Goal: Information Seeking & Learning: Learn about a topic

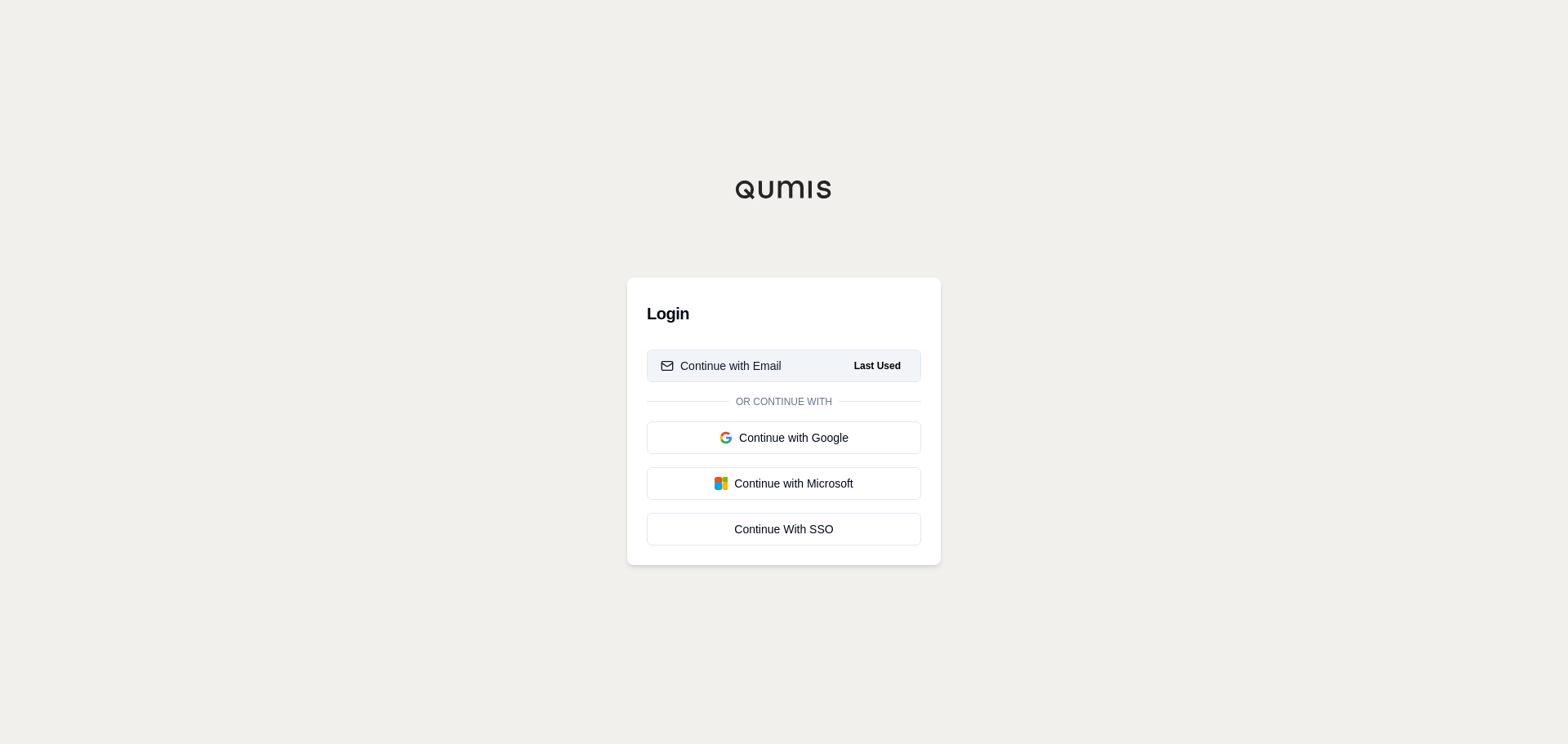
click at [768, 363] on div "Continue with Email" at bounding box center [721, 365] width 121 height 16
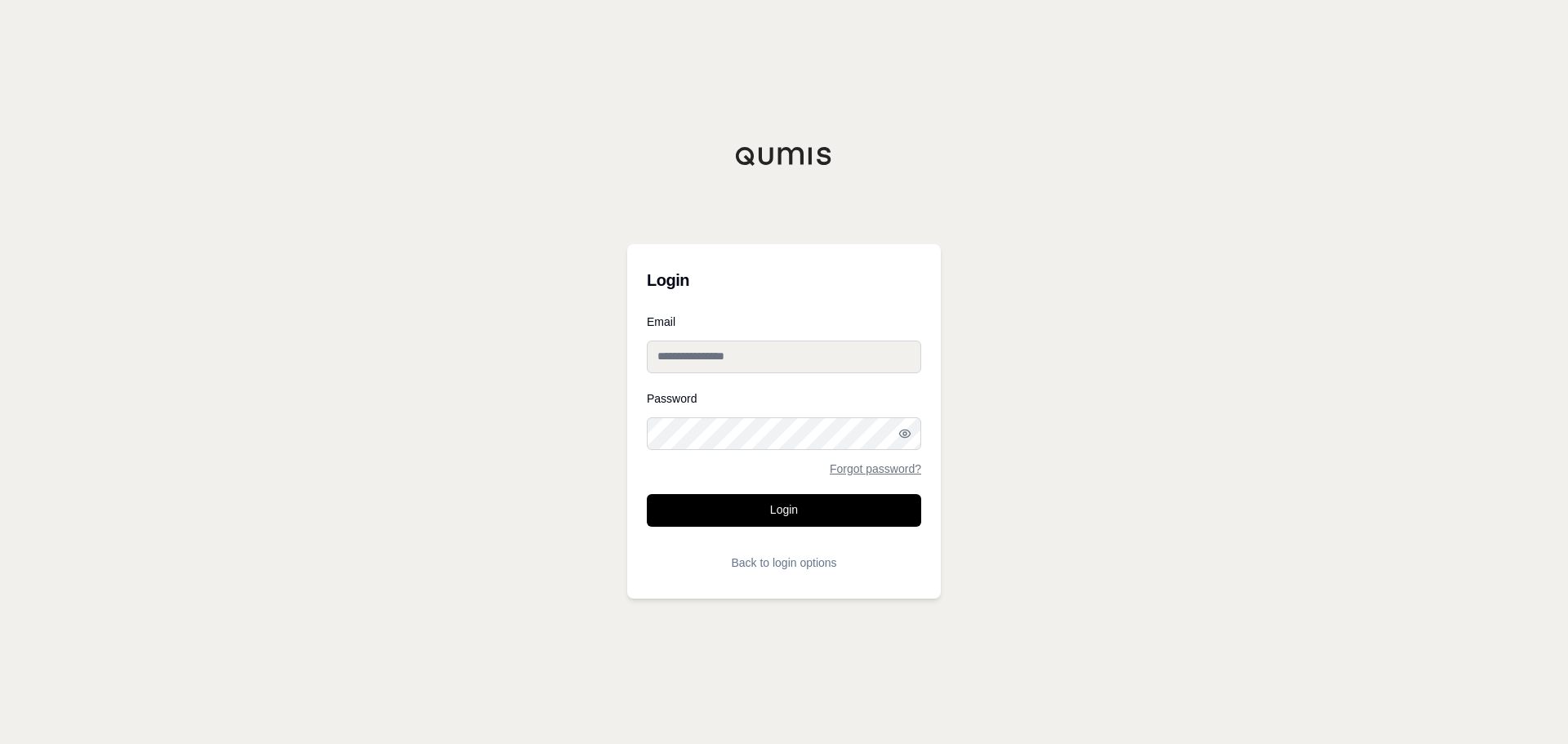
type input "**********"
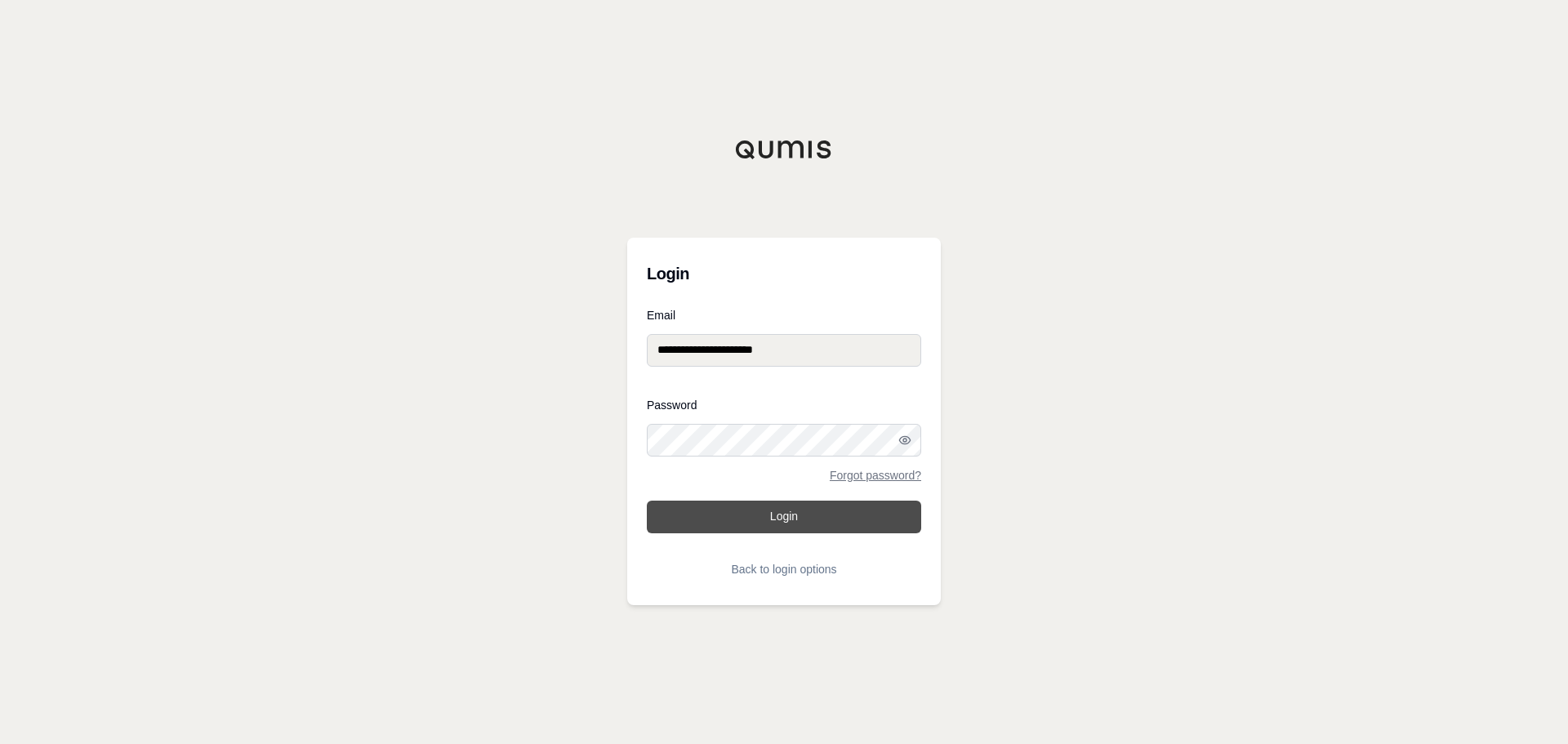
click at [731, 525] on button "Login" at bounding box center [783, 517] width 274 height 33
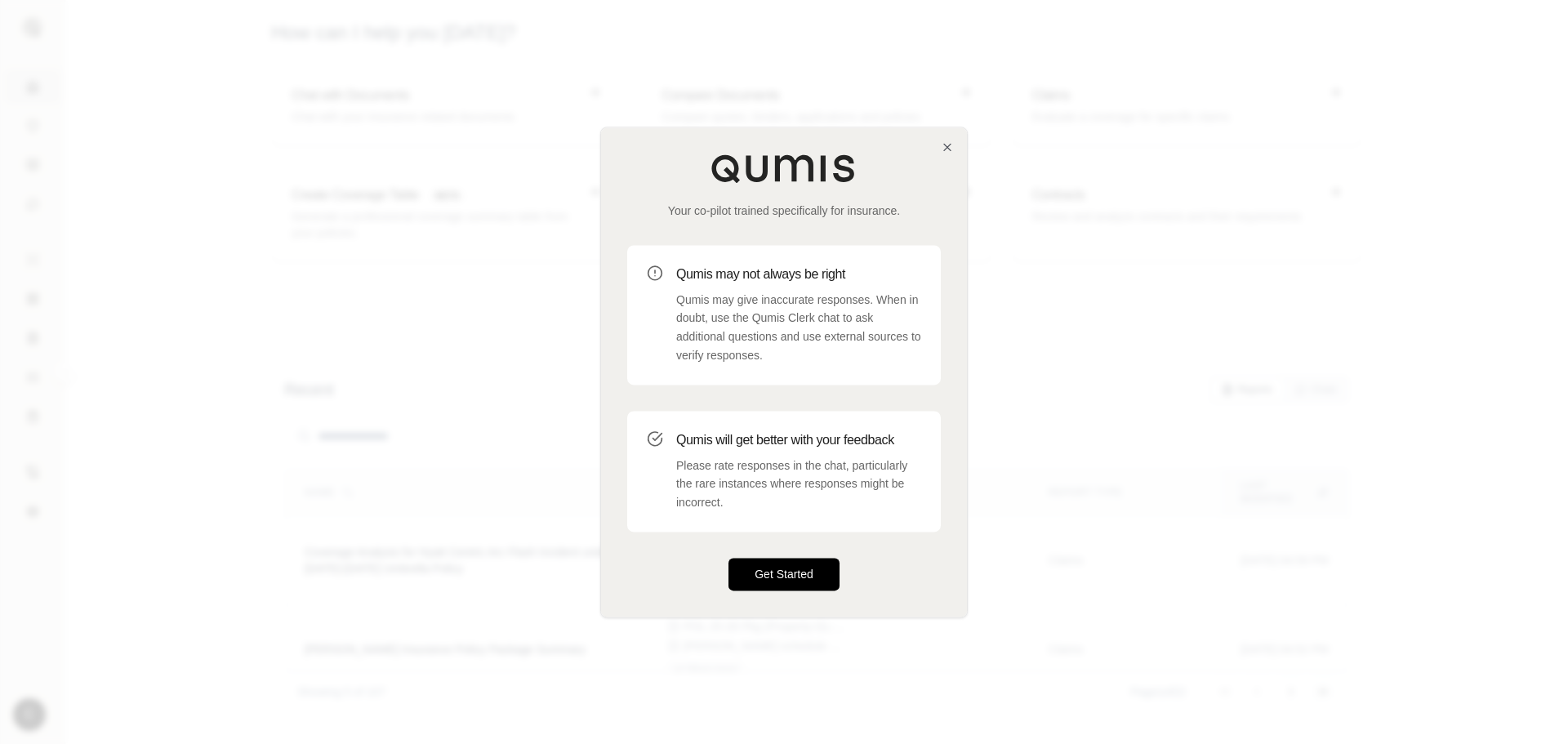
click at [795, 565] on button "Get Started" at bounding box center [783, 574] width 111 height 33
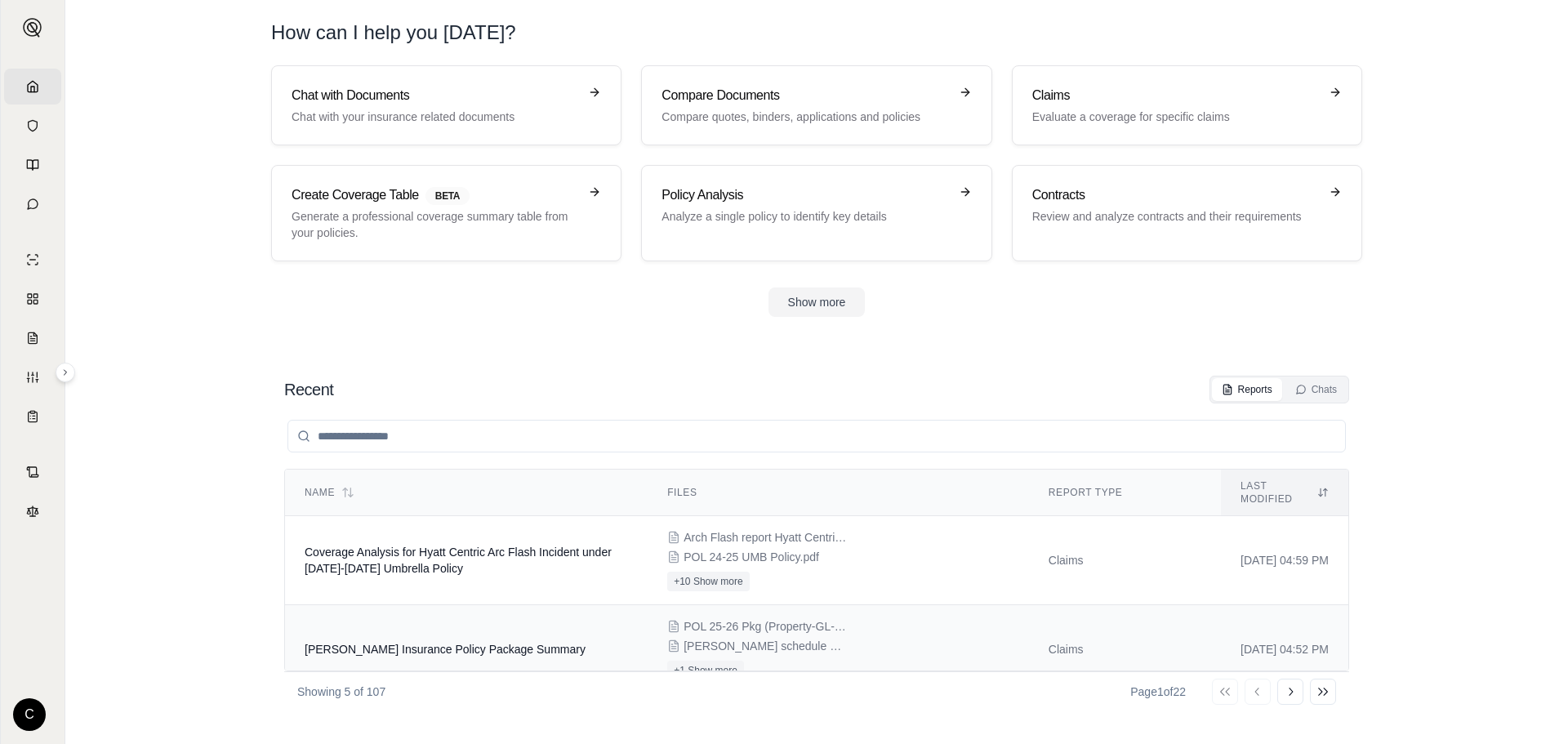
click at [469, 643] on span "[PERSON_NAME] Insurance Policy Package Summary" at bounding box center [445, 649] width 281 height 13
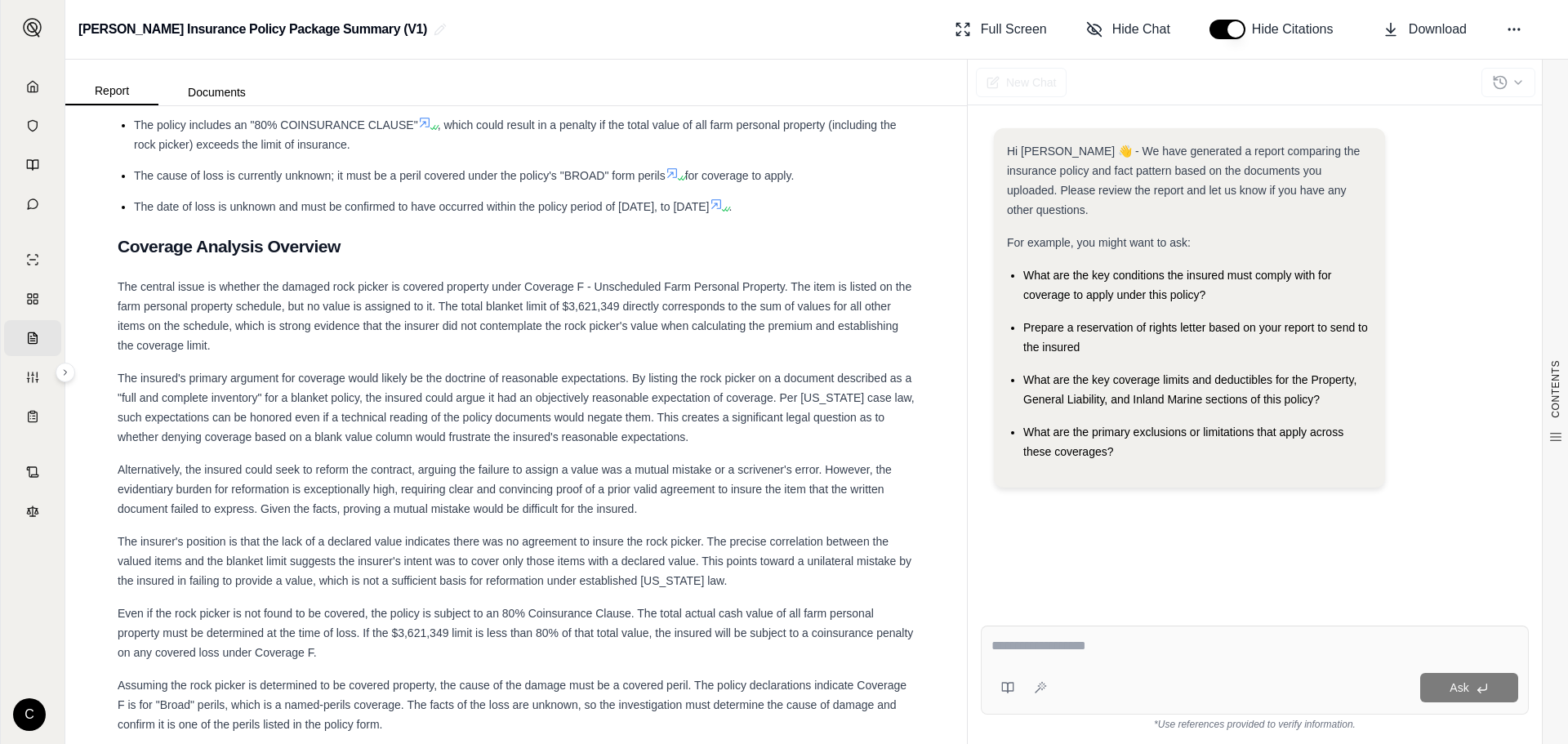
scroll to position [1225, 0]
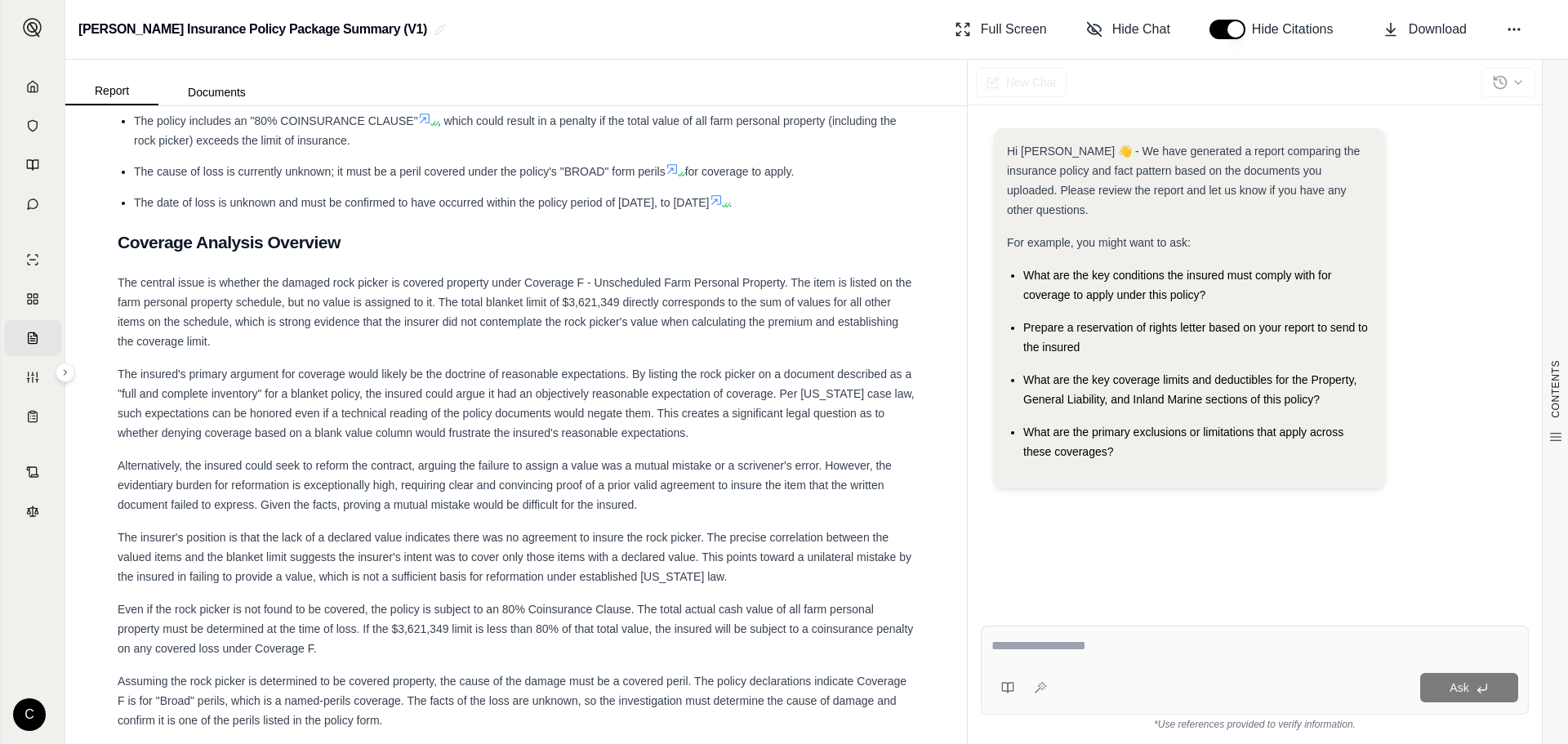
click at [624, 351] on div "The central issue is whether the damaged rock picker is covered property under …" at bounding box center [516, 312] width 797 height 78
click at [574, 343] on span "The central issue is whether the damaged rock picker is covered property under …" at bounding box center [514, 311] width 794 height 72
click at [596, 344] on span "The central issue is whether the damaged rock picker is covered property under …" at bounding box center [514, 311] width 794 height 72
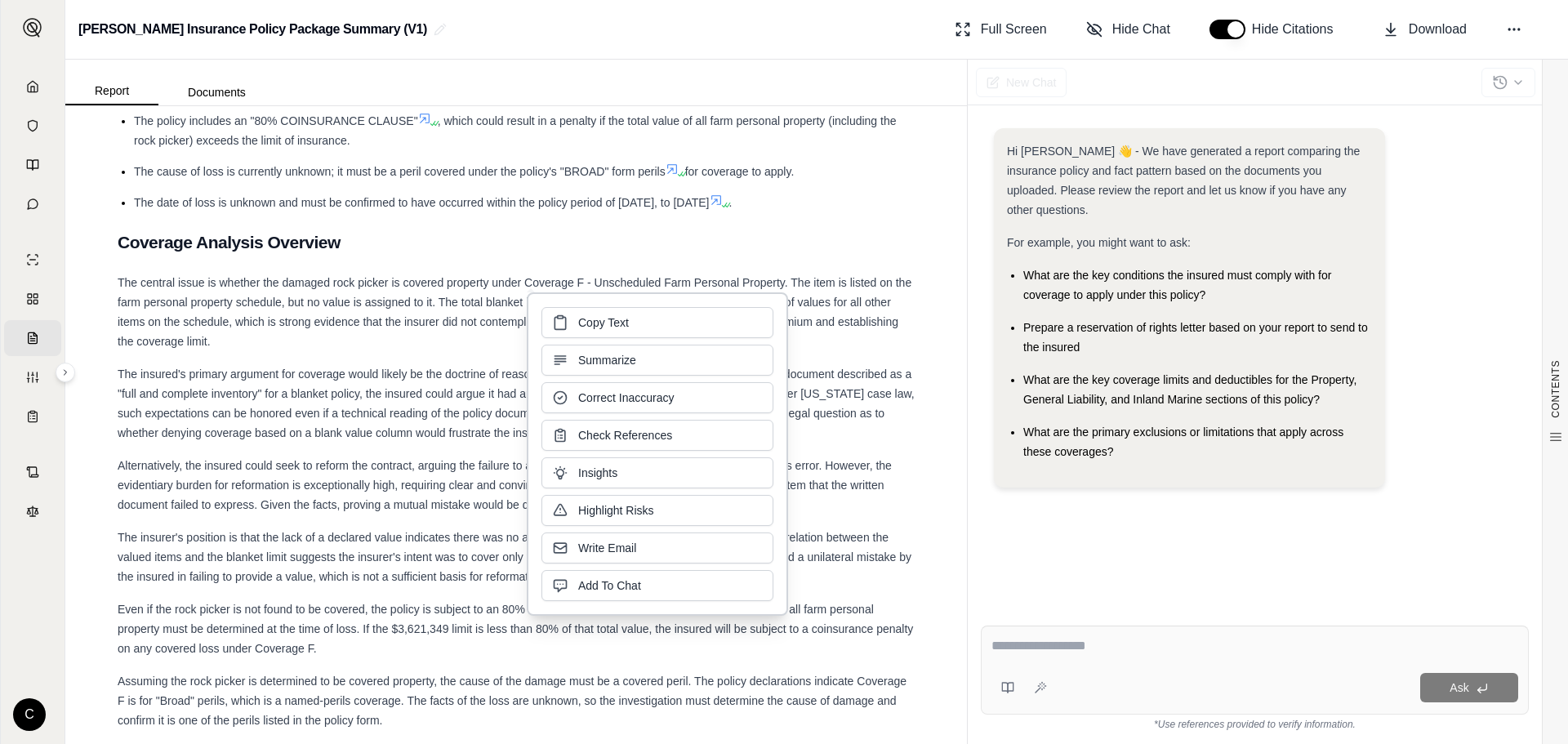
drag, startPoint x: 451, startPoint y: 371, endPoint x: 460, endPoint y: 365, distance: 10.8
click at [452, 351] on div "The central issue is whether the damaged rock picker is covered property under …" at bounding box center [516, 312] width 797 height 78
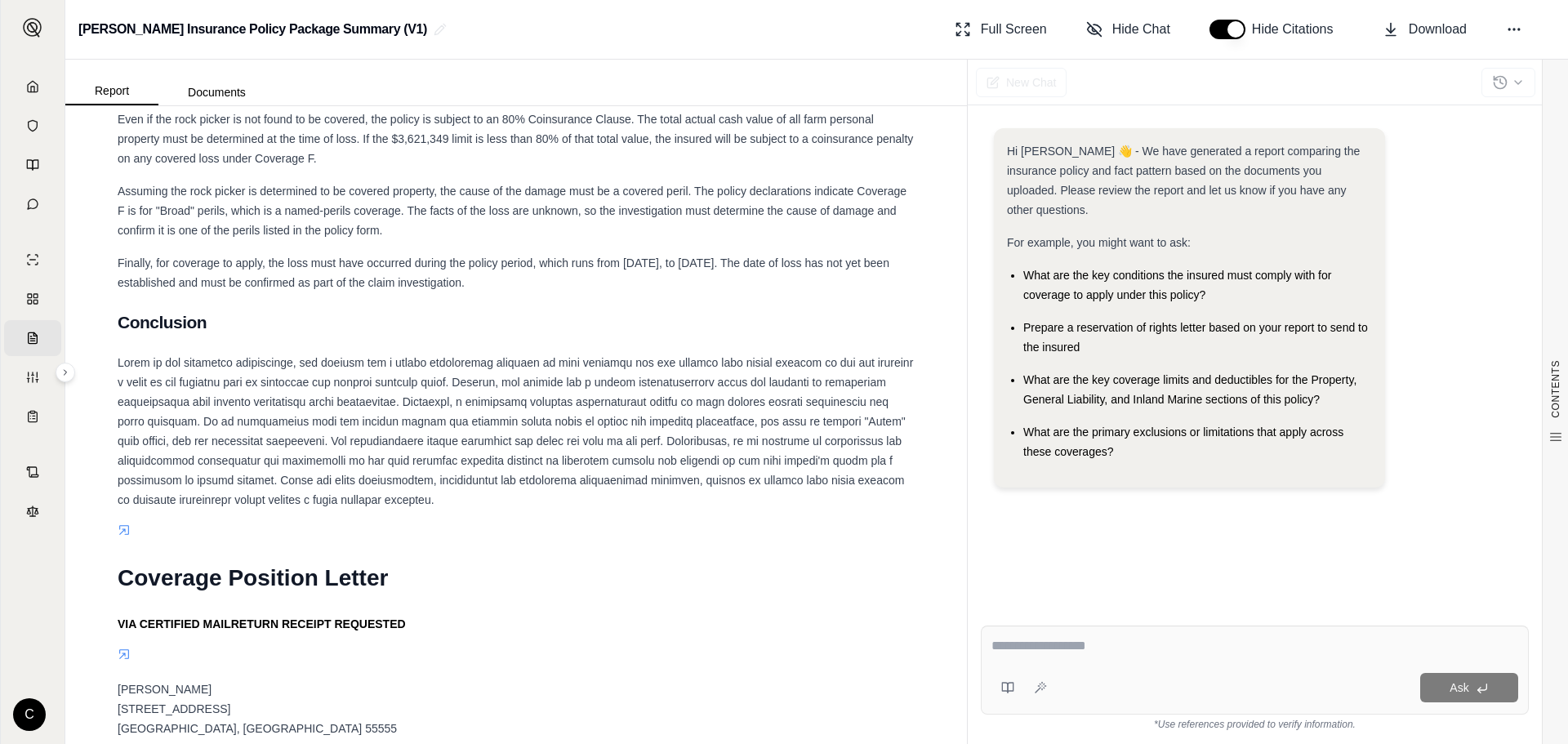
click at [1070, 638] on textarea at bounding box center [1255, 646] width 527 height 20
click at [1165, 650] on textarea "**********" at bounding box center [1255, 646] width 527 height 20
paste textarea "**********"
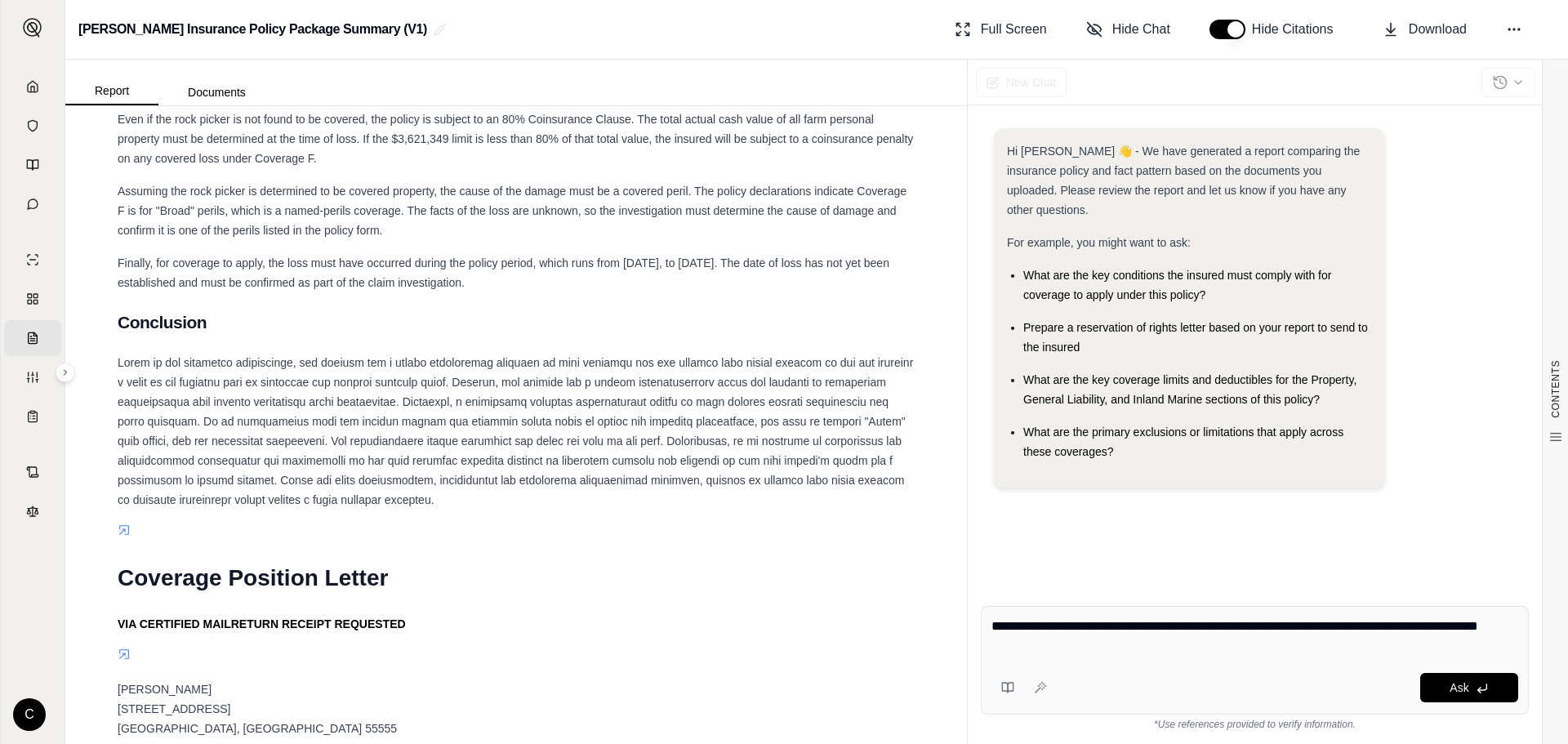
drag, startPoint x: 1333, startPoint y: 627, endPoint x: 1188, endPoint y: 615, distance: 145.5
click at [1188, 615] on div "**********" at bounding box center [1255, 660] width 548 height 108
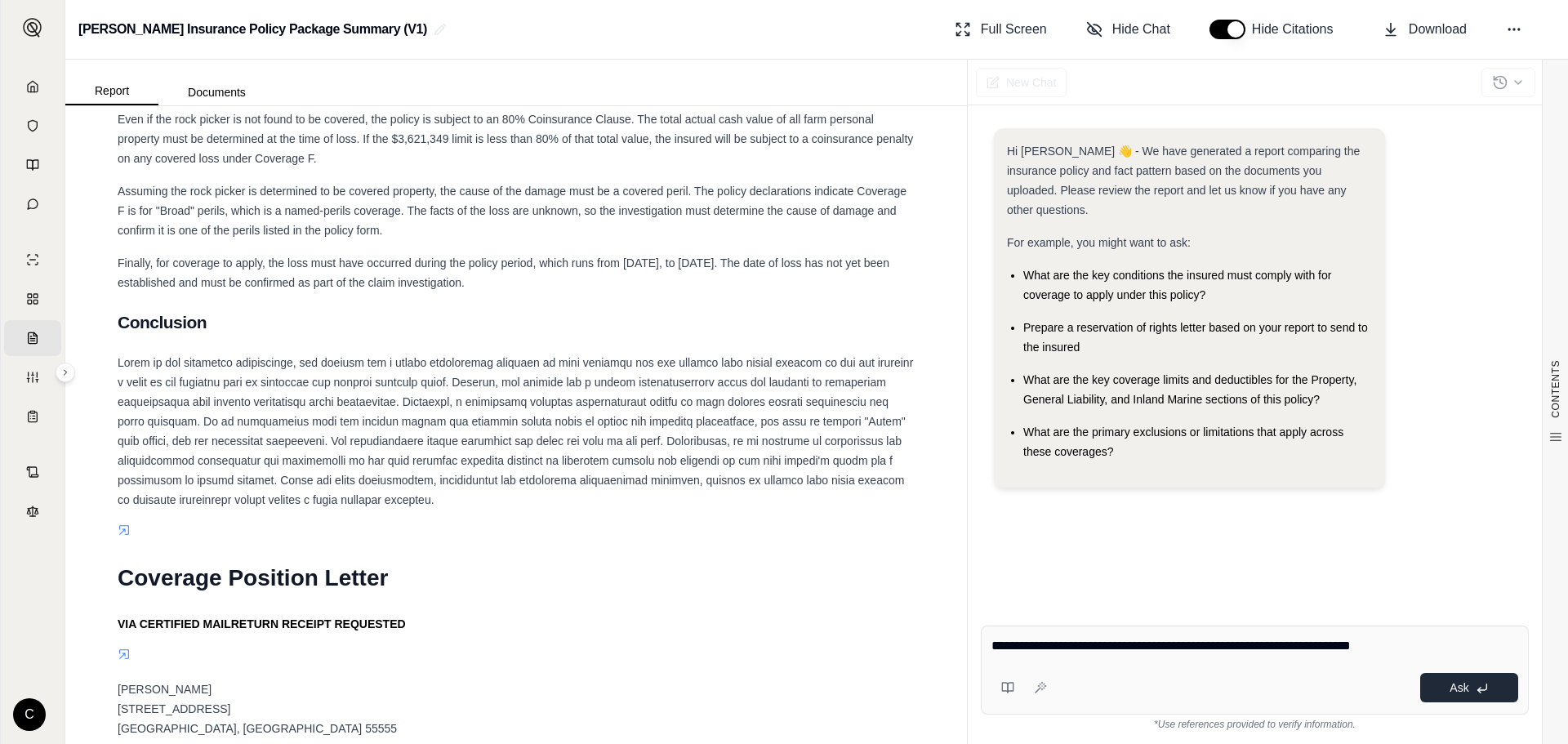
type textarea "**********"
click at [1494, 687] on button "Ask" at bounding box center [1470, 687] width 98 height 29
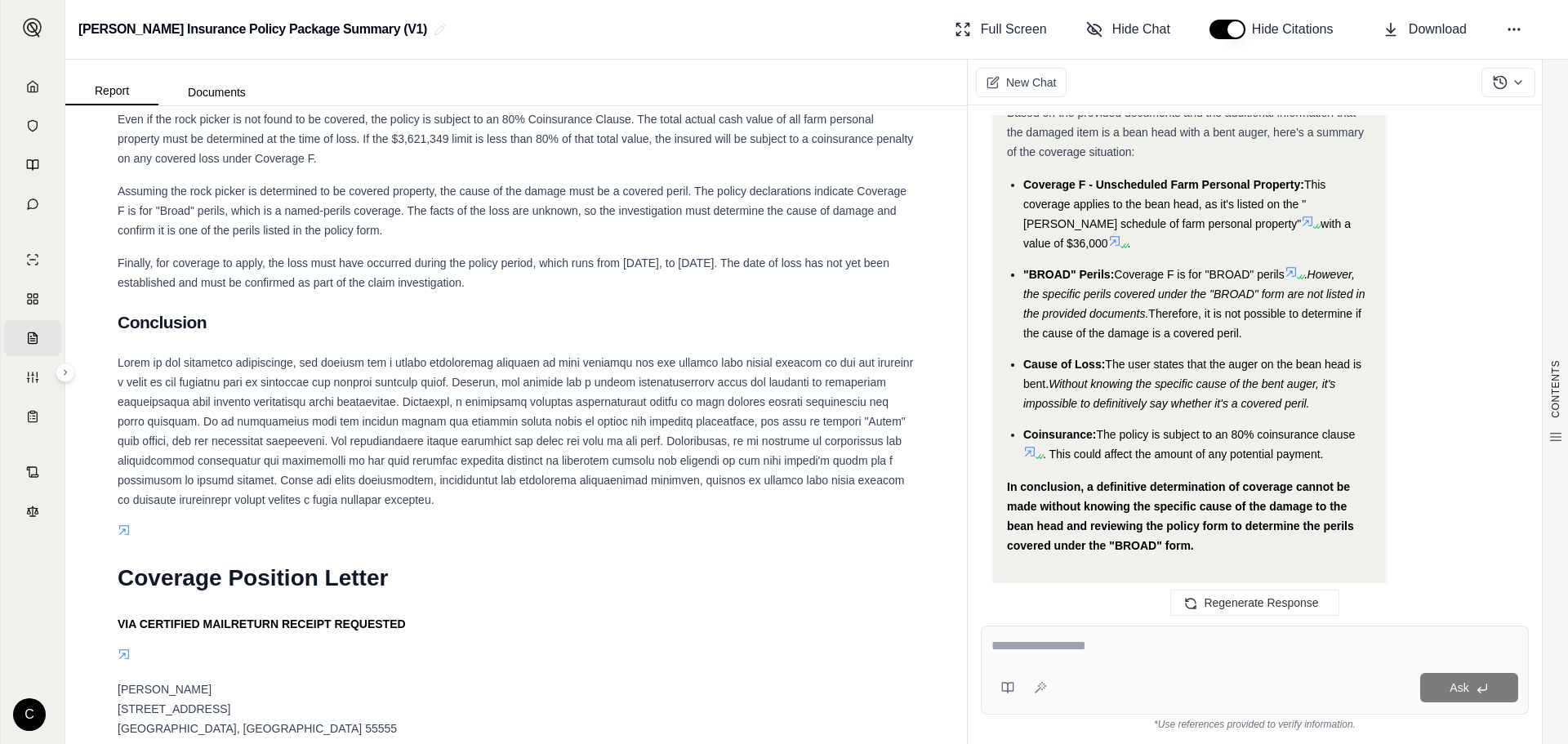
scroll to position [2064, 0]
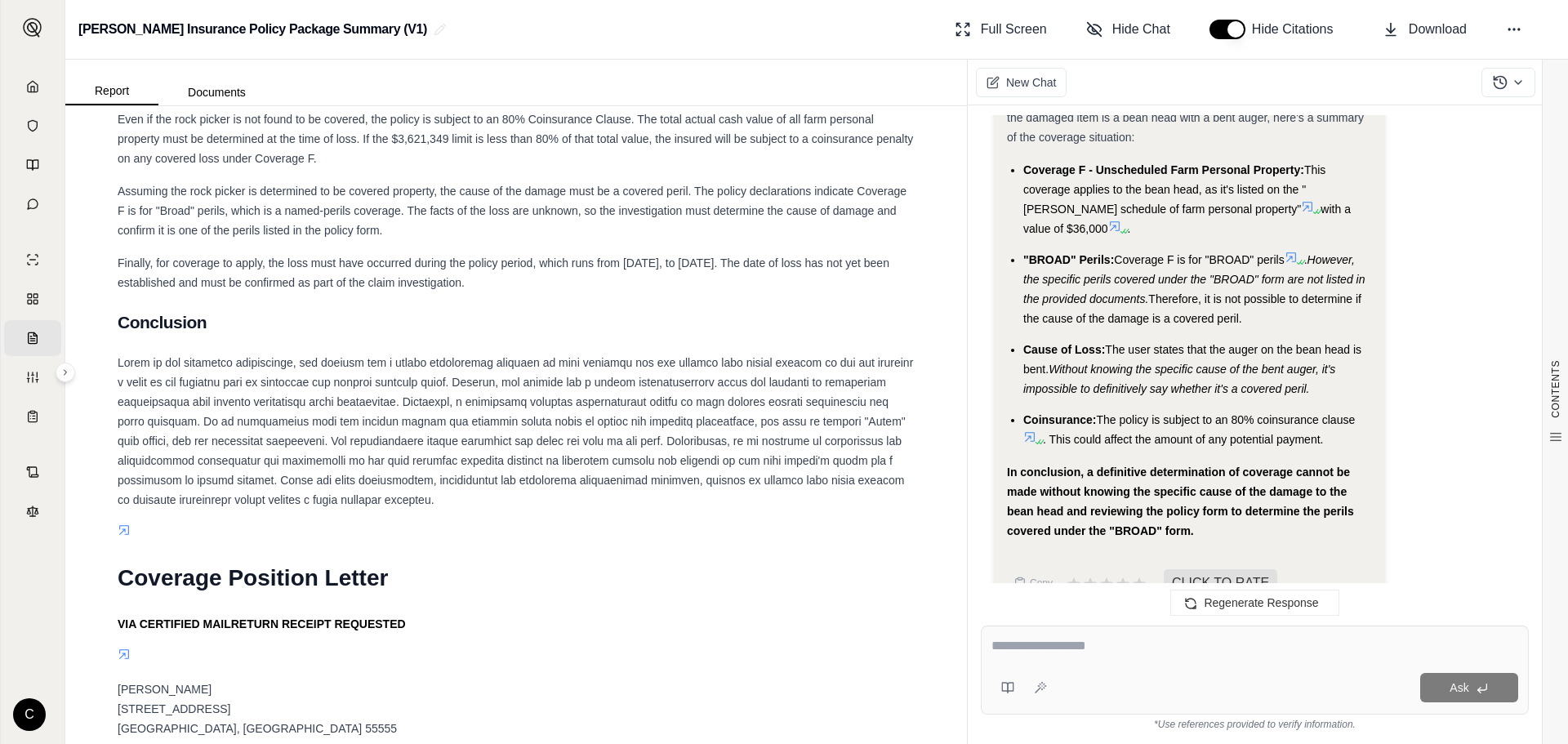
click at [1087, 652] on textarea at bounding box center [1255, 646] width 527 height 20
paste textarea "**********"
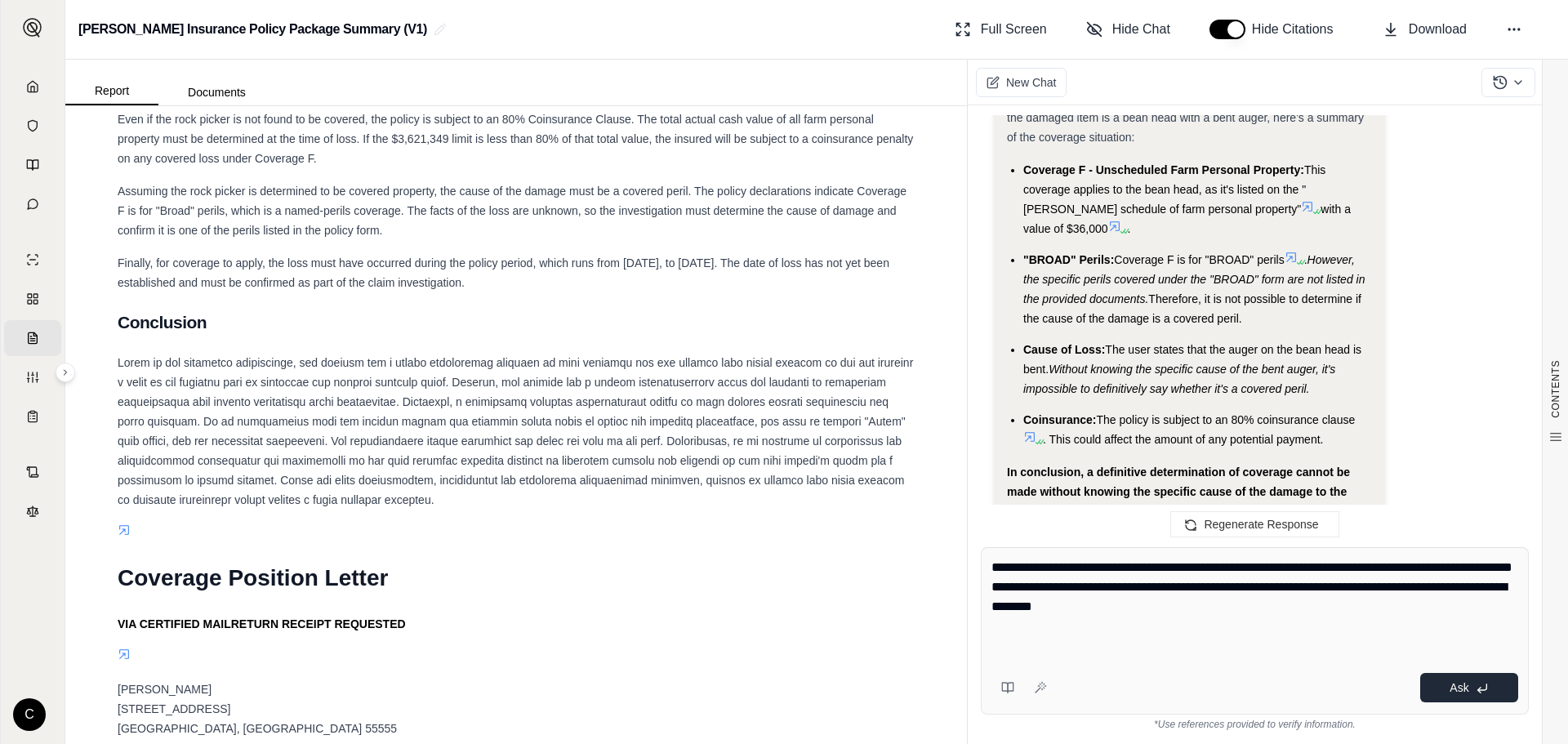
type textarea "**********"
click at [1431, 687] on button "Ask" at bounding box center [1470, 687] width 98 height 29
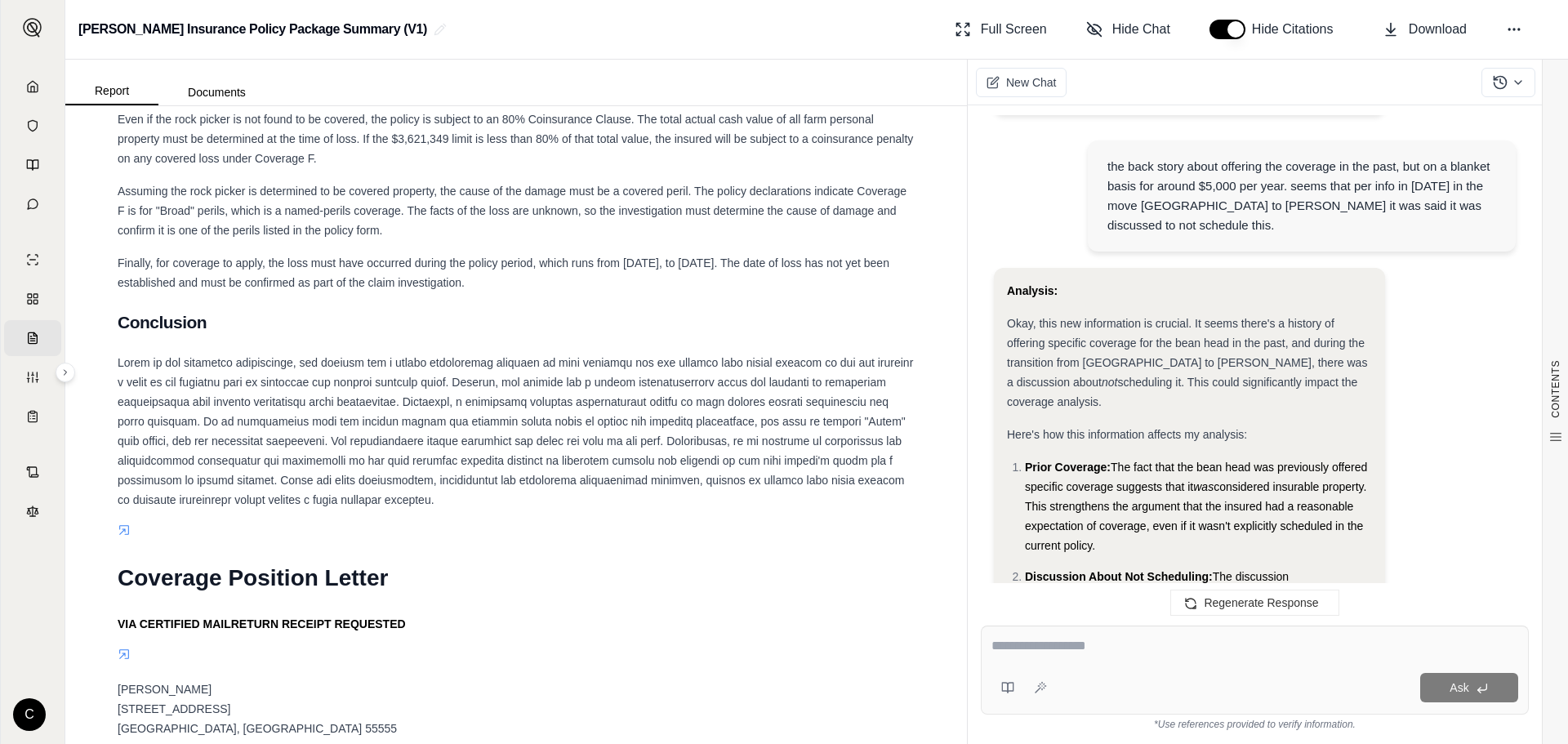
scroll to position [2475, 0]
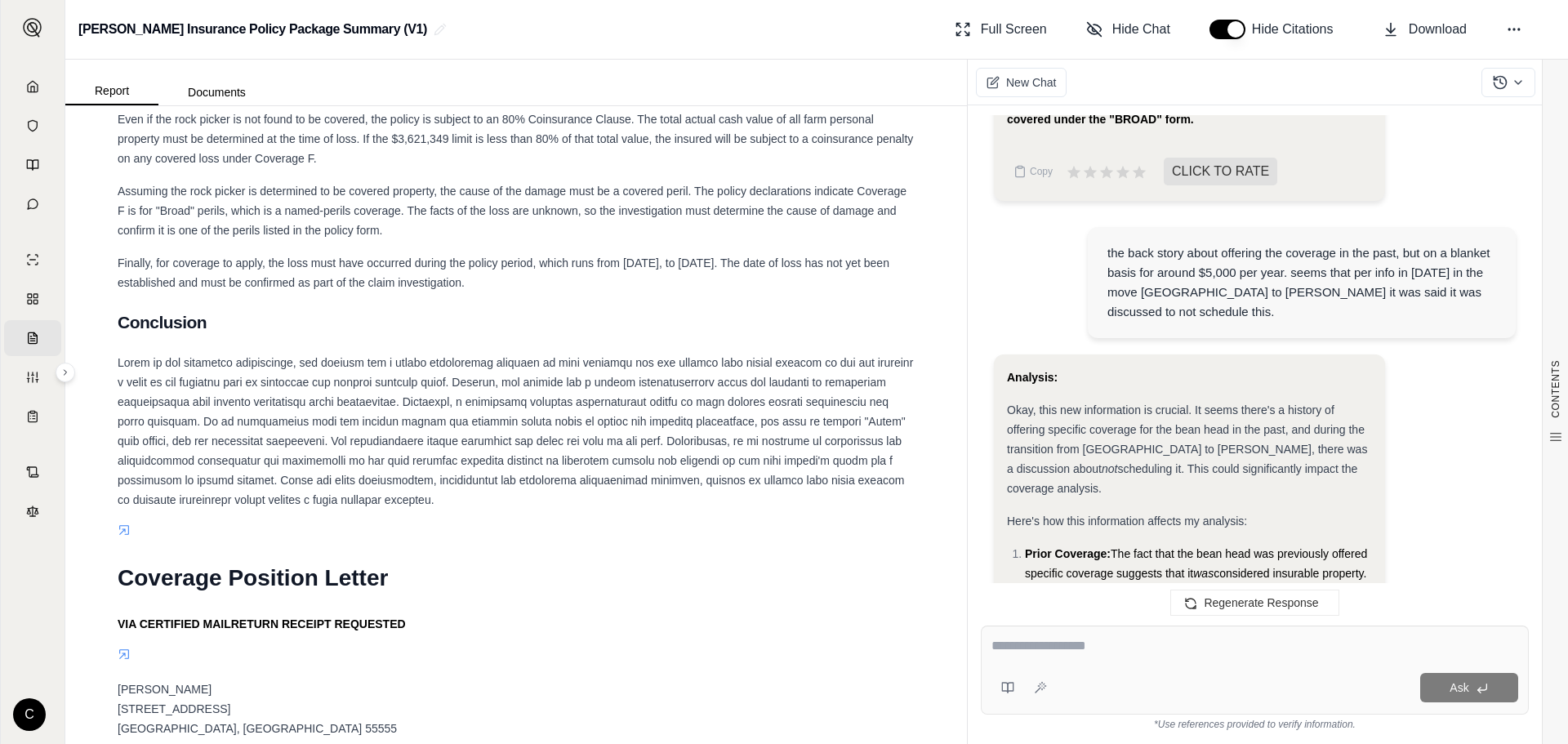
drag, startPoint x: 810, startPoint y: 594, endPoint x: 804, endPoint y: 601, distance: 9.2
click at [804, 601] on h1 "Coverage Position Letter" at bounding box center [516, 578] width 797 height 46
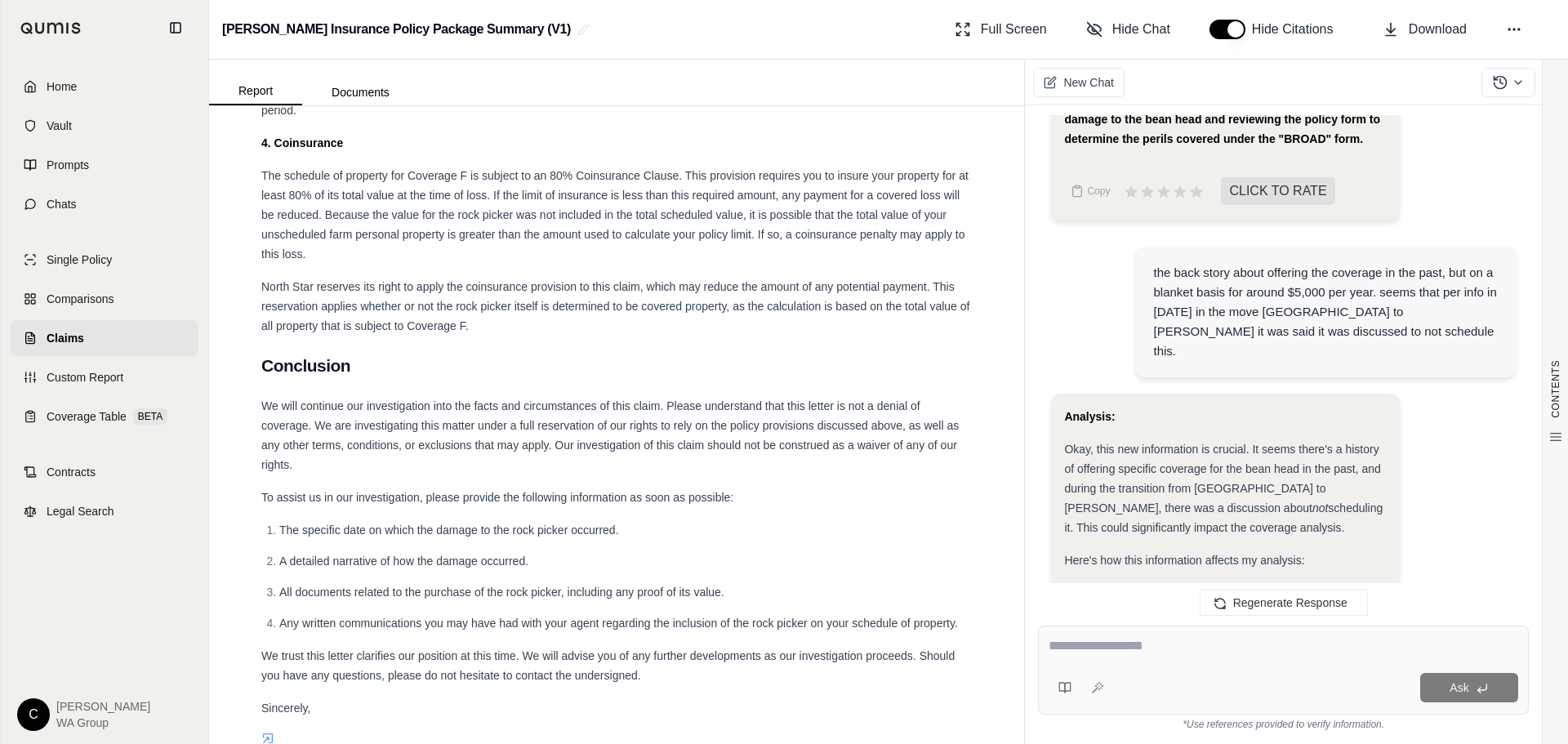
scroll to position [4038, 0]
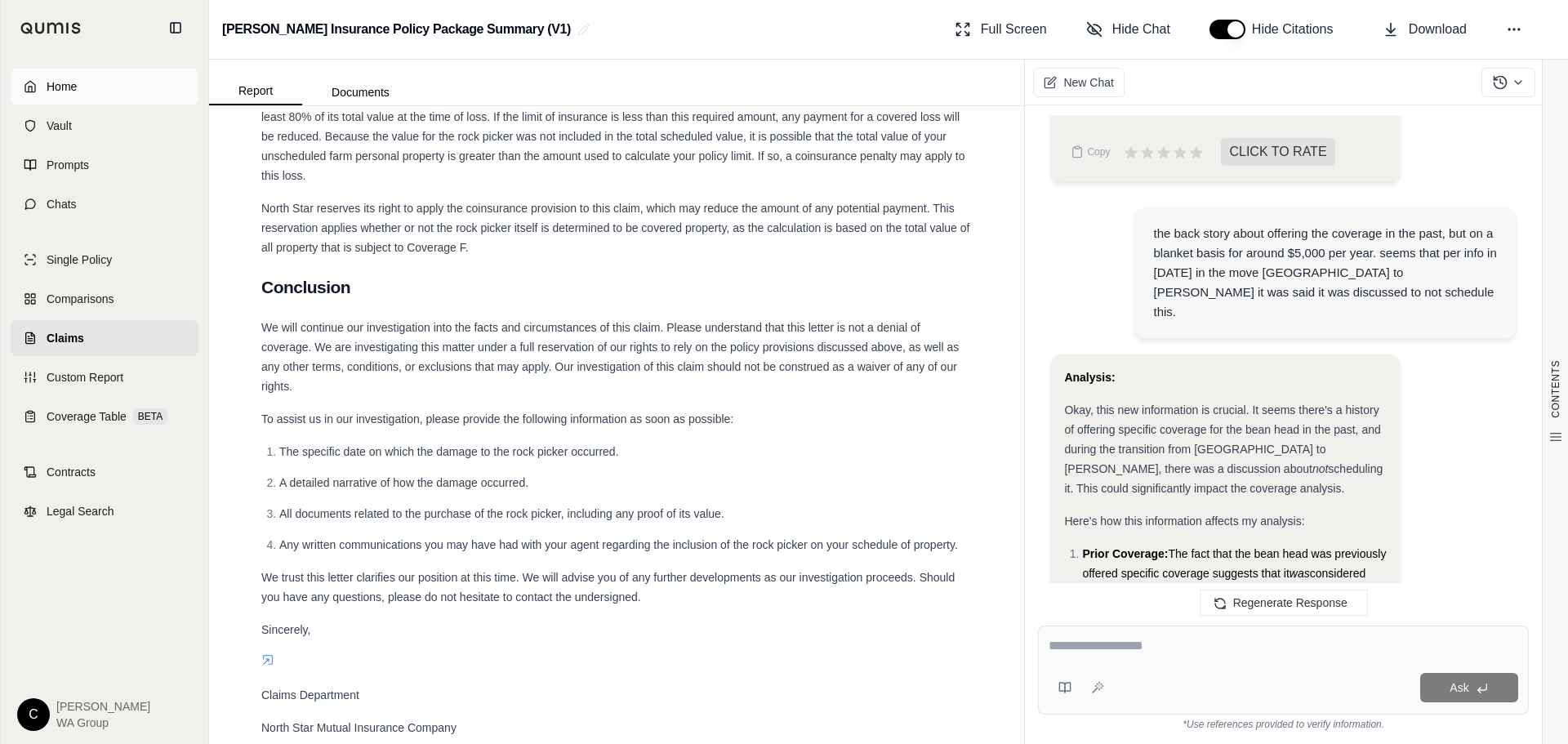
click at [33, 82] on icon at bounding box center [30, 86] width 13 height 13
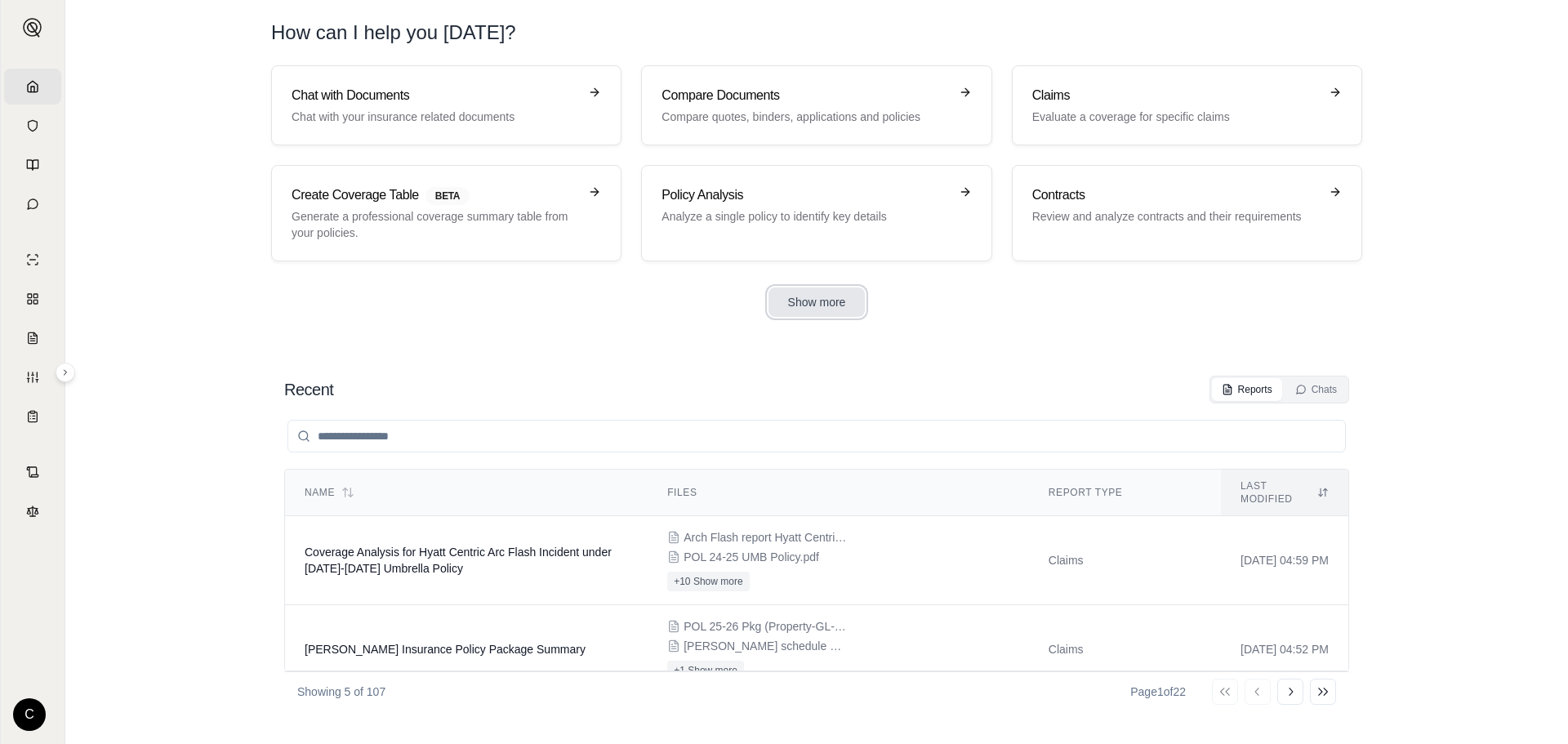
click at [832, 300] on button "Show more" at bounding box center [818, 302] width 98 height 29
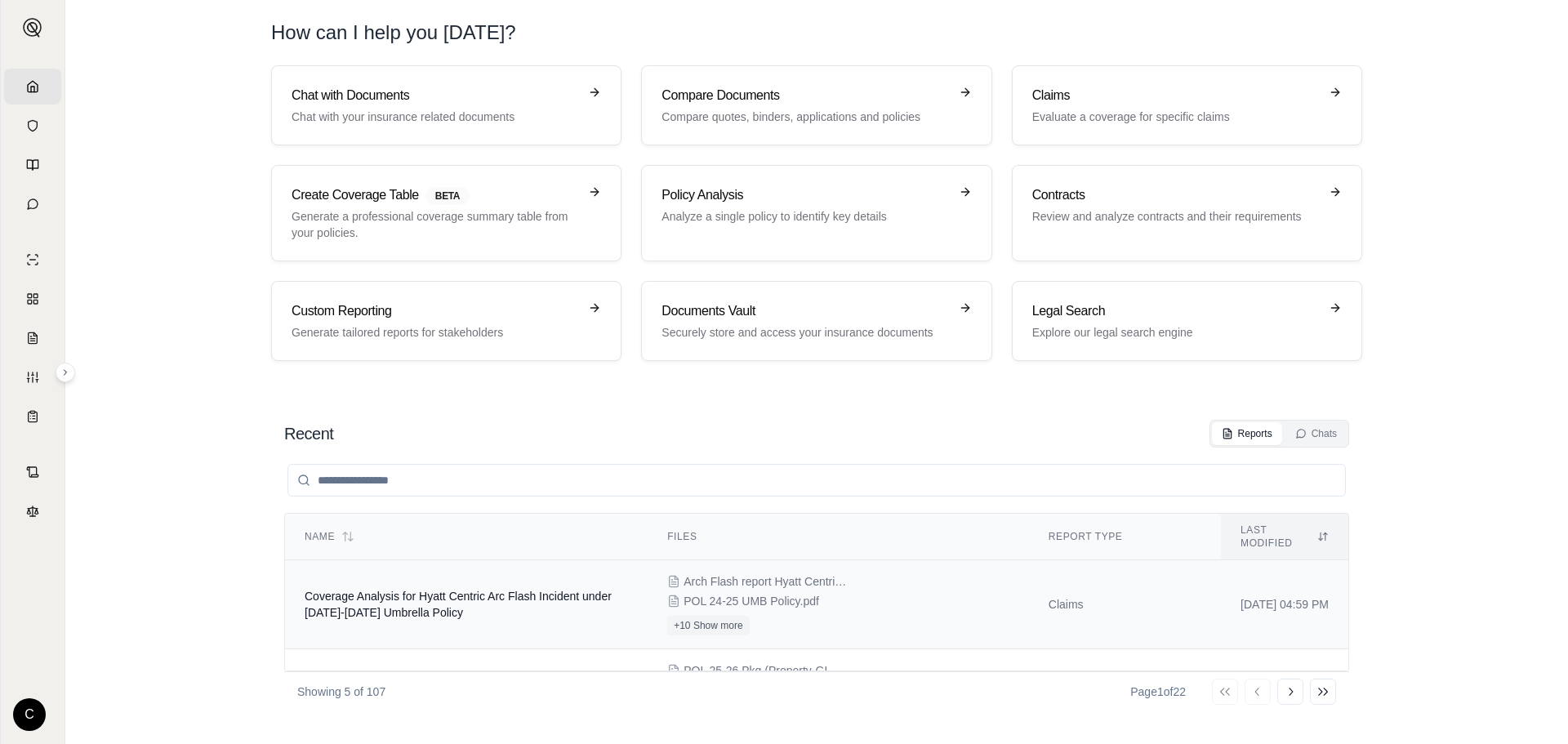
click at [419, 609] on td "Coverage Analysis for Hyatt Centric Arc Flash Incident under [DATE]-[DATE] Umbr…" at bounding box center [466, 605] width 363 height 89
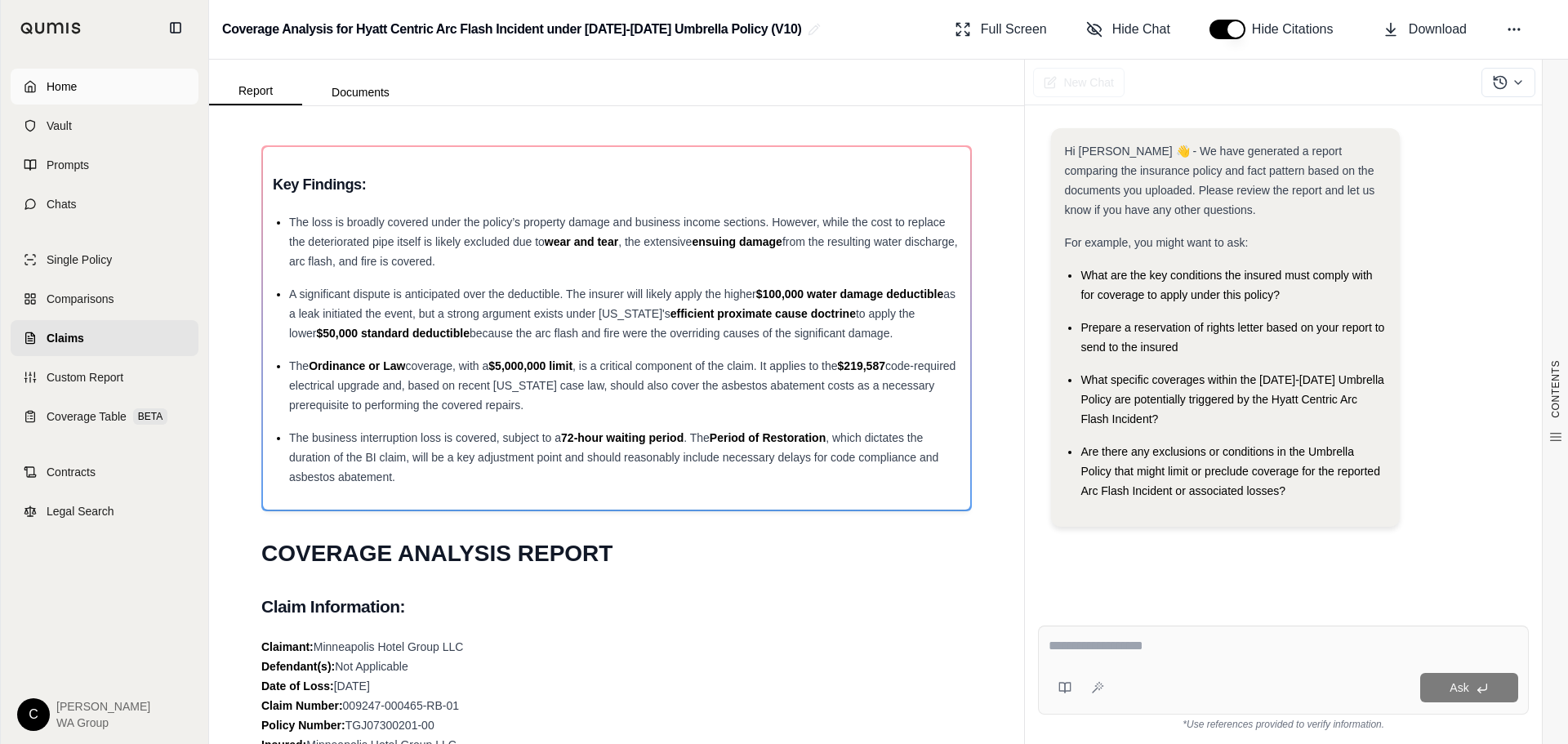
click at [43, 87] on link "Home" at bounding box center [105, 86] width 188 height 36
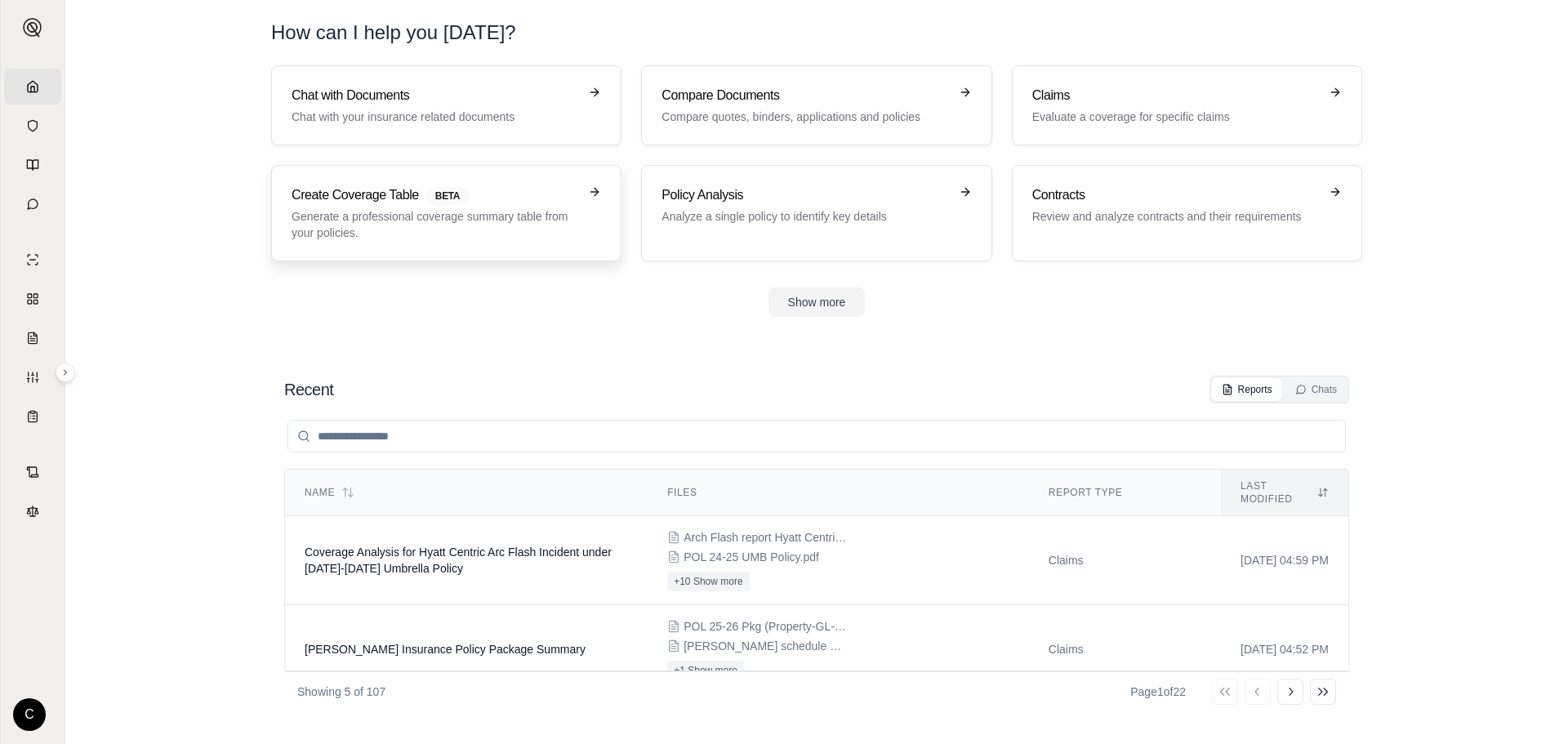
click at [445, 233] on p "Generate a professional coverage summary table from your policies." at bounding box center [435, 224] width 286 height 33
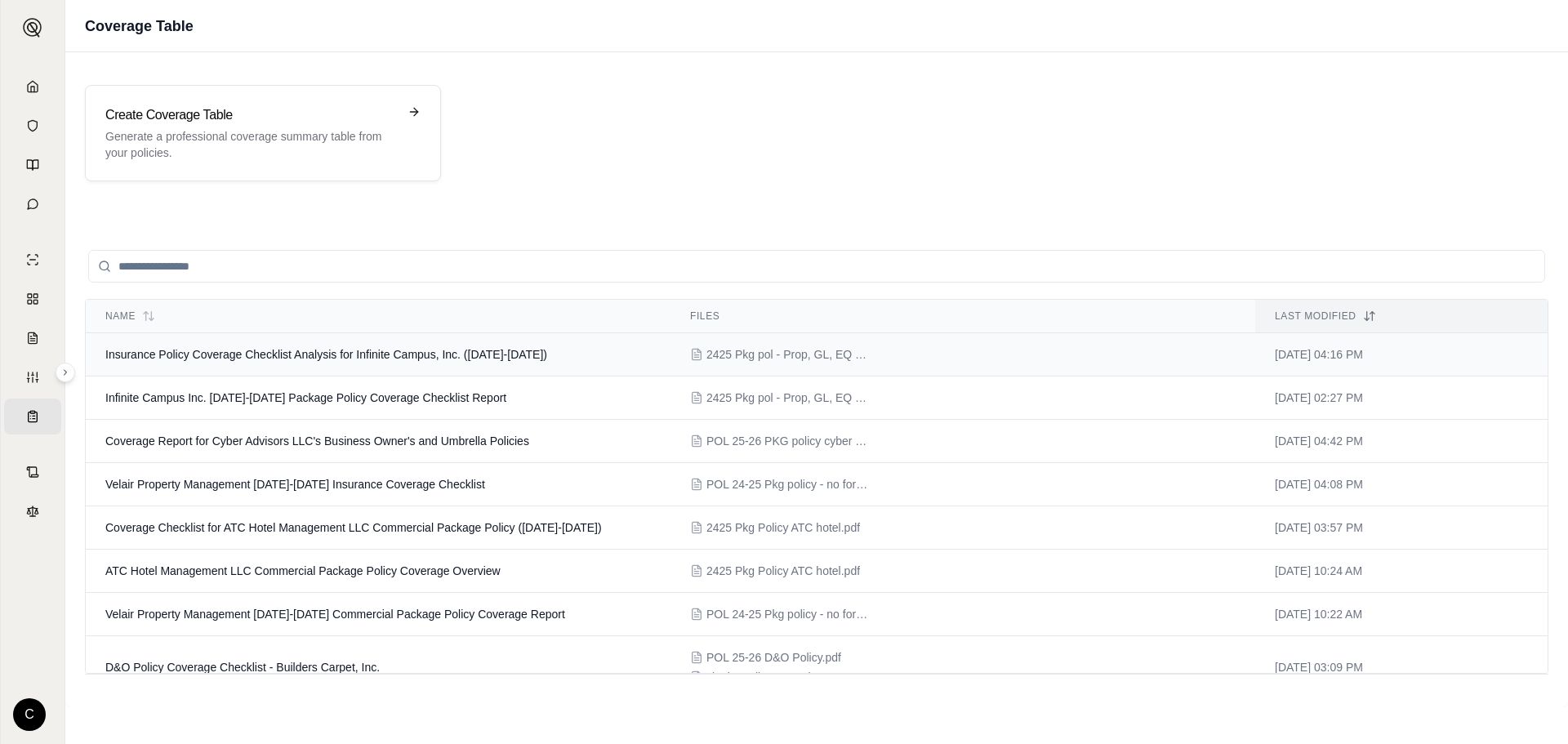
click at [200, 346] on td "Insurance Policy Coverage Checklist Analysis for Infinite Campus, Inc. ([DATE]-…" at bounding box center [378, 355] width 584 height 43
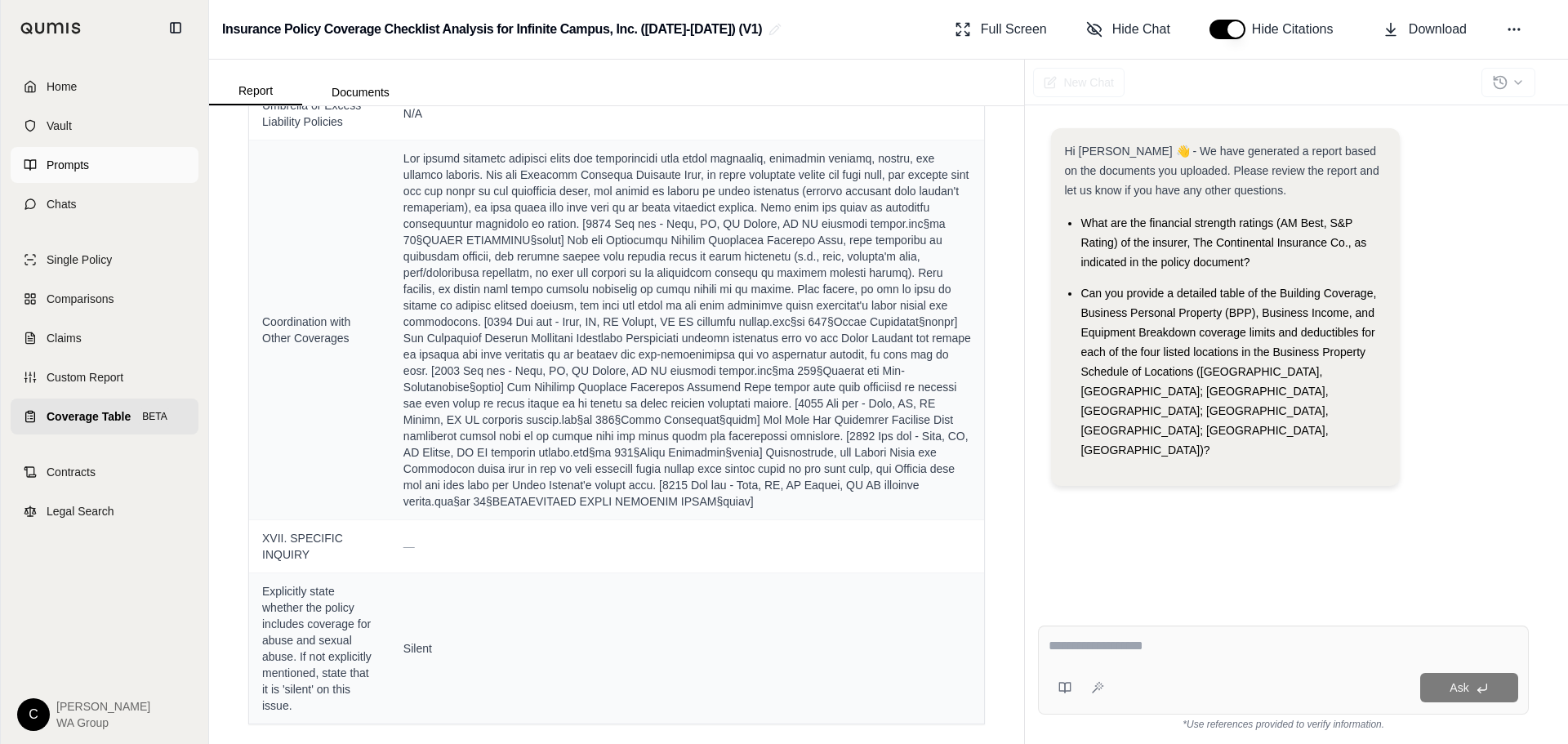
scroll to position [13816, 0]
click at [38, 169] on link "Prompts" at bounding box center [105, 165] width 188 height 36
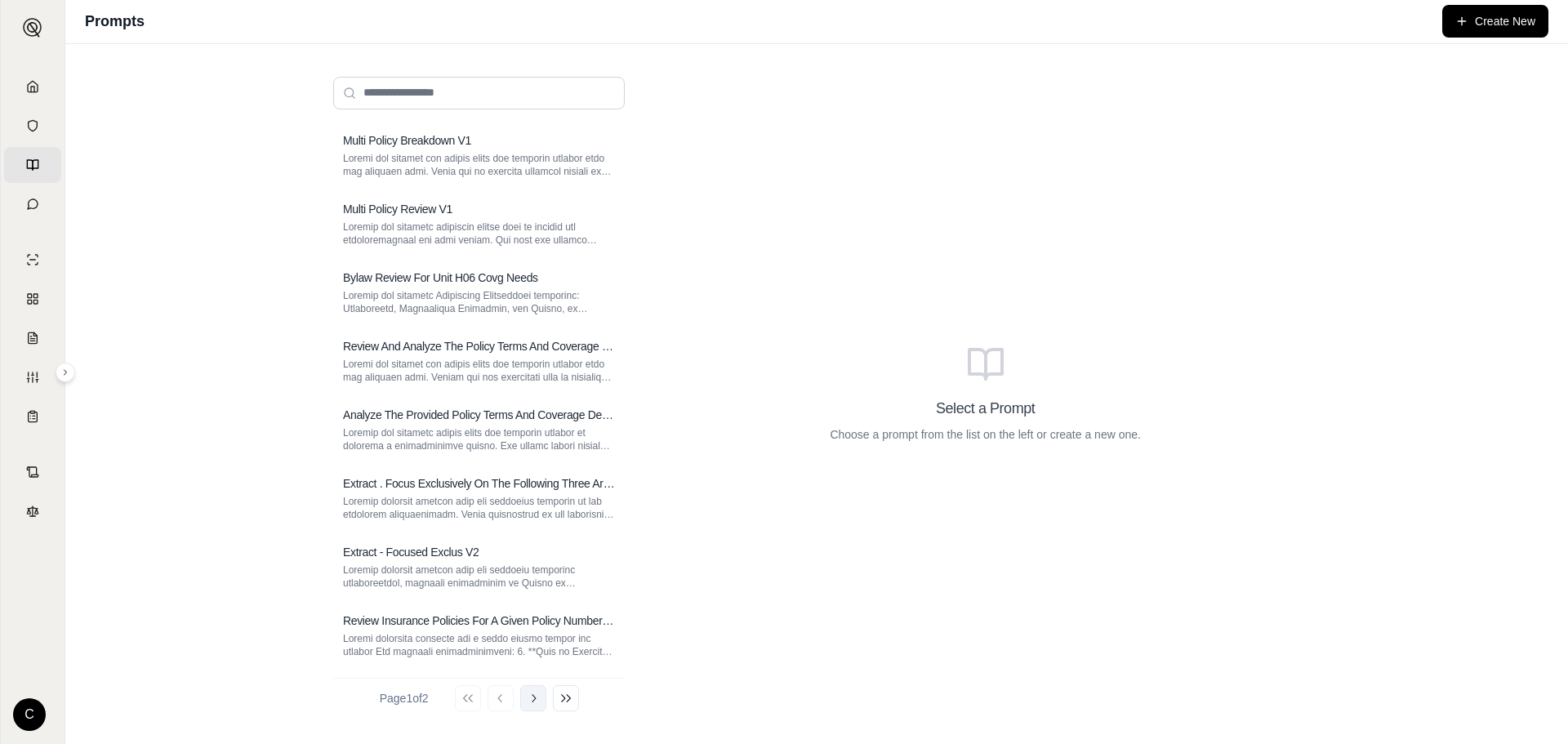
click at [541, 707] on button "Go to next page" at bounding box center [533, 698] width 26 height 26
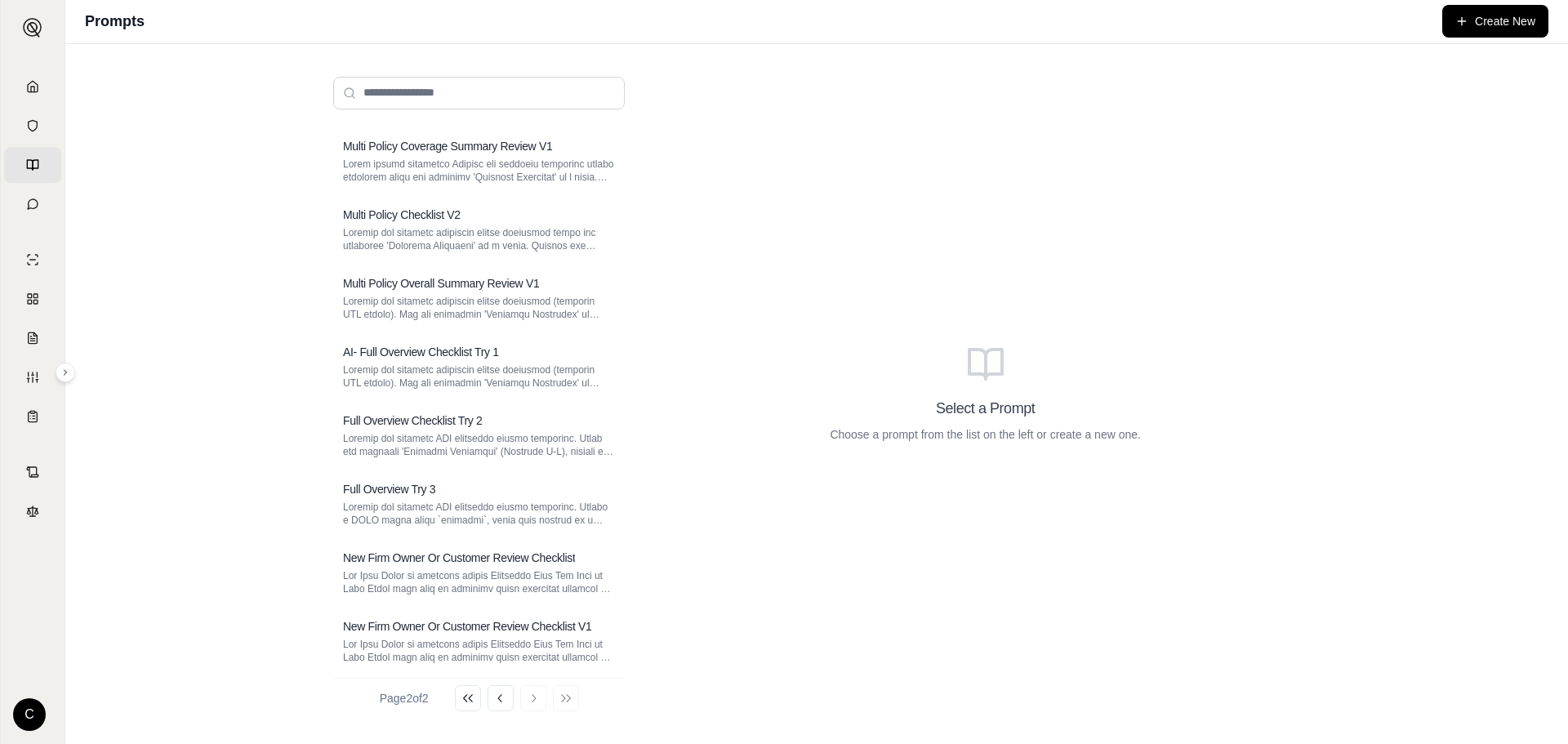
scroll to position [139, 0]
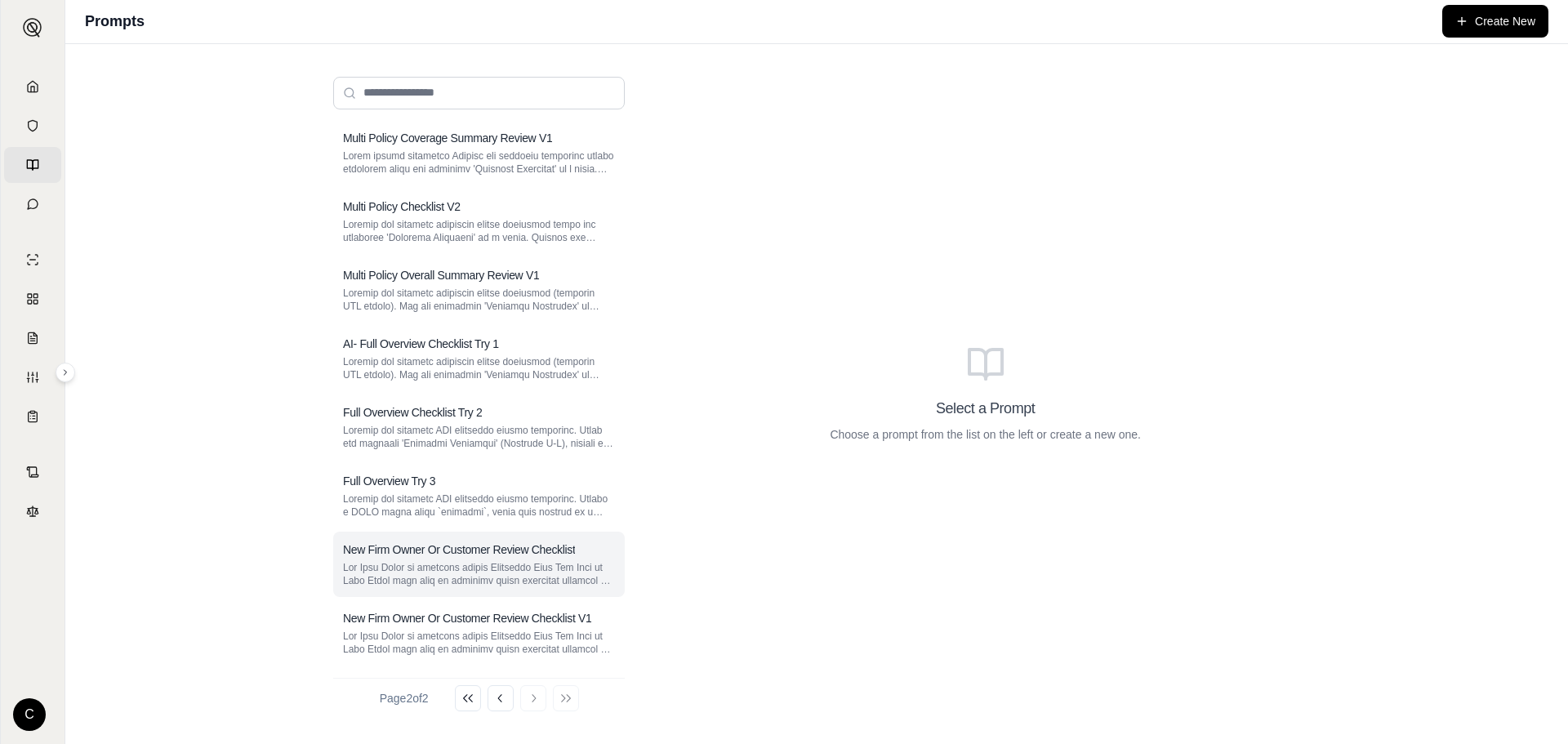
click at [378, 562] on p at bounding box center [479, 574] width 272 height 26
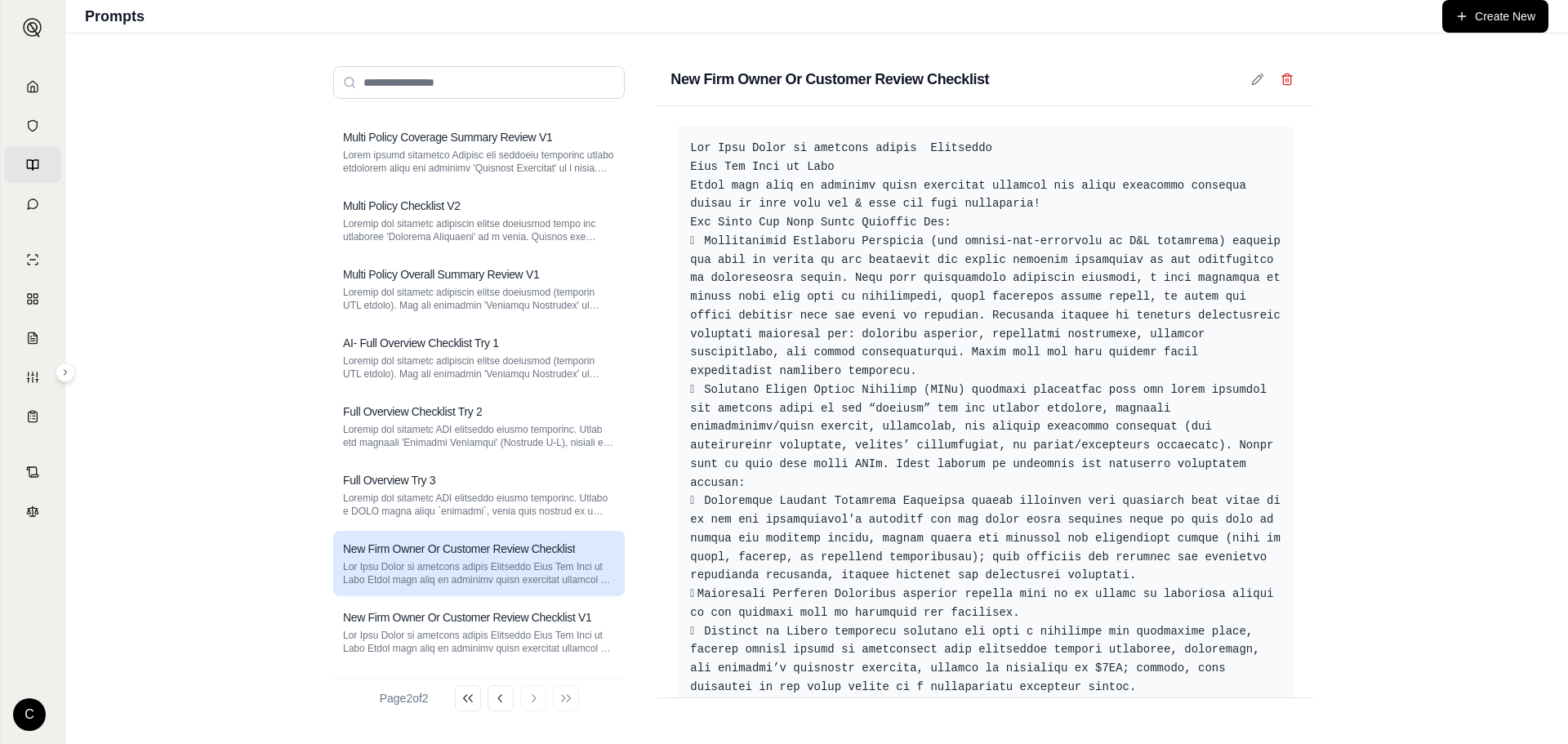
scroll to position [129, 0]
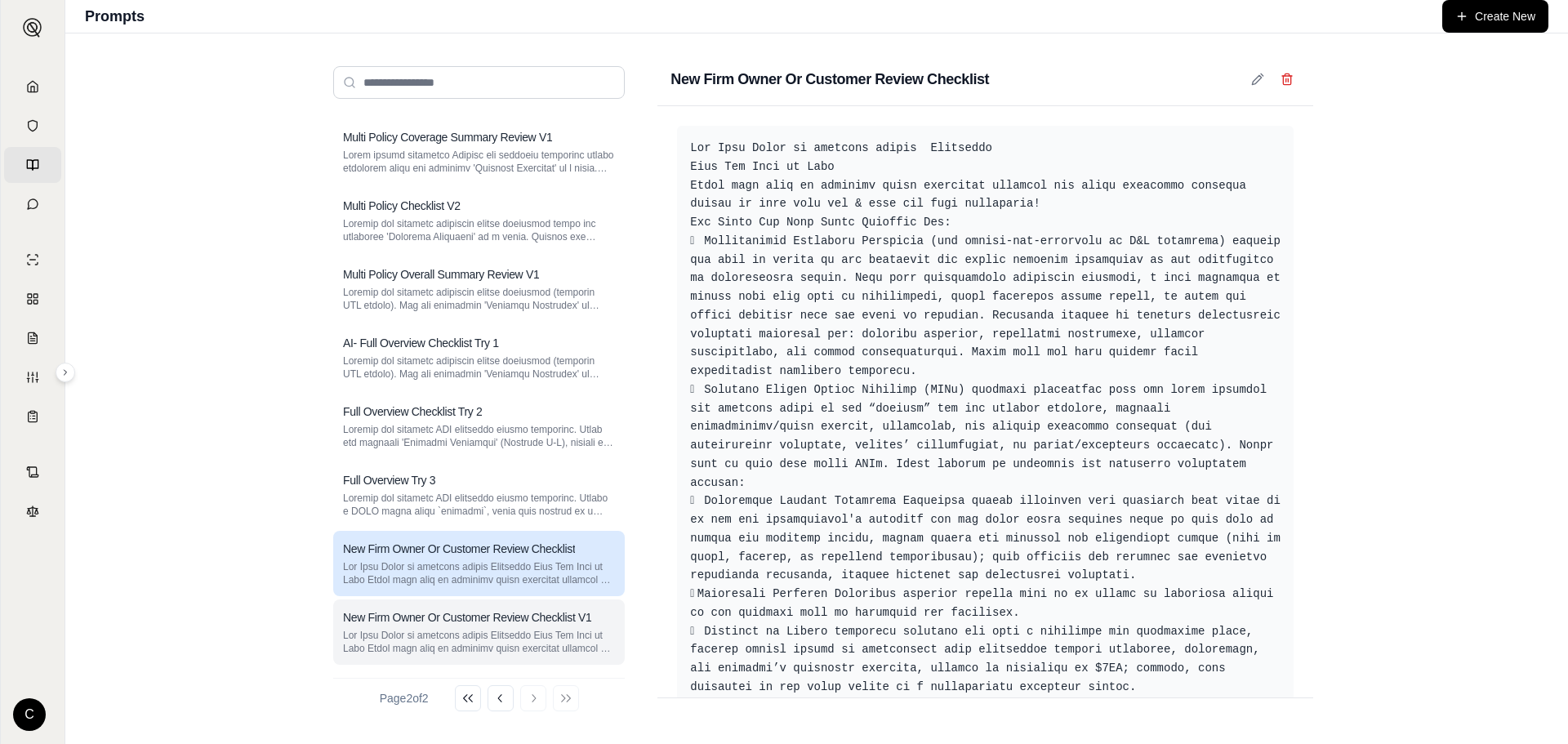
click at [376, 619] on h3 "New Firm Owner Or Customer Review Checklist V1" at bounding box center [467, 617] width 248 height 16
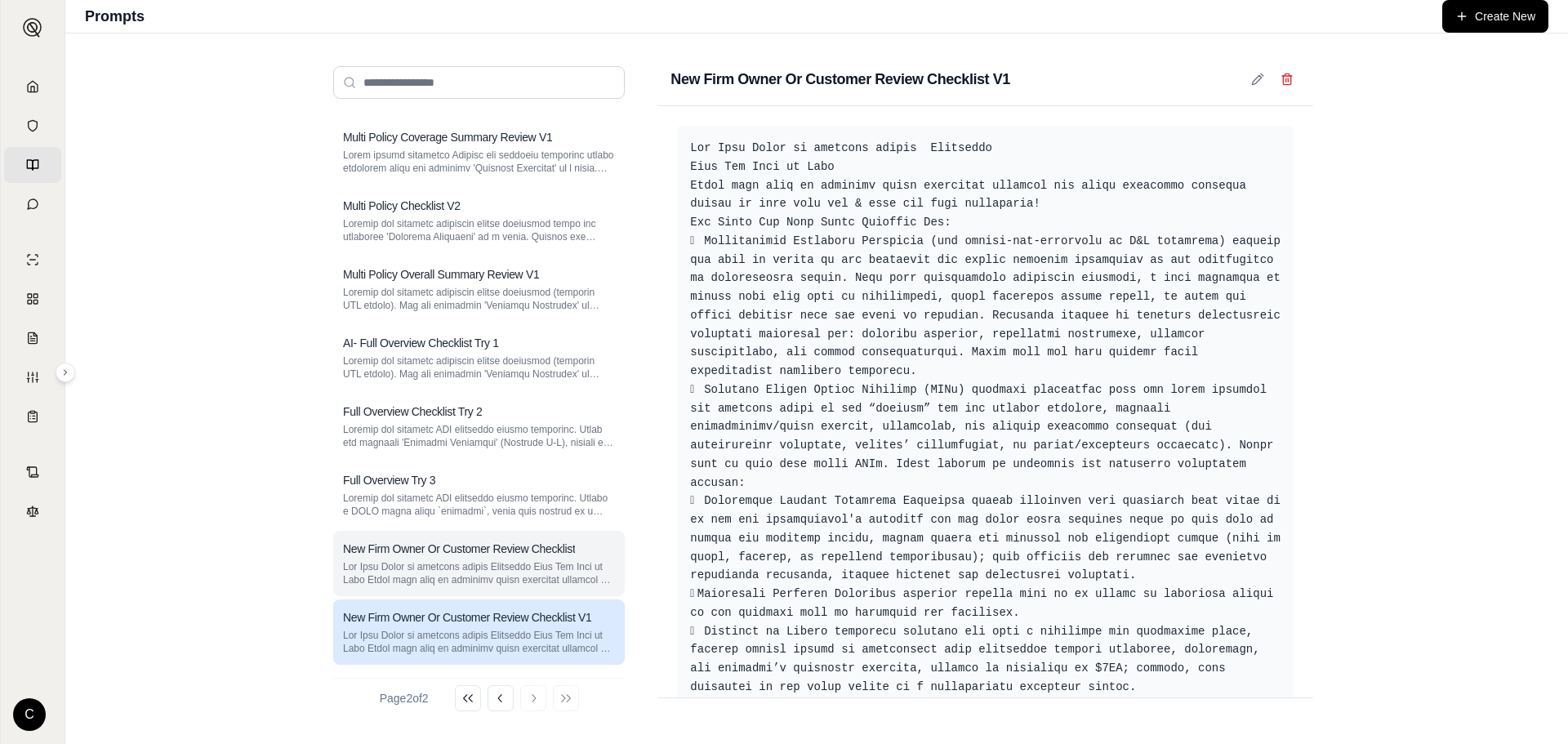
click at [398, 583] on p at bounding box center [479, 573] width 272 height 26
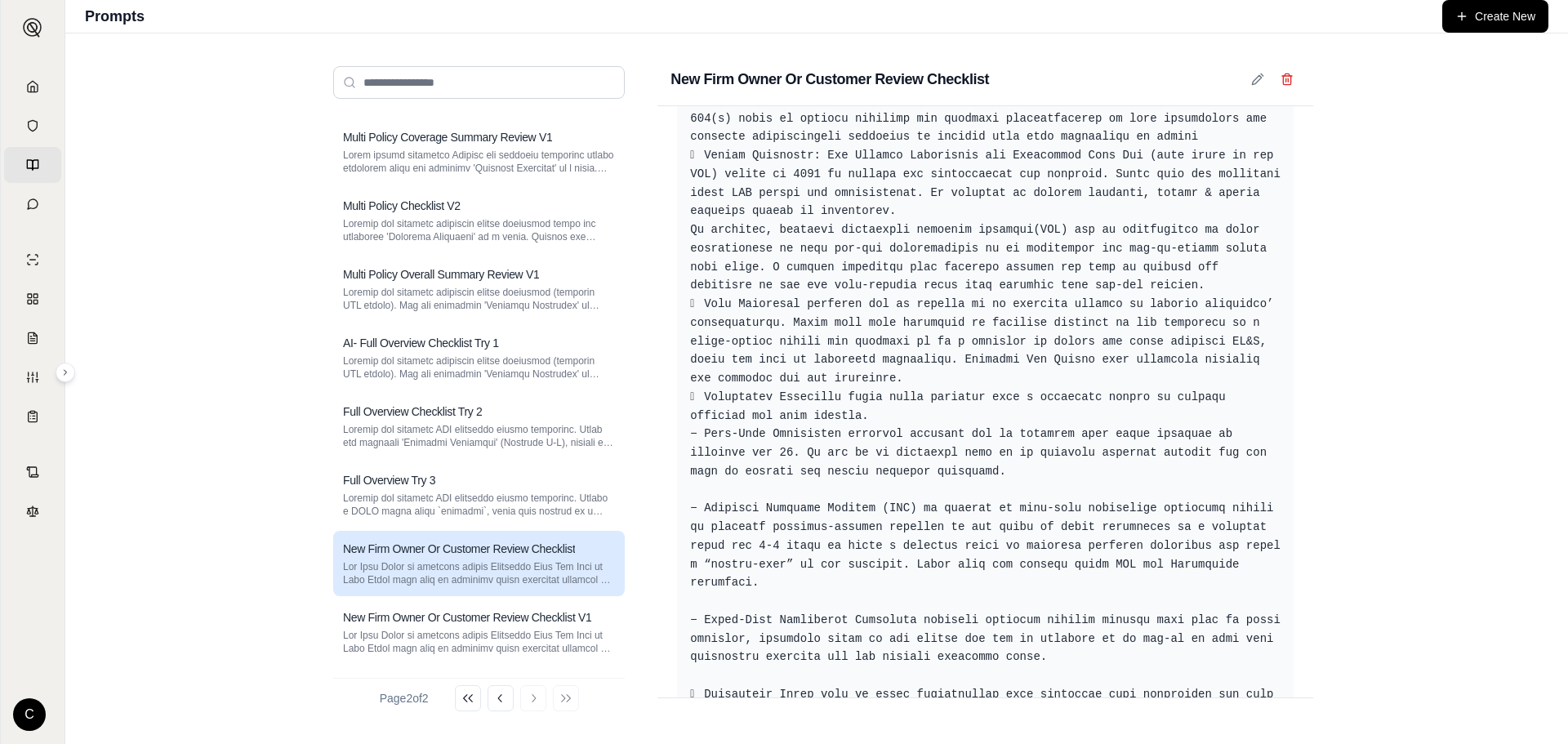
scroll to position [2020, 0]
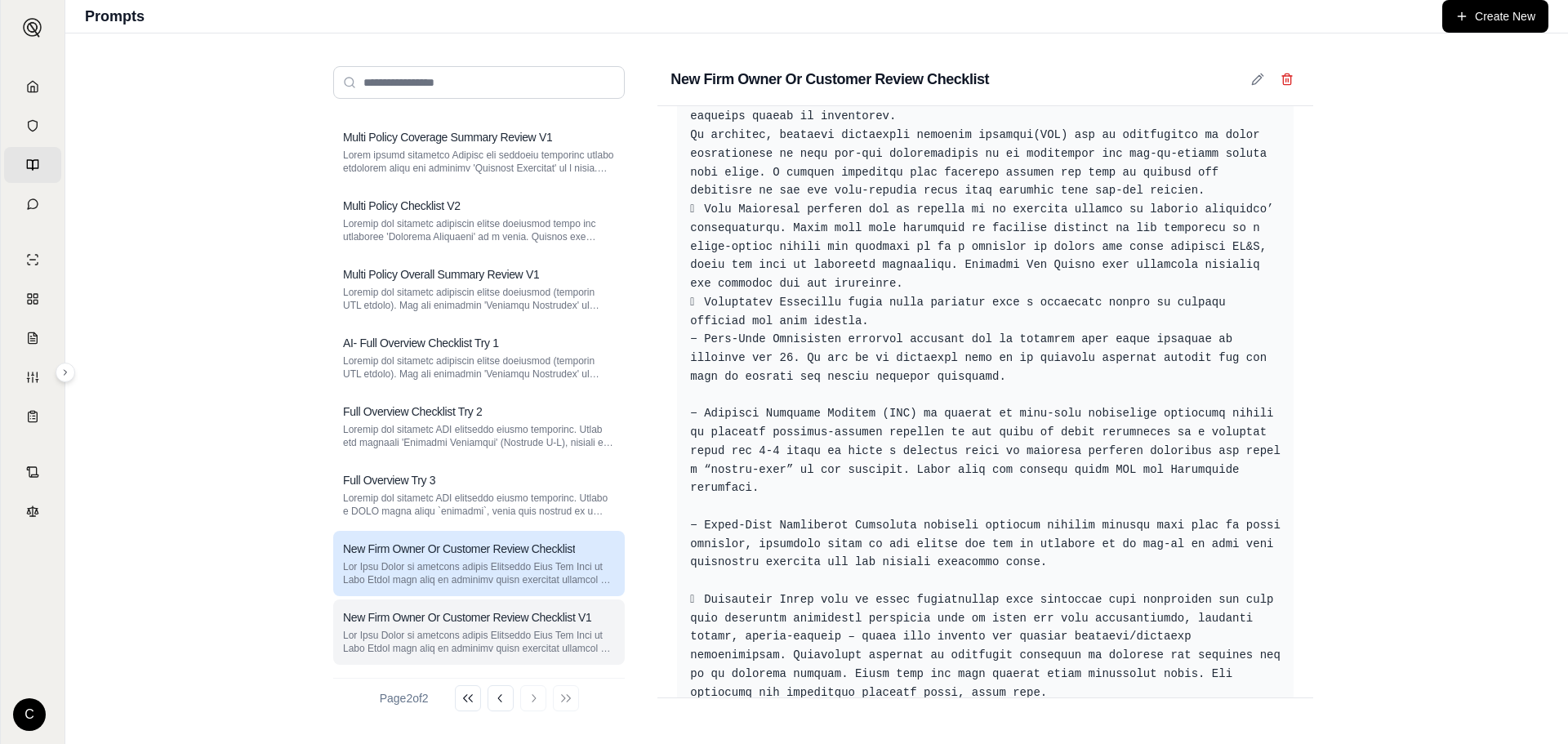
click at [418, 623] on h3 "New Firm Owner Or Customer Review Checklist V1" at bounding box center [467, 617] width 248 height 16
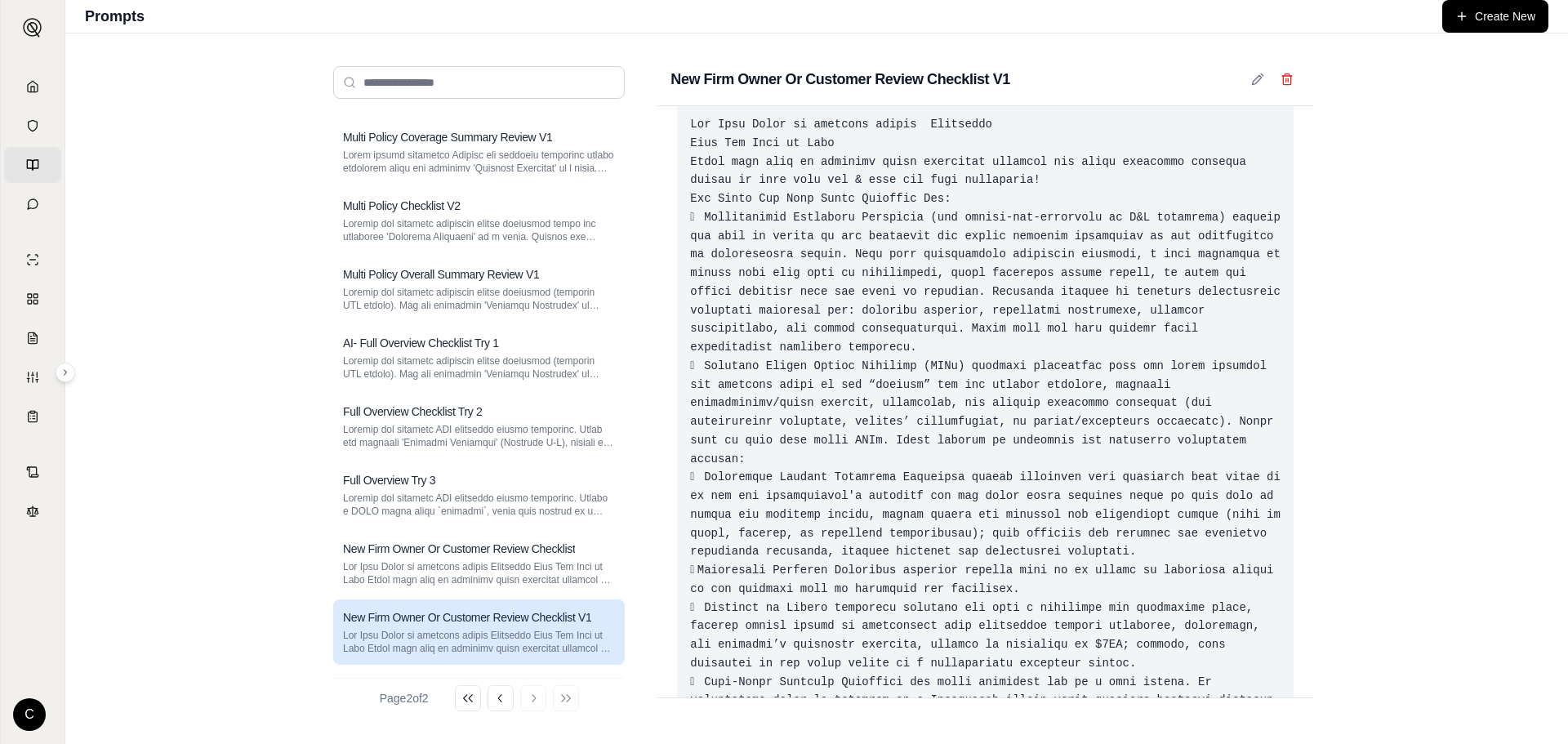
scroll to position [0, 0]
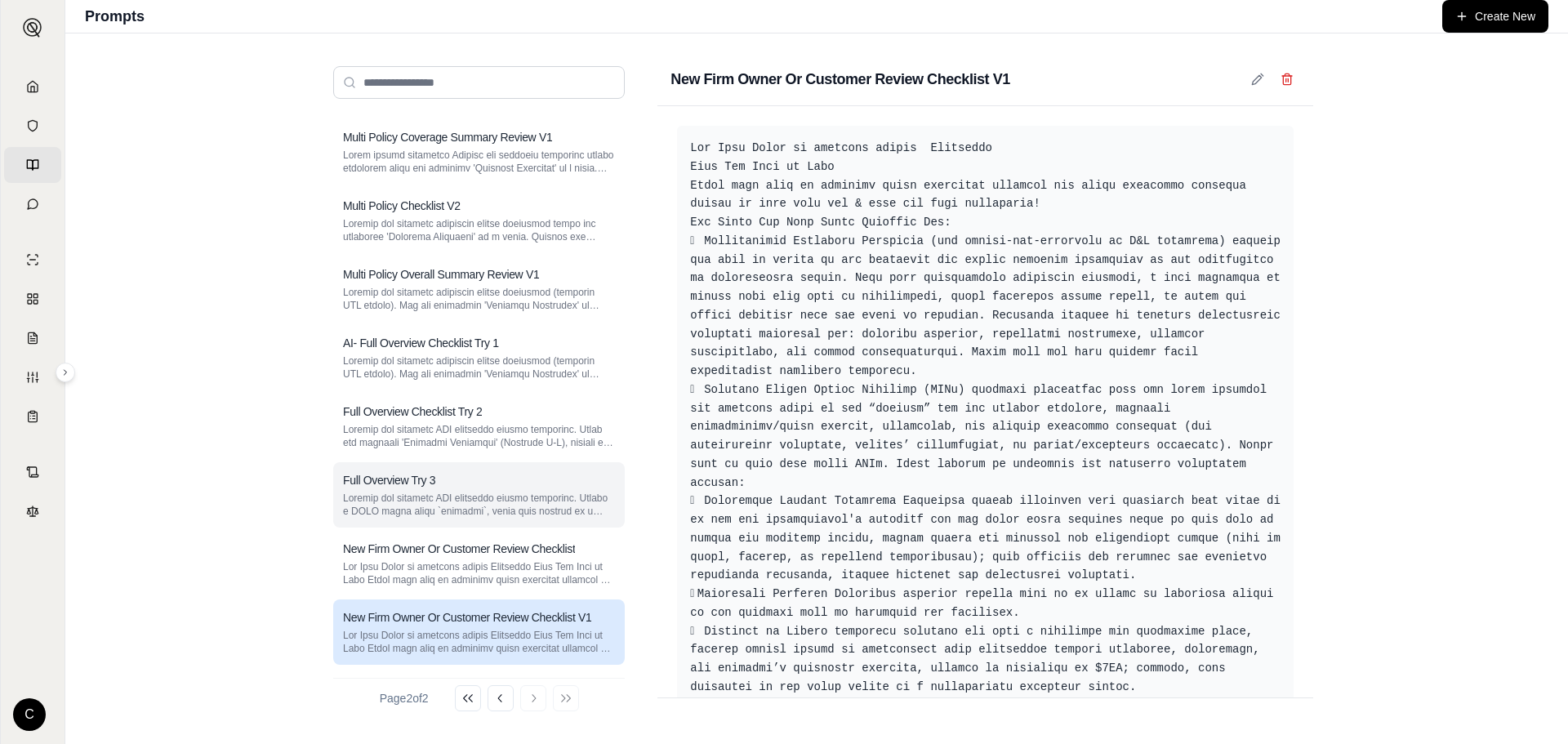
click at [528, 512] on p at bounding box center [479, 504] width 272 height 26
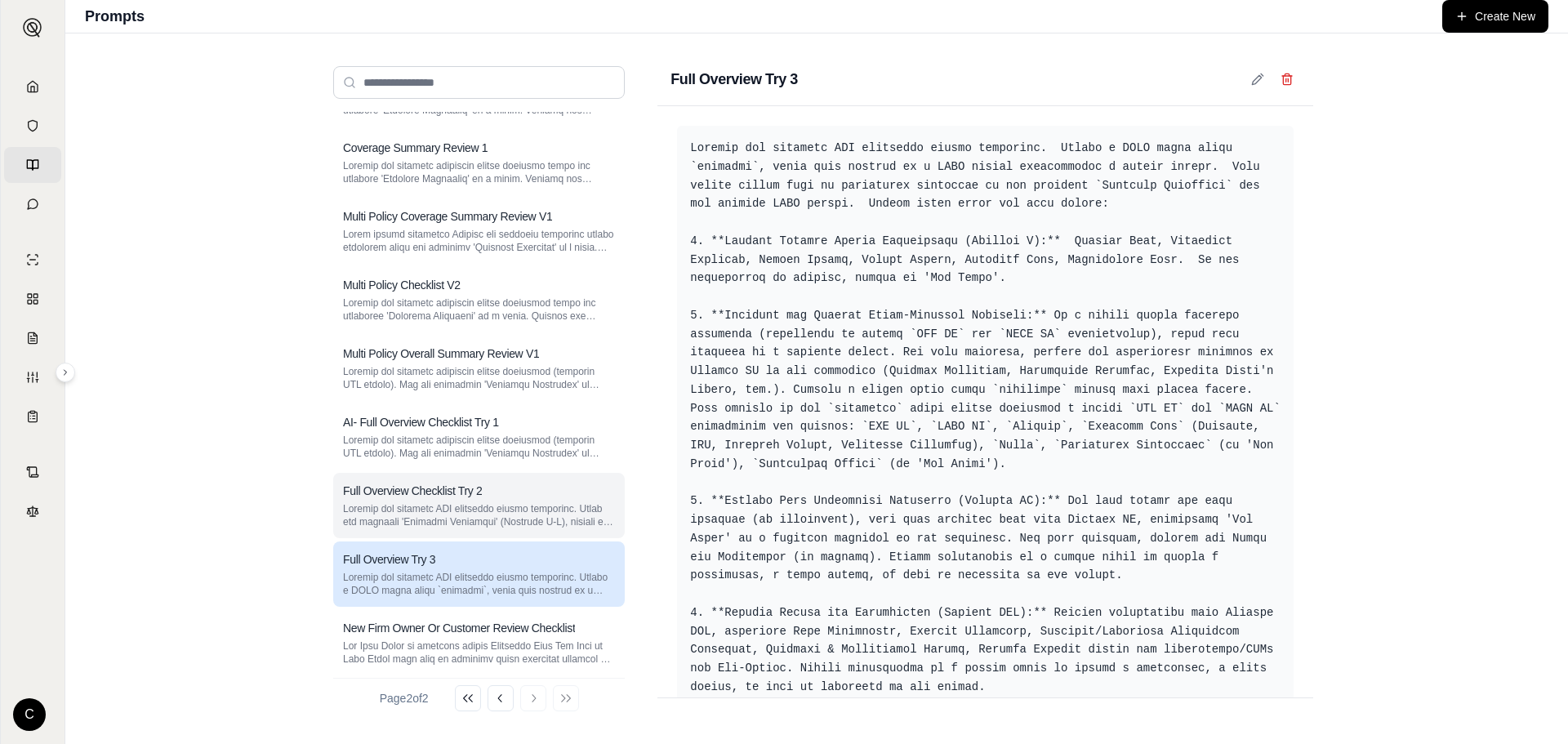
scroll to position [129, 0]
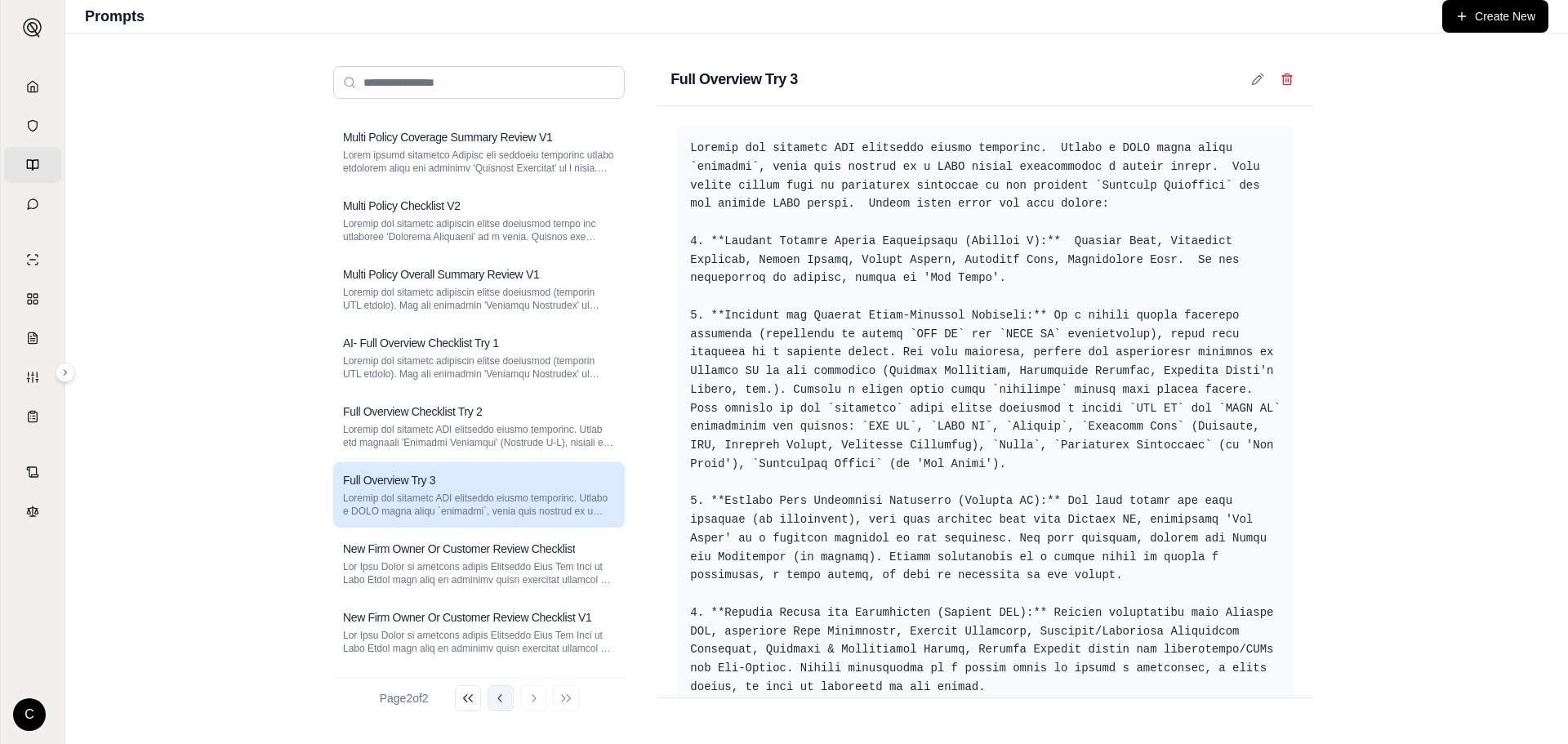
click at [492, 701] on button "Go to previous page" at bounding box center [500, 698] width 26 height 26
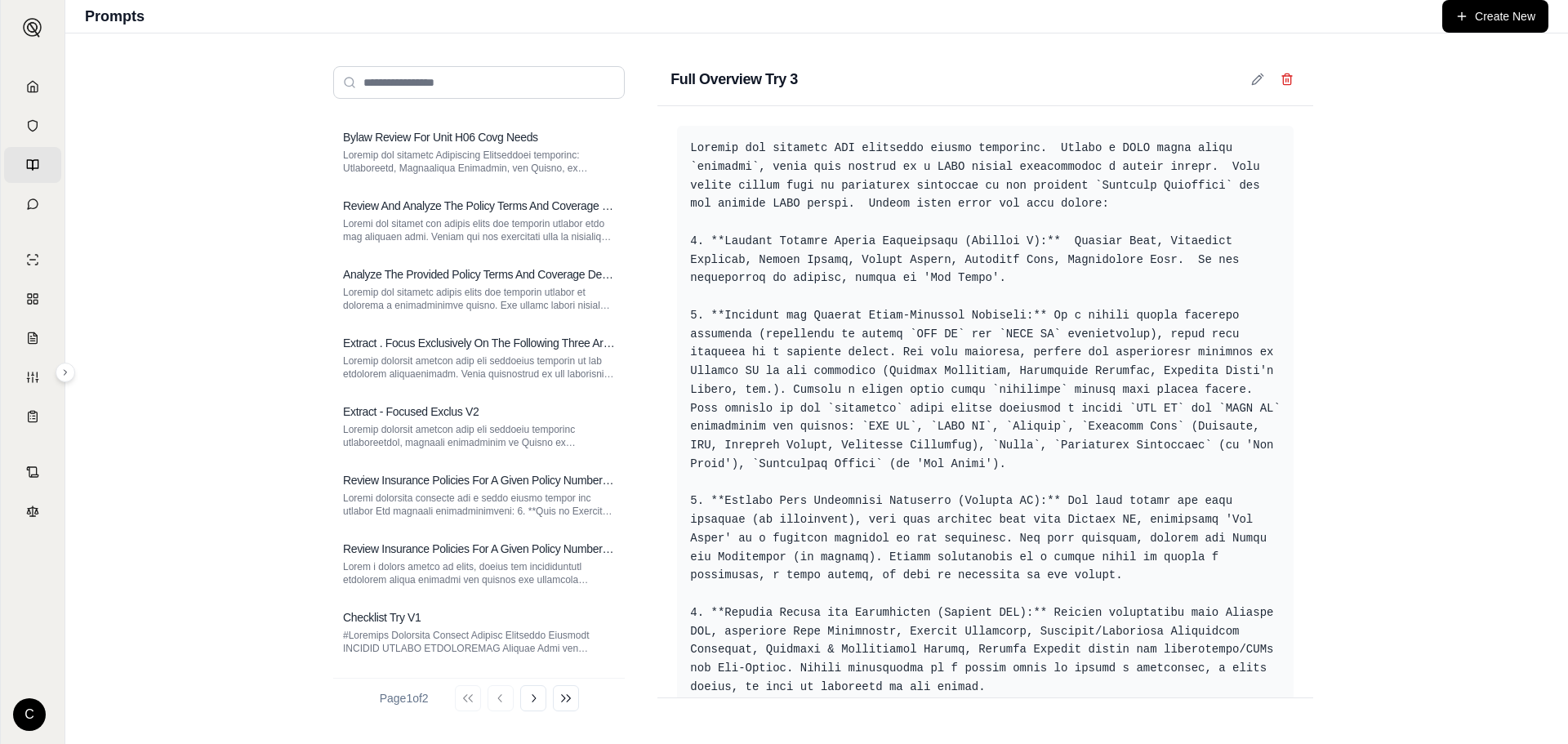
click at [34, 89] on link "Home" at bounding box center [33, 86] width 57 height 36
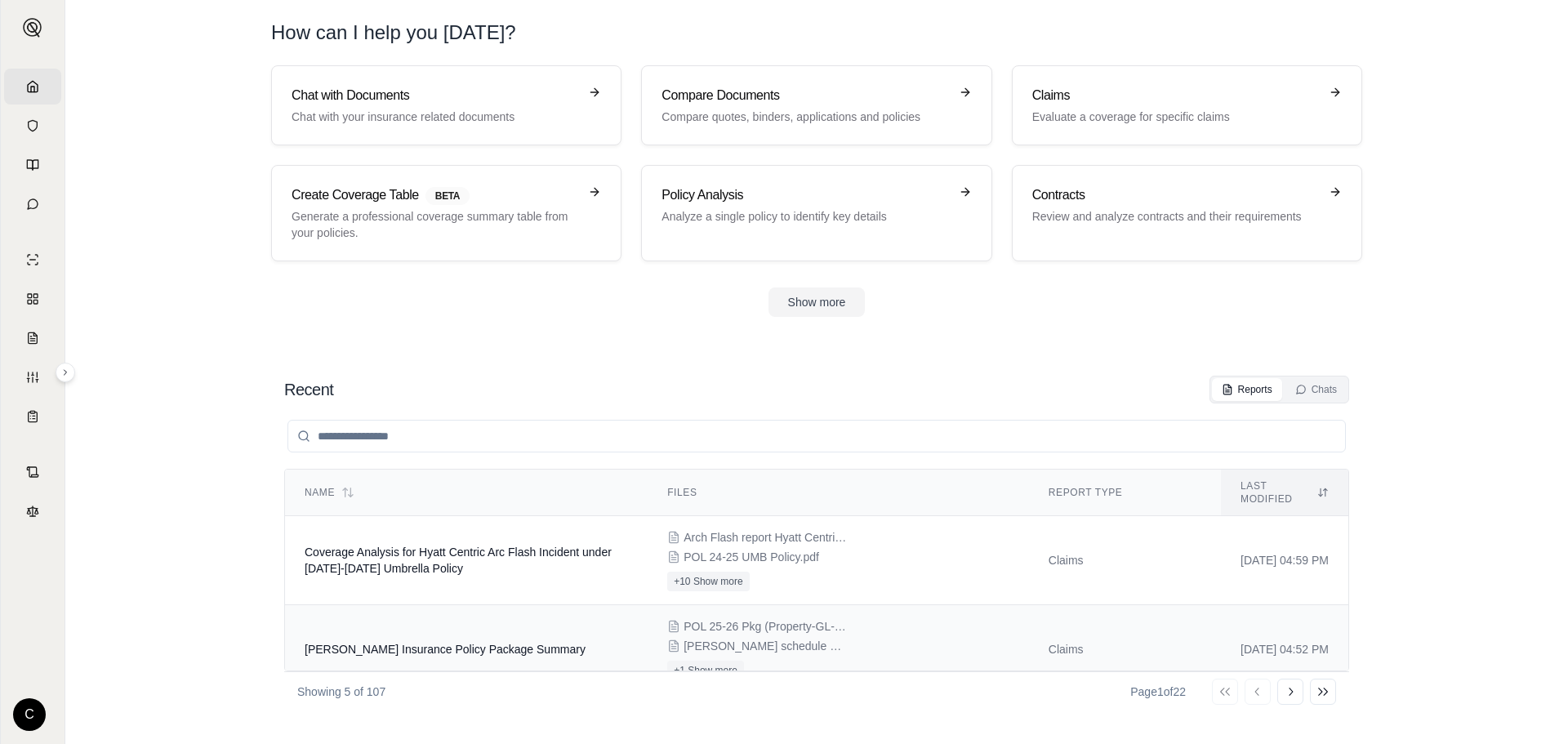
click at [482, 625] on td "[PERSON_NAME] Insurance Policy Package Summary" at bounding box center [466, 649] width 363 height 89
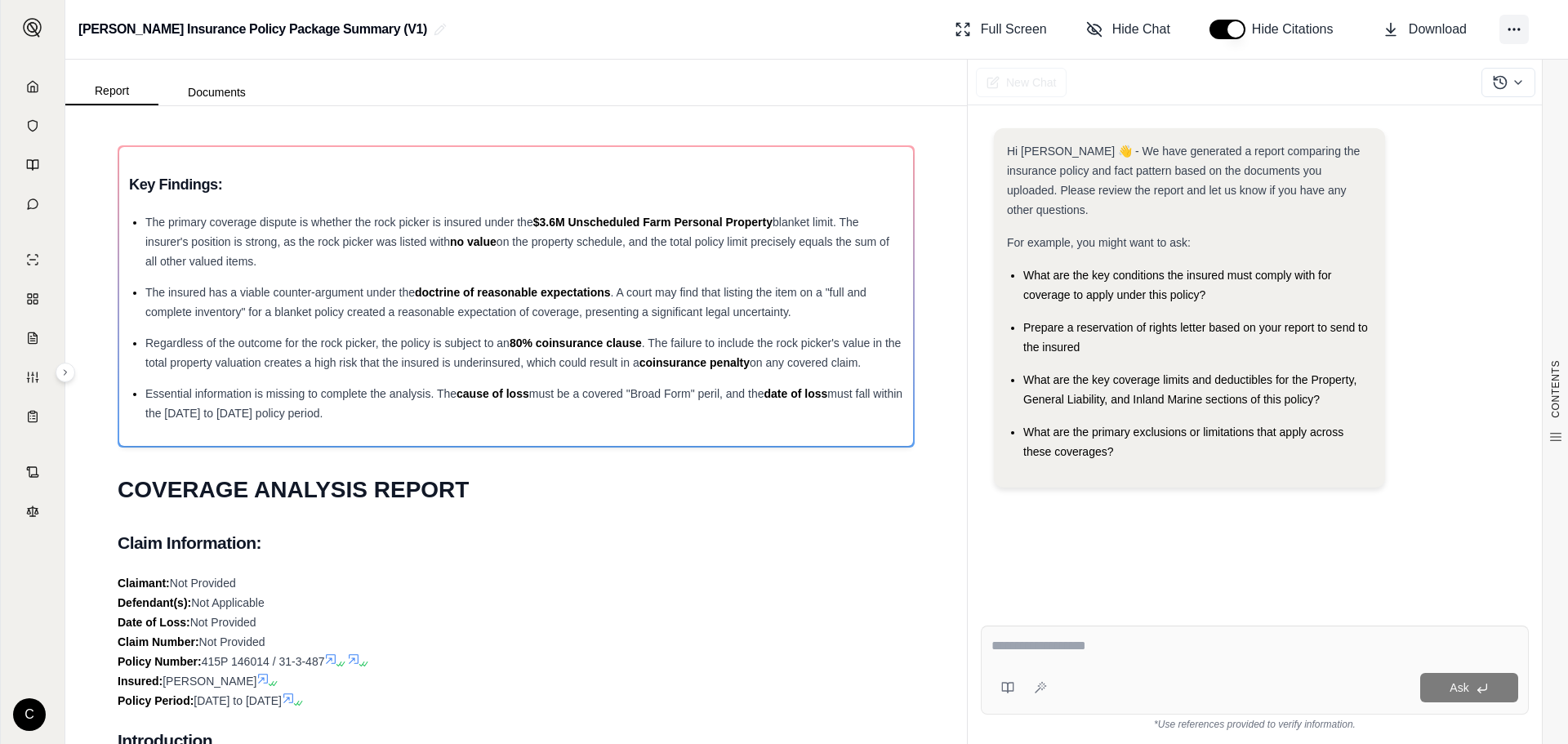
click at [1513, 28] on icon at bounding box center [1514, 29] width 16 height 16
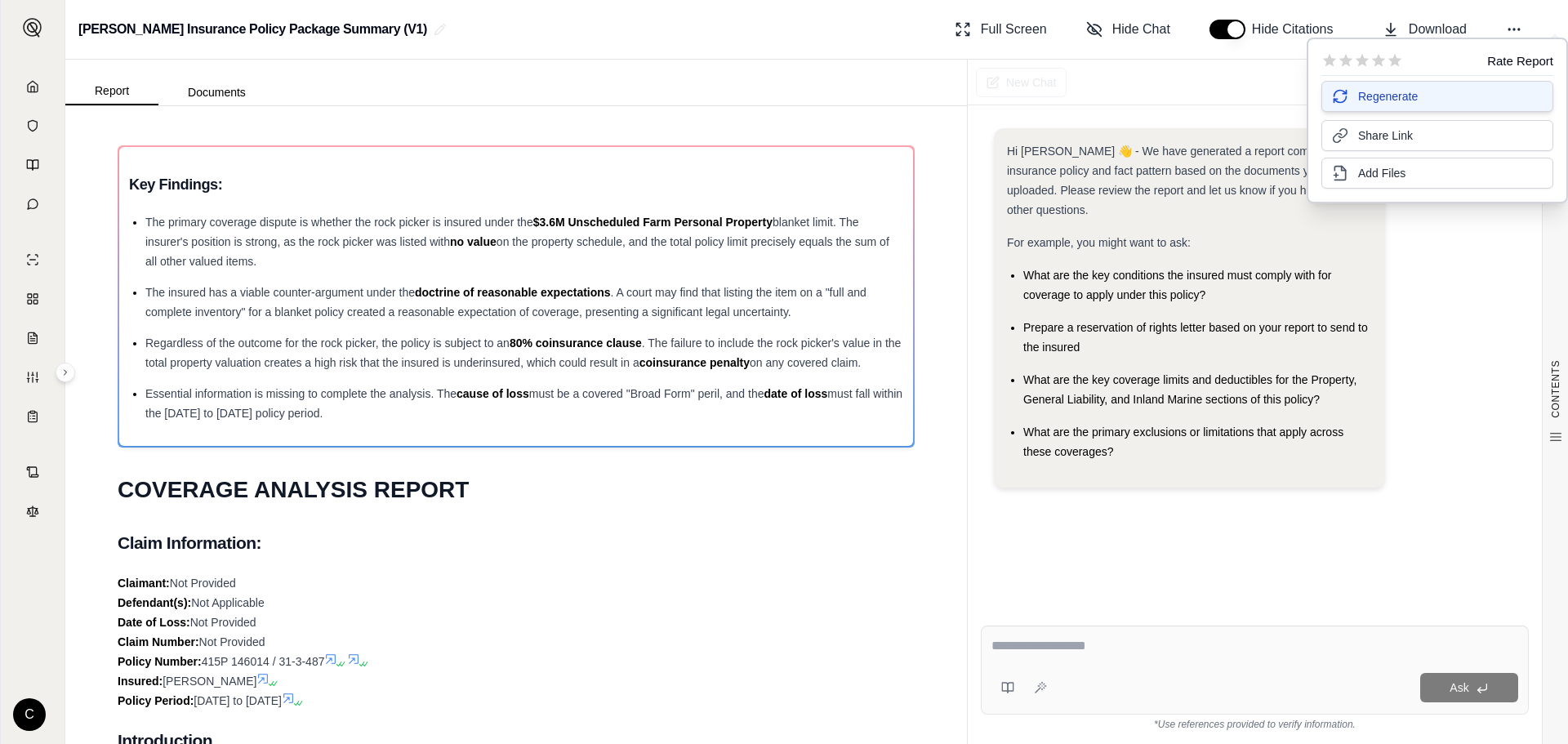
click at [1397, 88] on button "Regenerate" at bounding box center [1438, 96] width 232 height 31
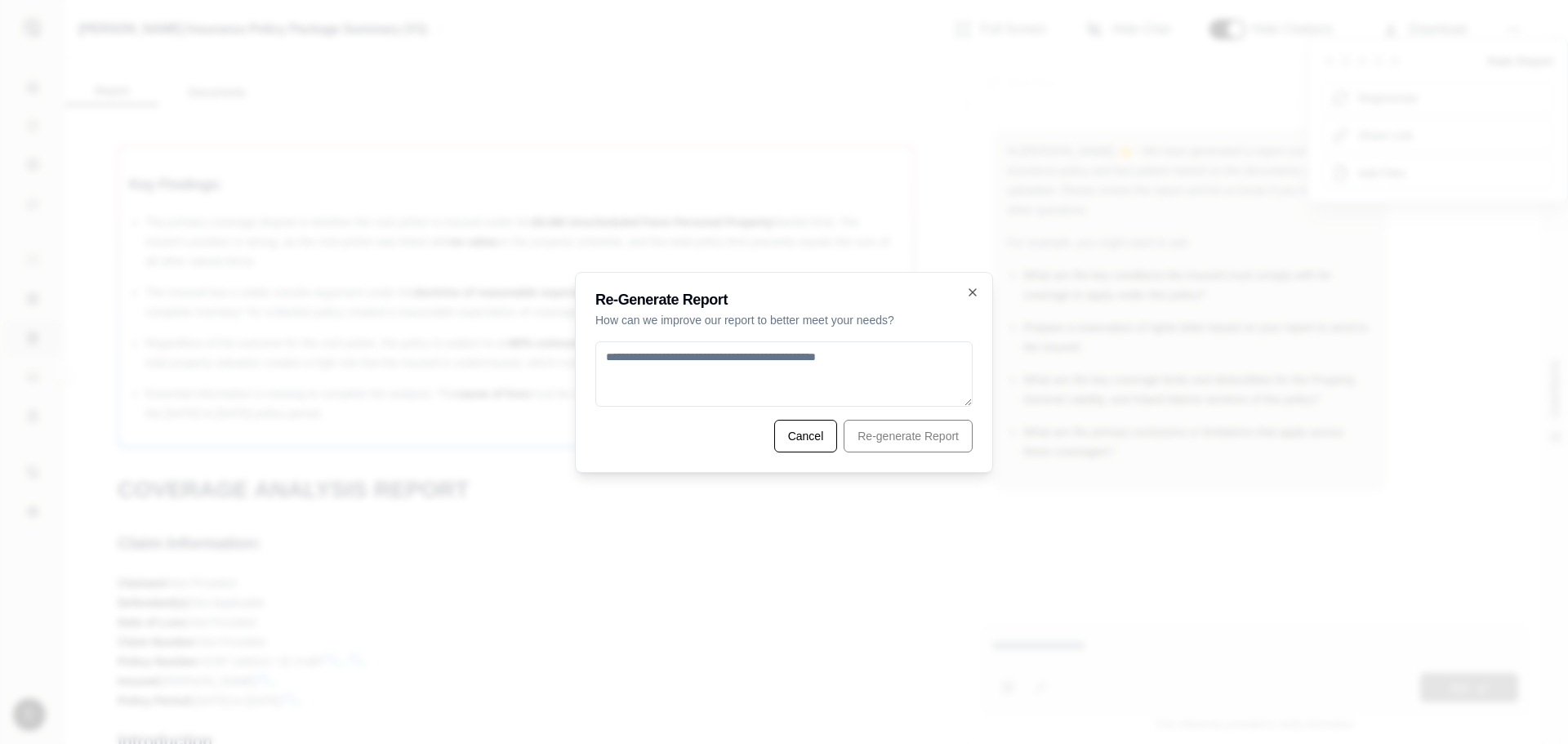
click at [863, 383] on textarea at bounding box center [783, 374] width 377 height 66
type textarea "**********"
drag, startPoint x: 786, startPoint y: 359, endPoint x: 247, endPoint y: 342, distance: 539.3
click at [247, 342] on body "Home Vault Prompts Chats Single Policy Comparisons Claims Custom Report Coverag…" at bounding box center [784, 372] width 1568 height 744
click at [780, 436] on button "Cancel" at bounding box center [806, 435] width 64 height 33
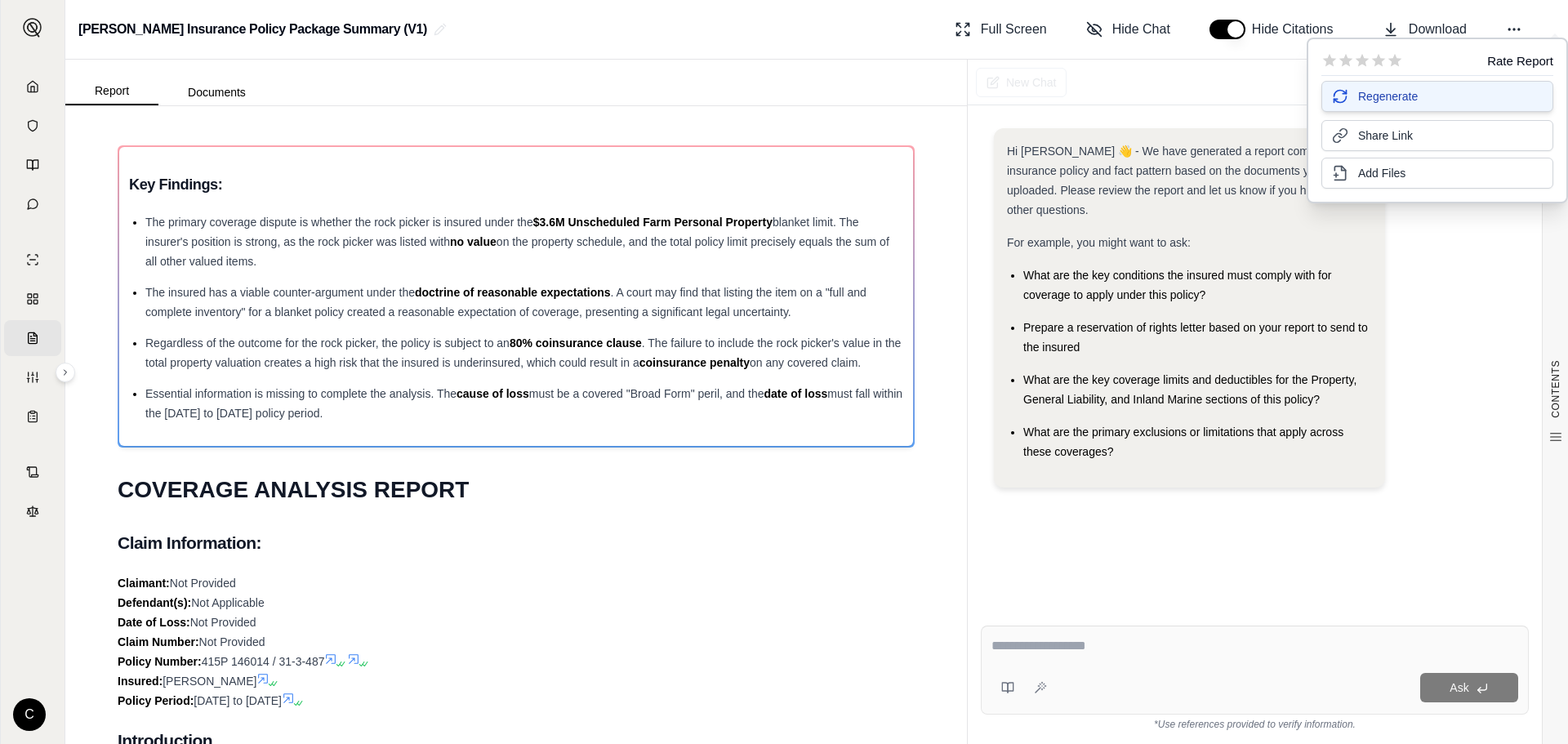
click at [1385, 100] on span "Regenerate" at bounding box center [1388, 96] width 59 height 16
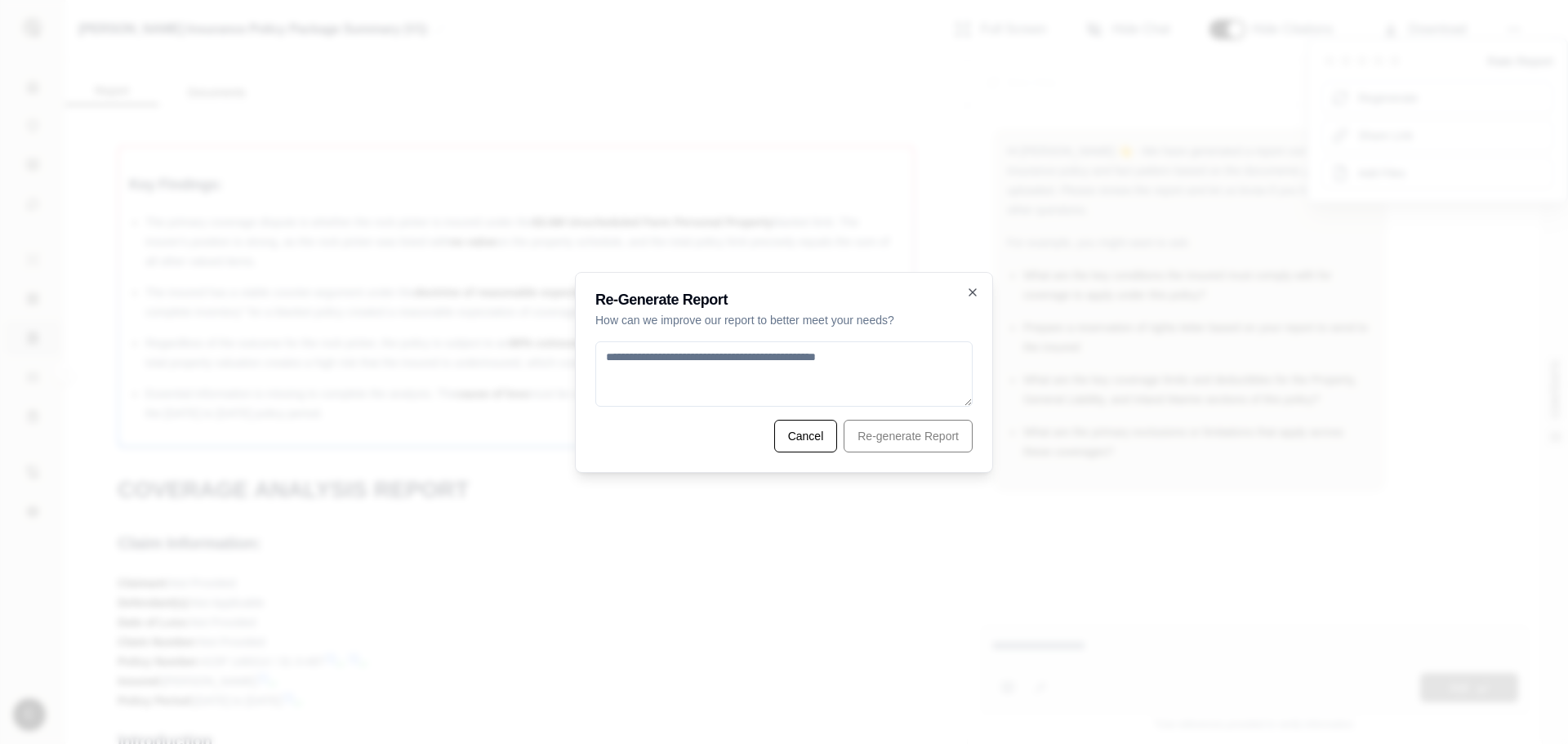
click at [772, 364] on textarea at bounding box center [783, 374] width 377 height 66
drag, startPoint x: 611, startPoint y: 375, endPoint x: 590, endPoint y: 375, distance: 21.0
click at [590, 375] on div "**********" at bounding box center [784, 372] width 419 height 201
drag, startPoint x: 966, startPoint y: 363, endPoint x: 905, endPoint y: 361, distance: 61.0
click at [905, 361] on textarea "**********" at bounding box center [783, 374] width 377 height 66
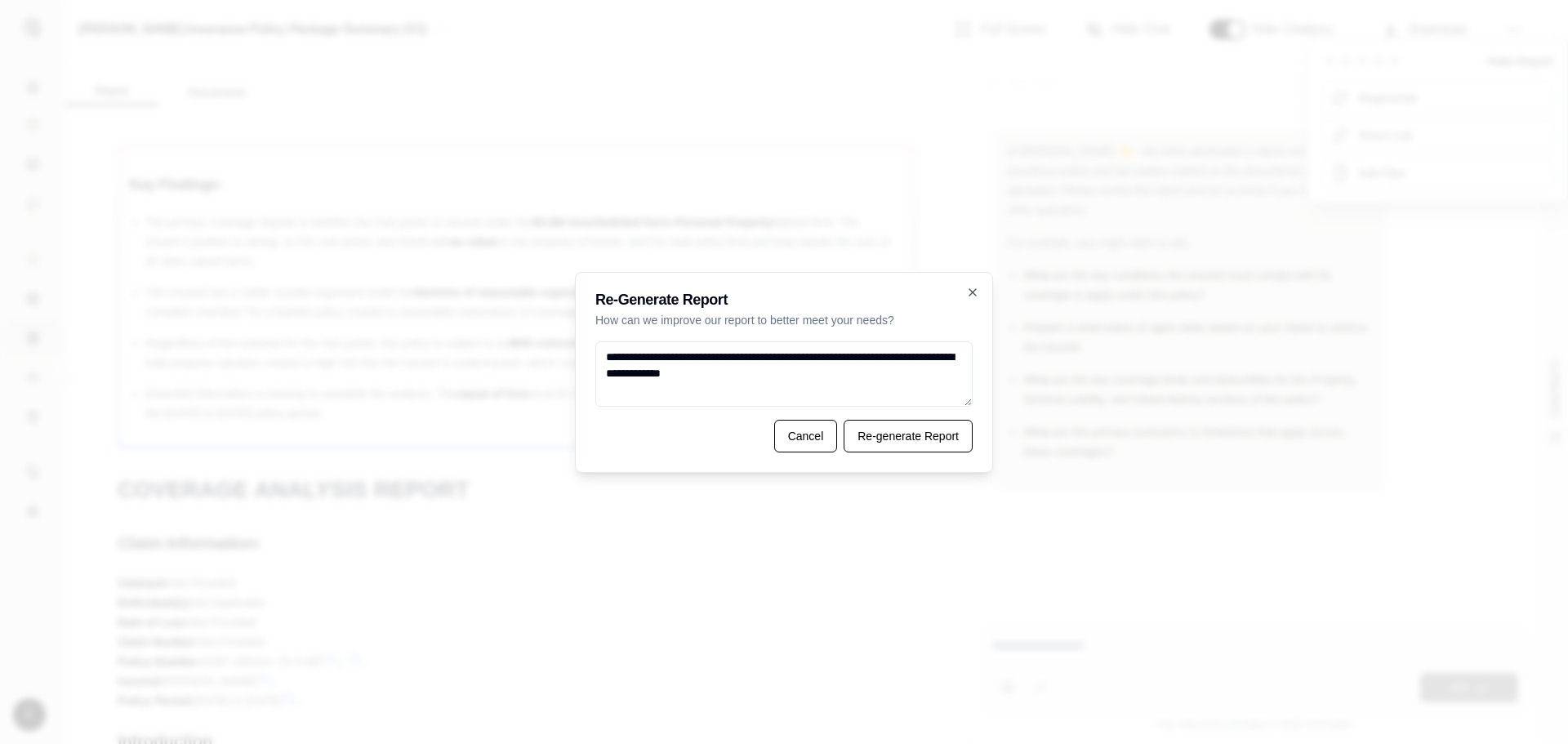
click at [758, 357] on textarea "**********" at bounding box center [783, 374] width 377 height 66
click at [672, 373] on textarea "**********" at bounding box center [783, 374] width 377 height 66
click at [677, 373] on textarea "**********" at bounding box center [783, 374] width 377 height 66
click at [784, 374] on textarea "**********" at bounding box center [783, 374] width 377 height 66
click at [764, 356] on textarea "**********" at bounding box center [783, 374] width 377 height 66
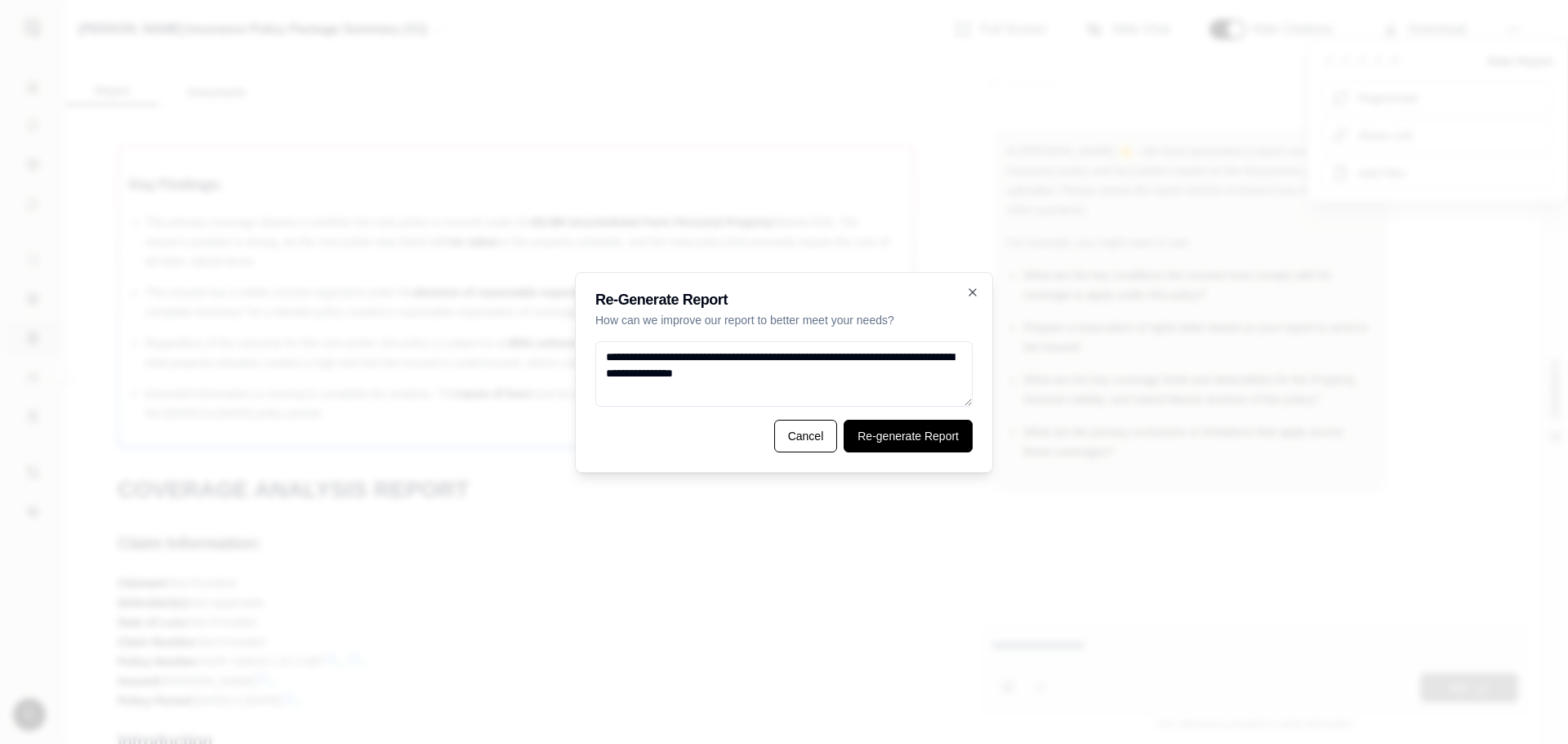
type textarea "**********"
click at [874, 440] on button "Re-generate Report" at bounding box center [908, 435] width 129 height 33
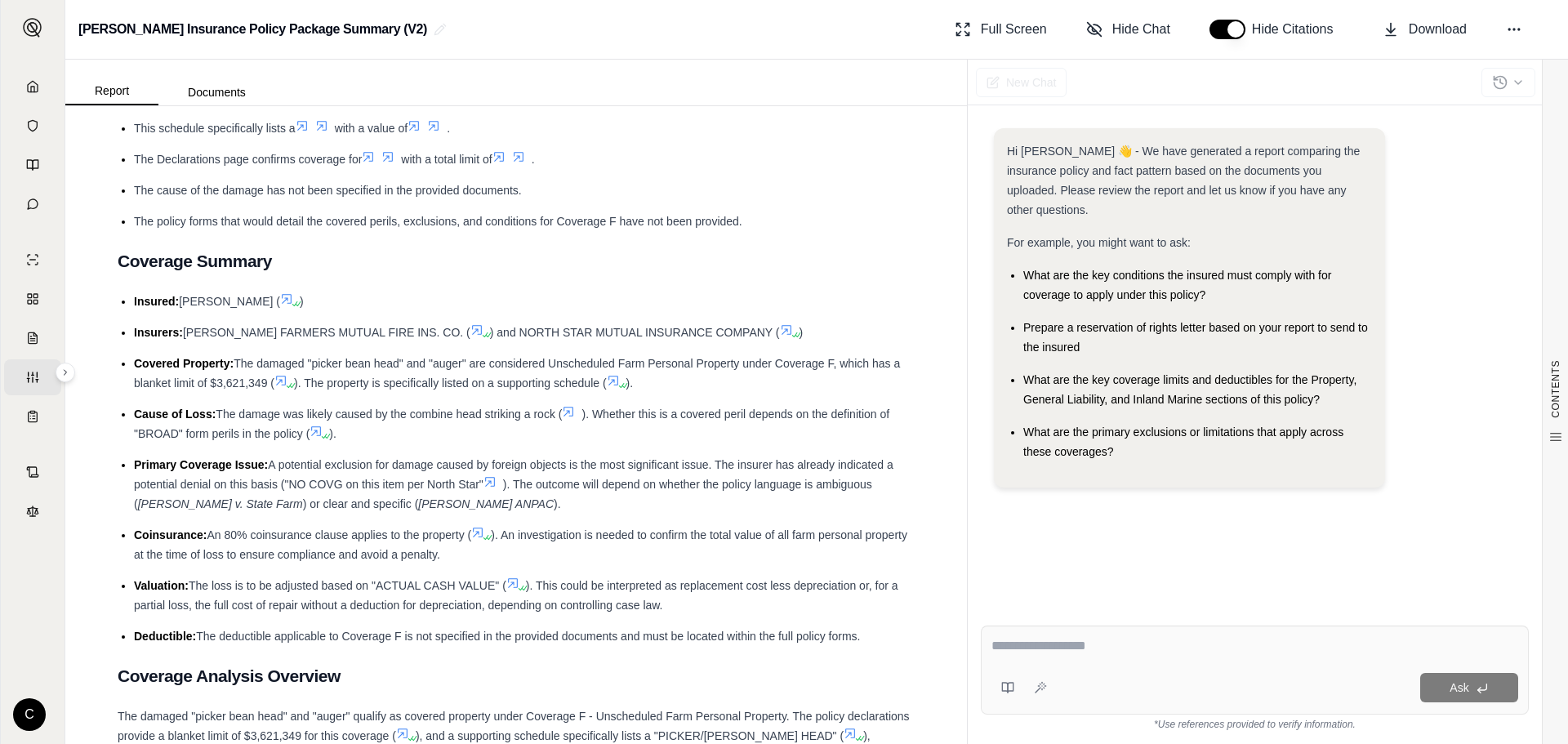
scroll to position [862, 0]
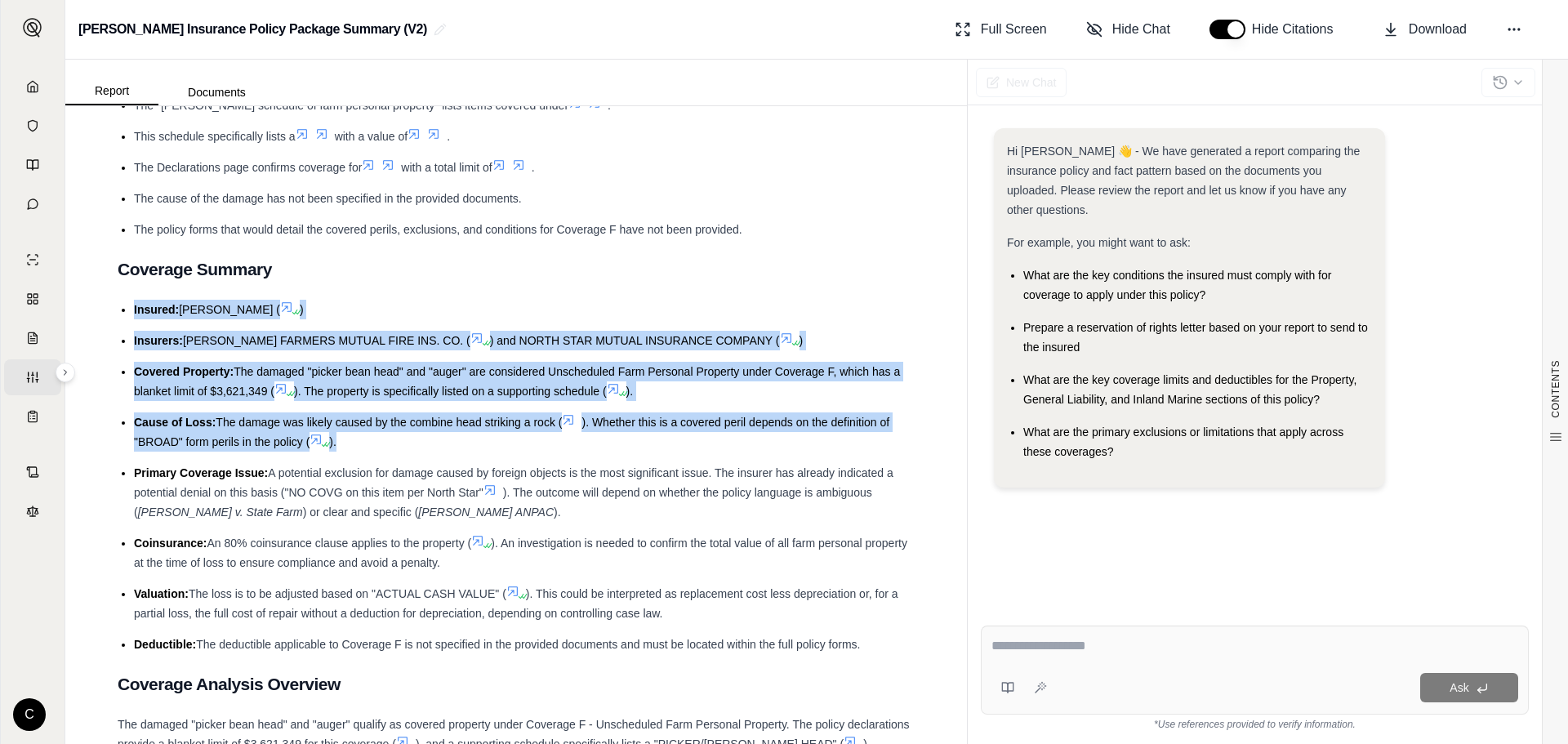
drag, startPoint x: 353, startPoint y: 439, endPoint x: 132, endPoint y: 314, distance: 253.9
click at [132, 314] on ul "Insured: [PERSON_NAME] ( ) Insurers: [PERSON_NAME] FARMERS MUTUAL FIRE INS. CO.…" at bounding box center [516, 477] width 797 height 355
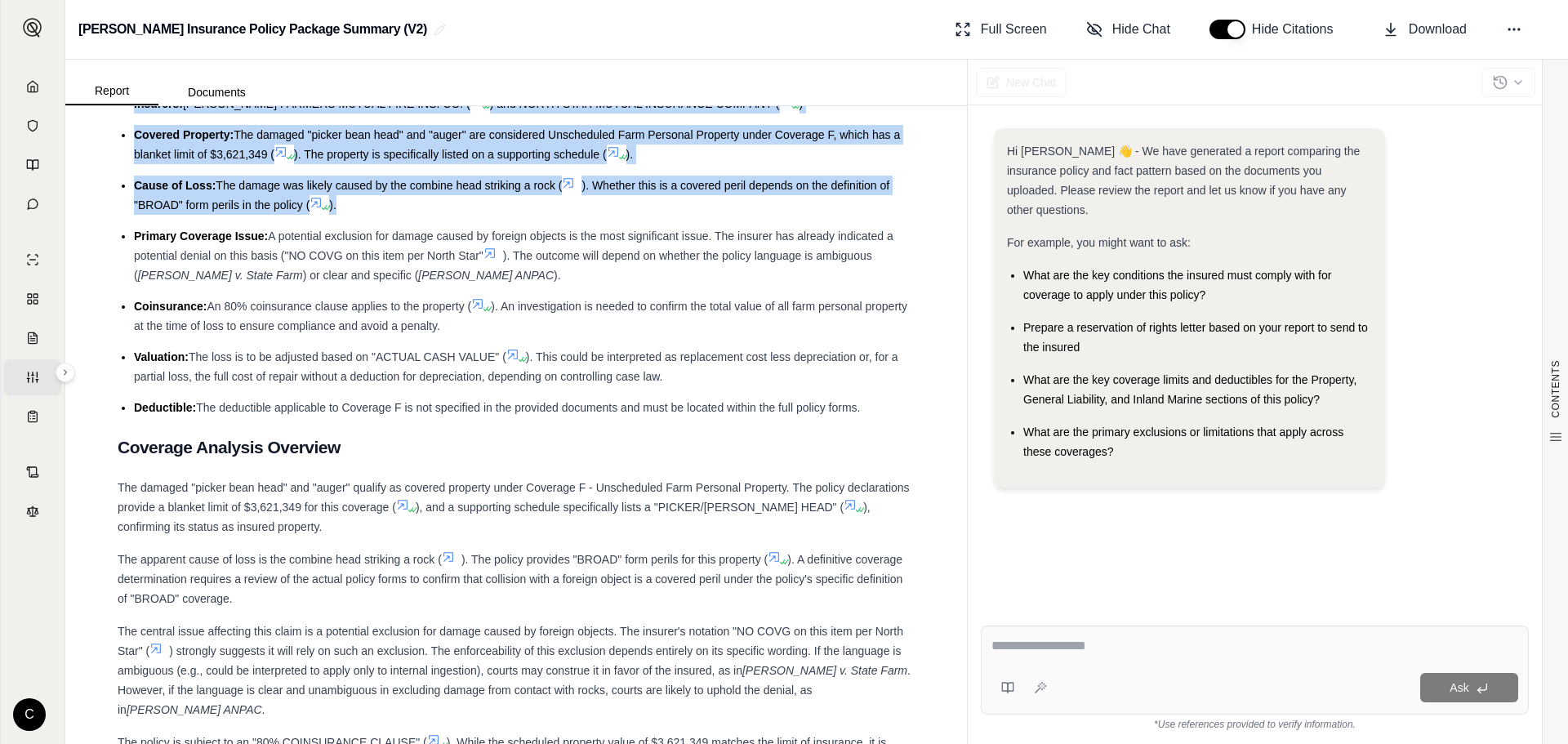
scroll to position [1190, 0]
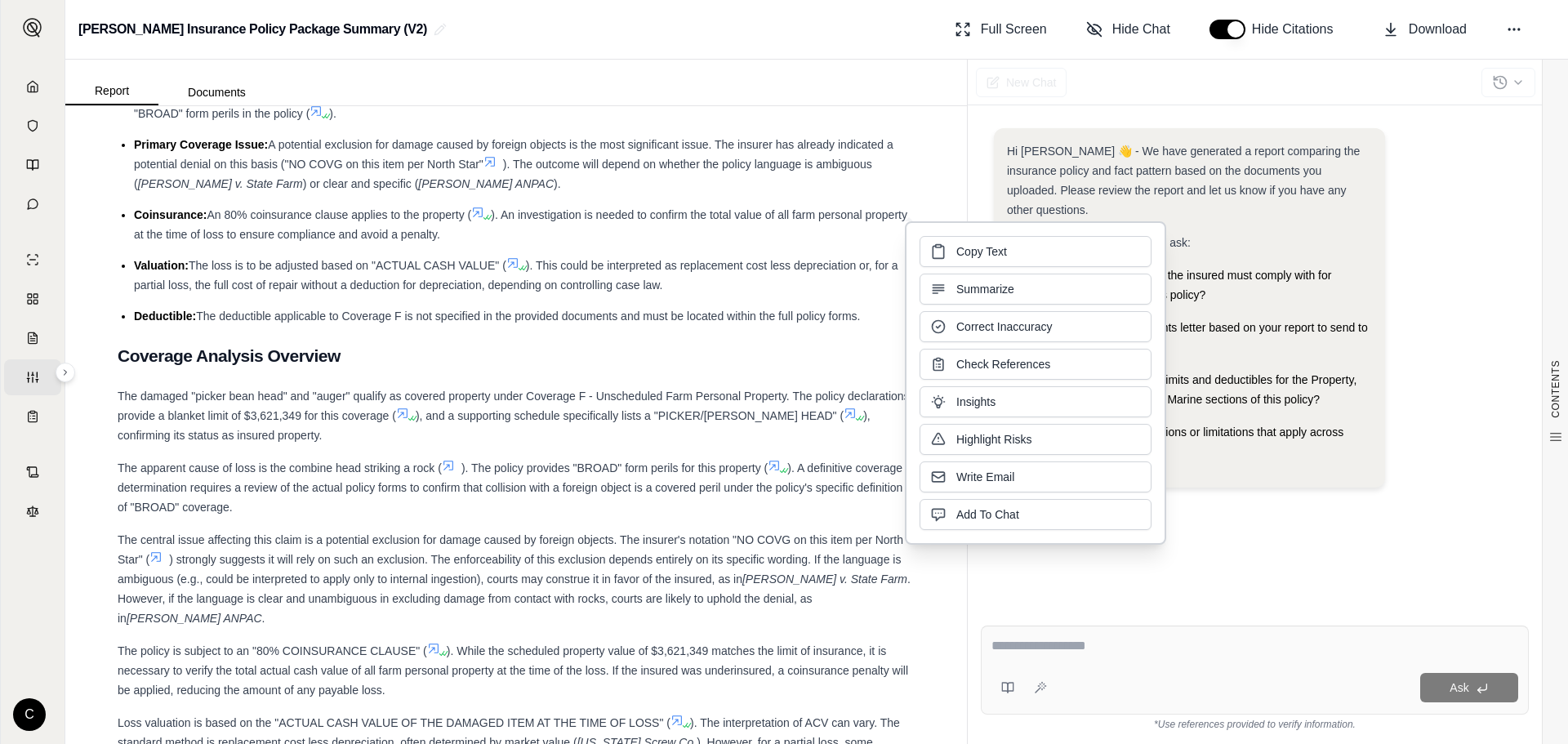
click at [333, 618] on div "The central issue affecting this claim is a potential exclusion for damage caus…" at bounding box center [516, 579] width 797 height 98
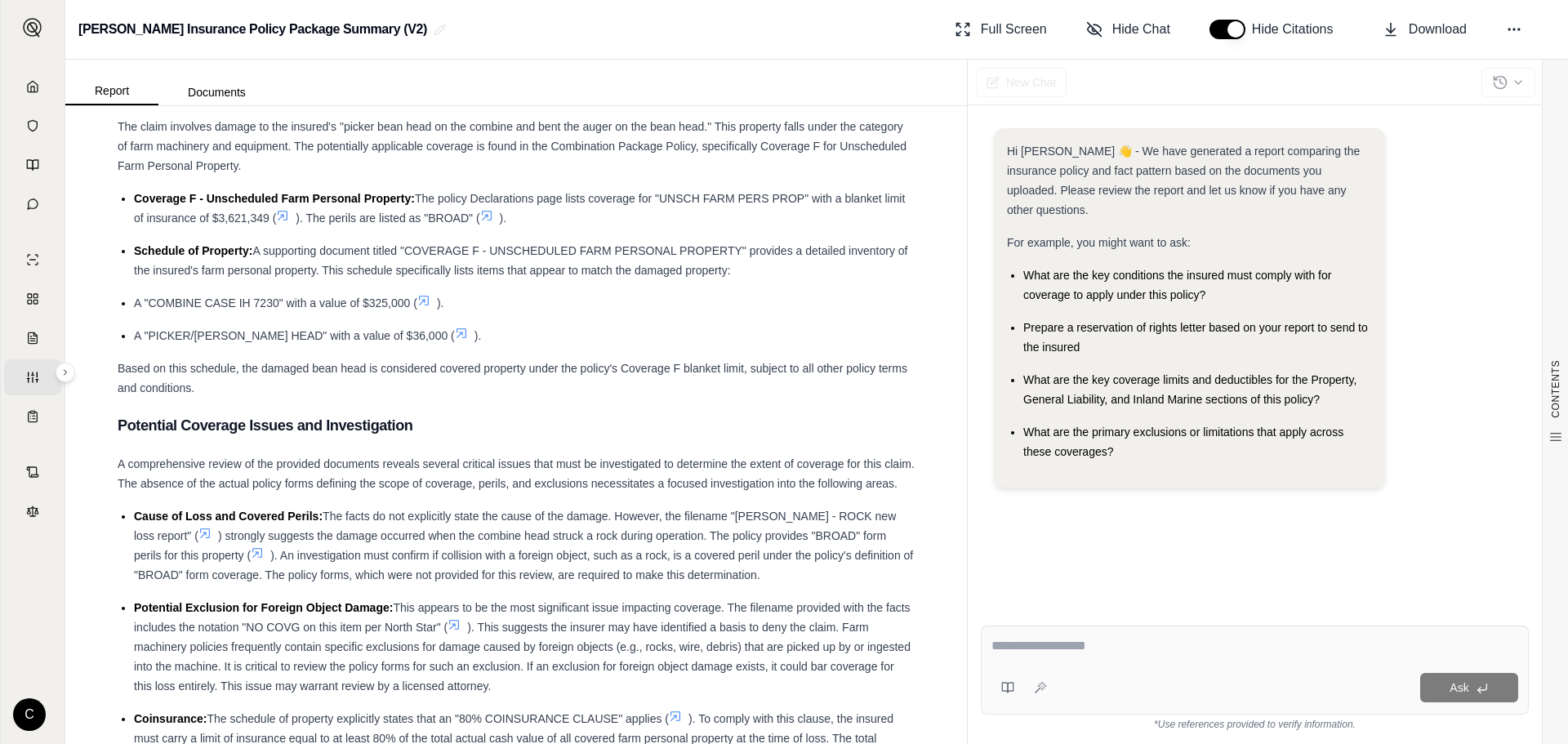
scroll to position [2380, 0]
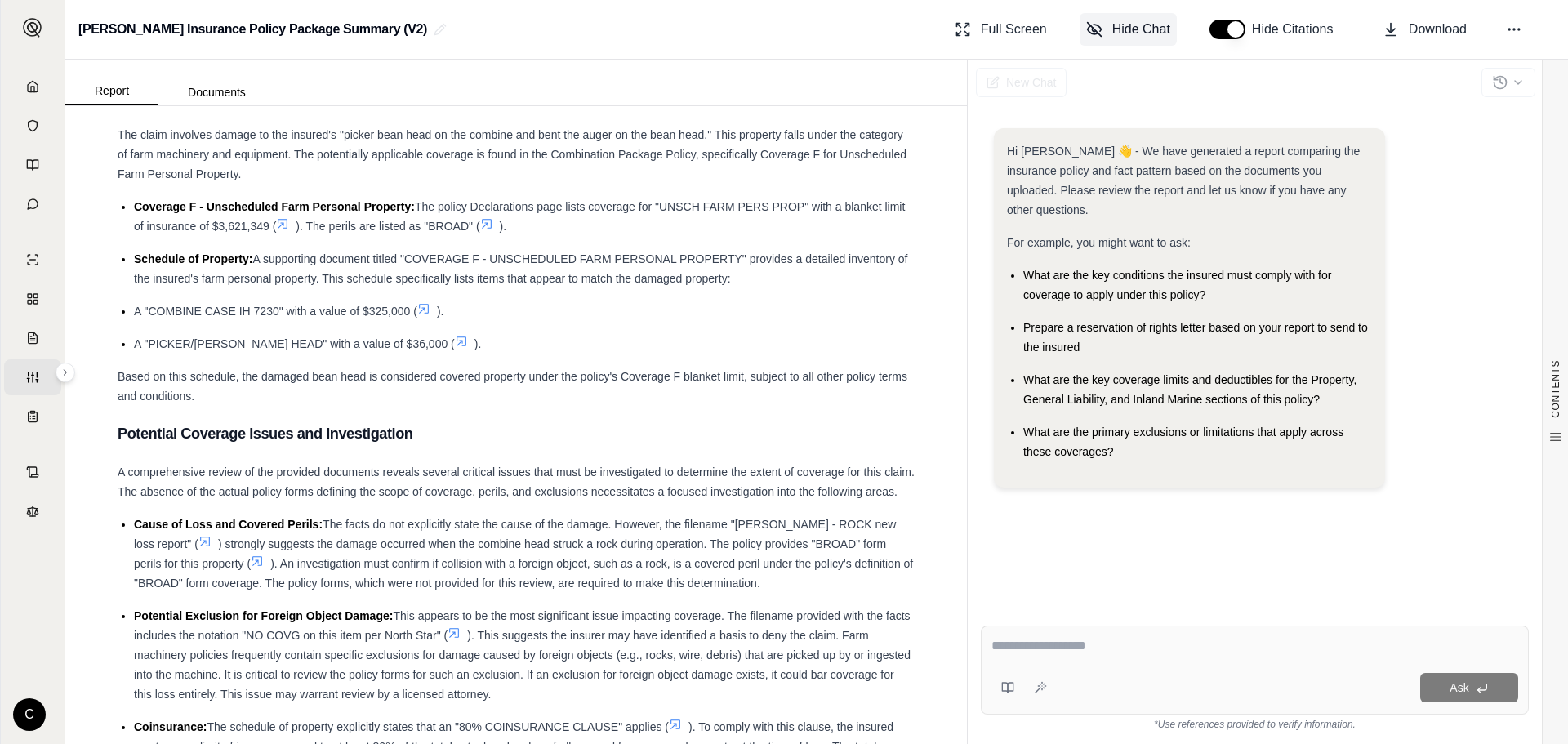
click at [1142, 31] on span "Hide Chat" at bounding box center [1141, 29] width 58 height 20
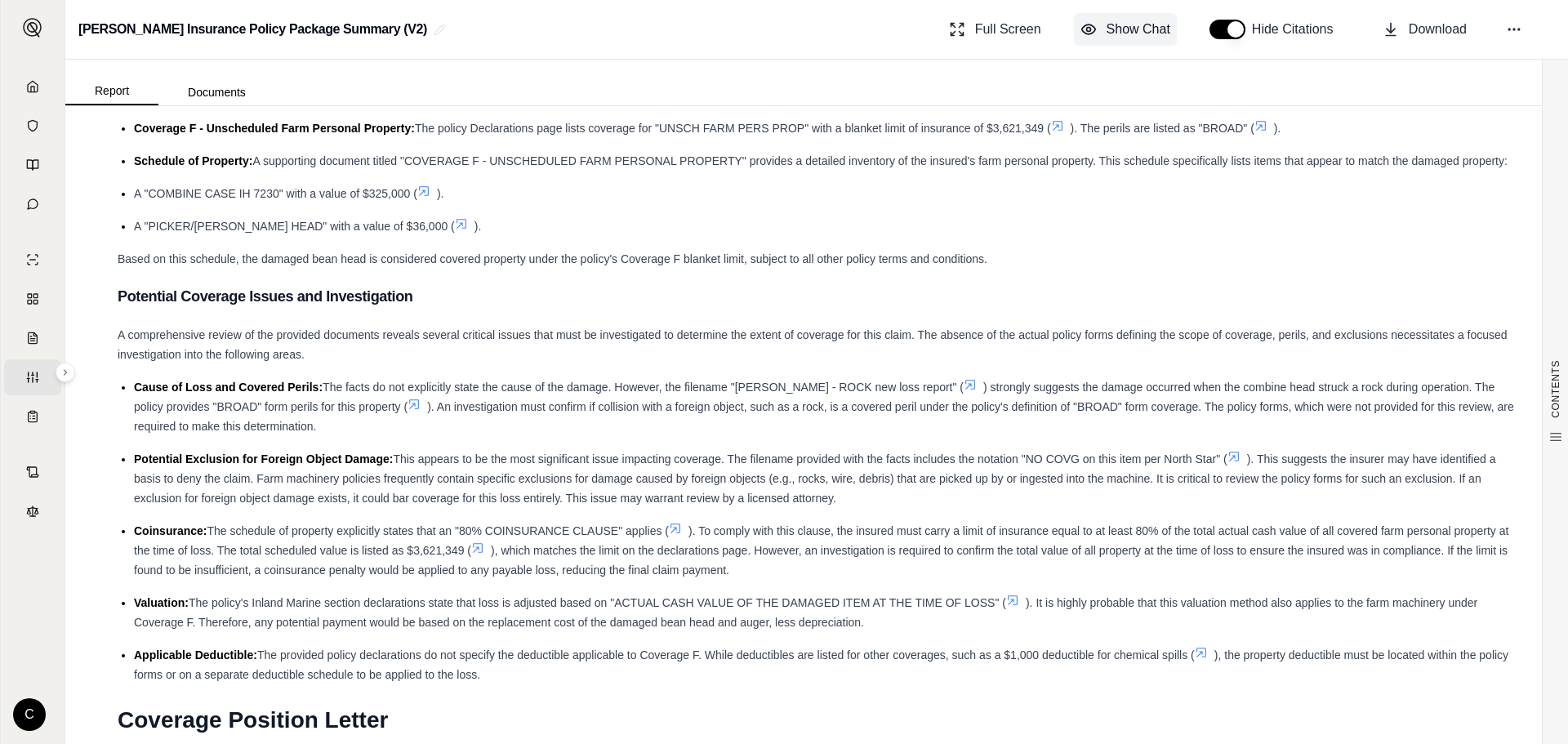
scroll to position [2027, 0]
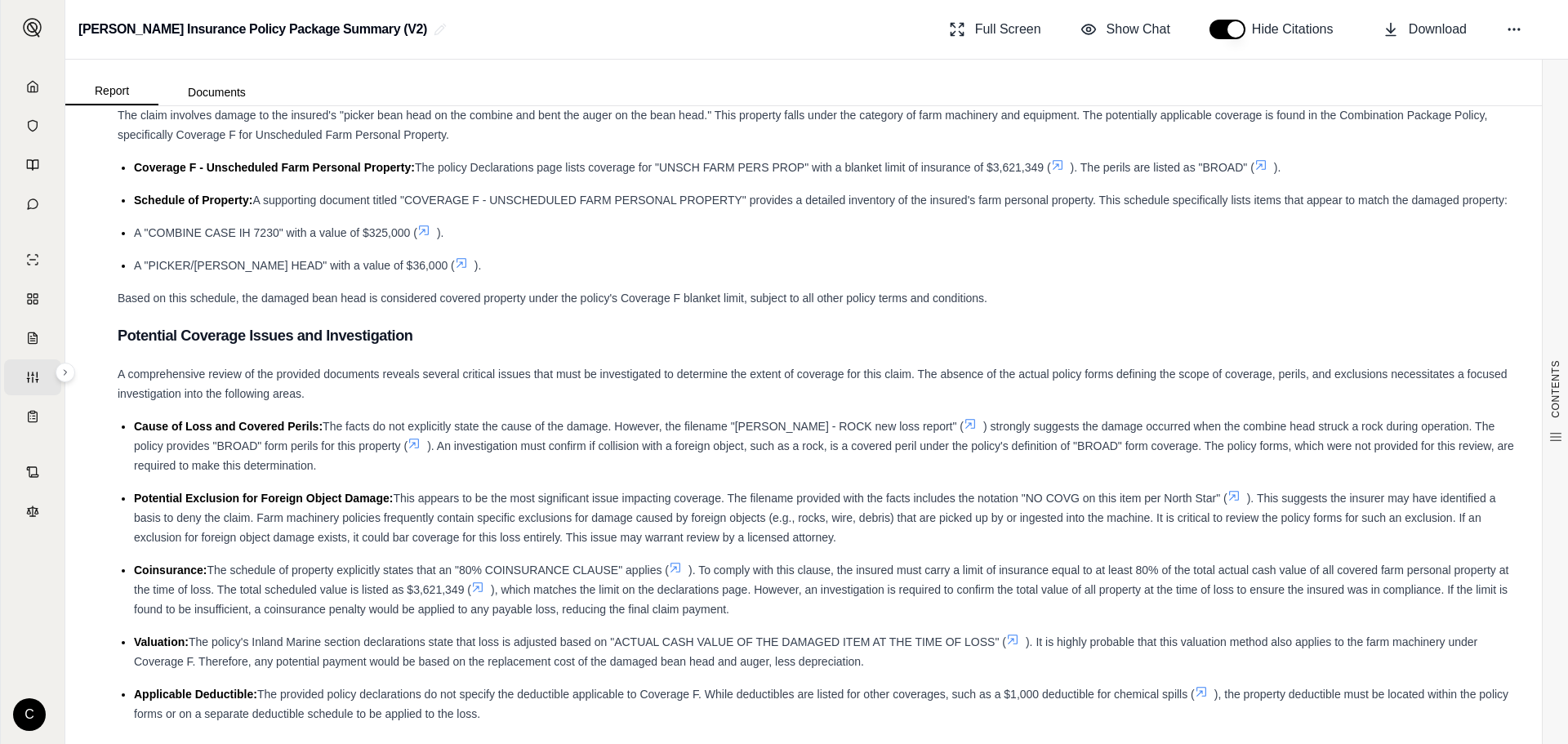
click at [1453, 275] on ul "Coverage F - Unscheduled Farm Personal Property: The policy Declarations page l…" at bounding box center [817, 216] width 1399 height 118
click at [1266, 308] on div "Based on this schedule, the damaged bean head is considered covered property un…" at bounding box center [817, 298] width 1399 height 20
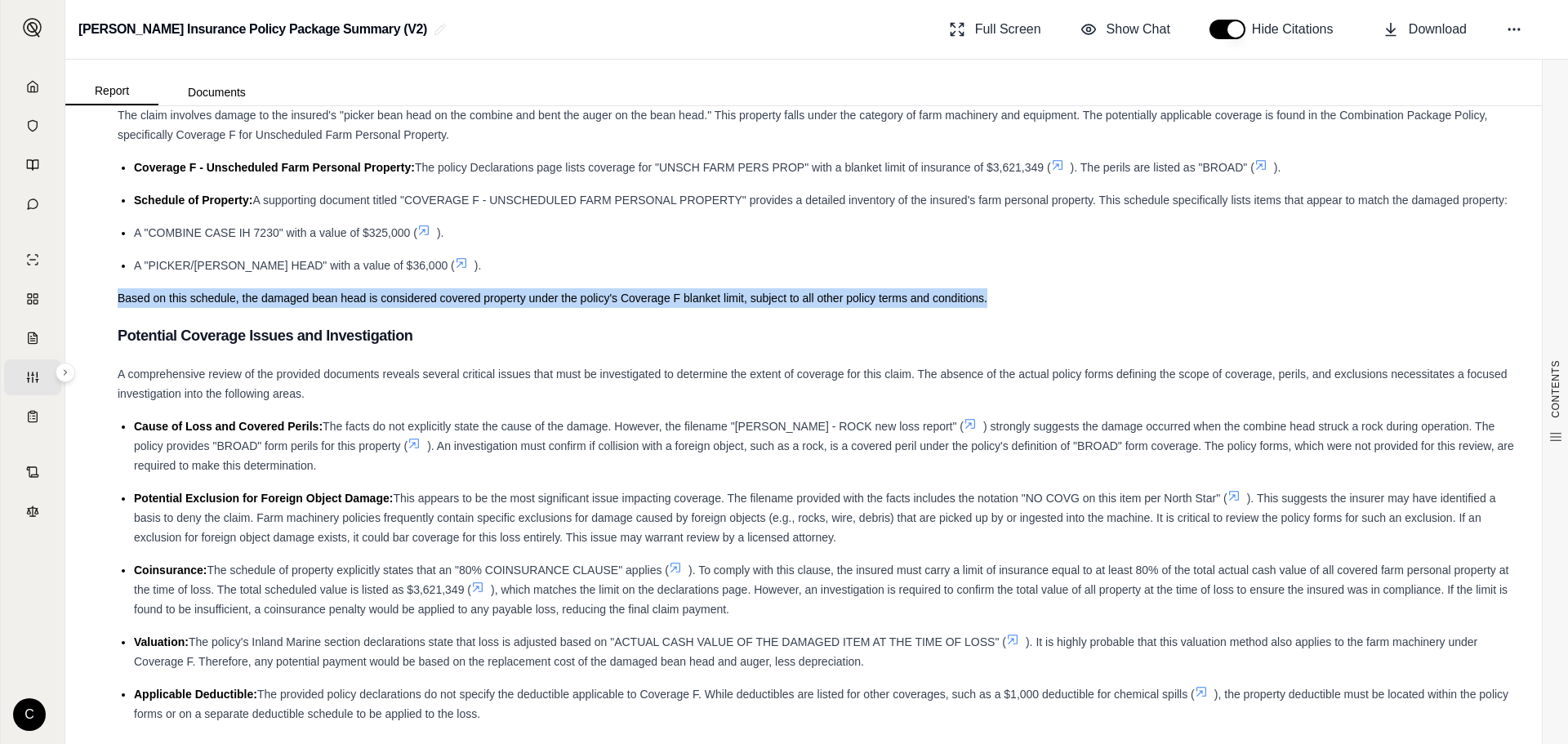
click at [1244, 315] on div "Key Findings: The primary obstacle to coverage is a potential foreign object ex…" at bounding box center [817, 442] width 1399 height 4660
drag, startPoint x: 35, startPoint y: 209, endPoint x: 43, endPoint y: 208, distance: 8.1
click at [36, 209] on icon at bounding box center [32, 204] width 13 height 13
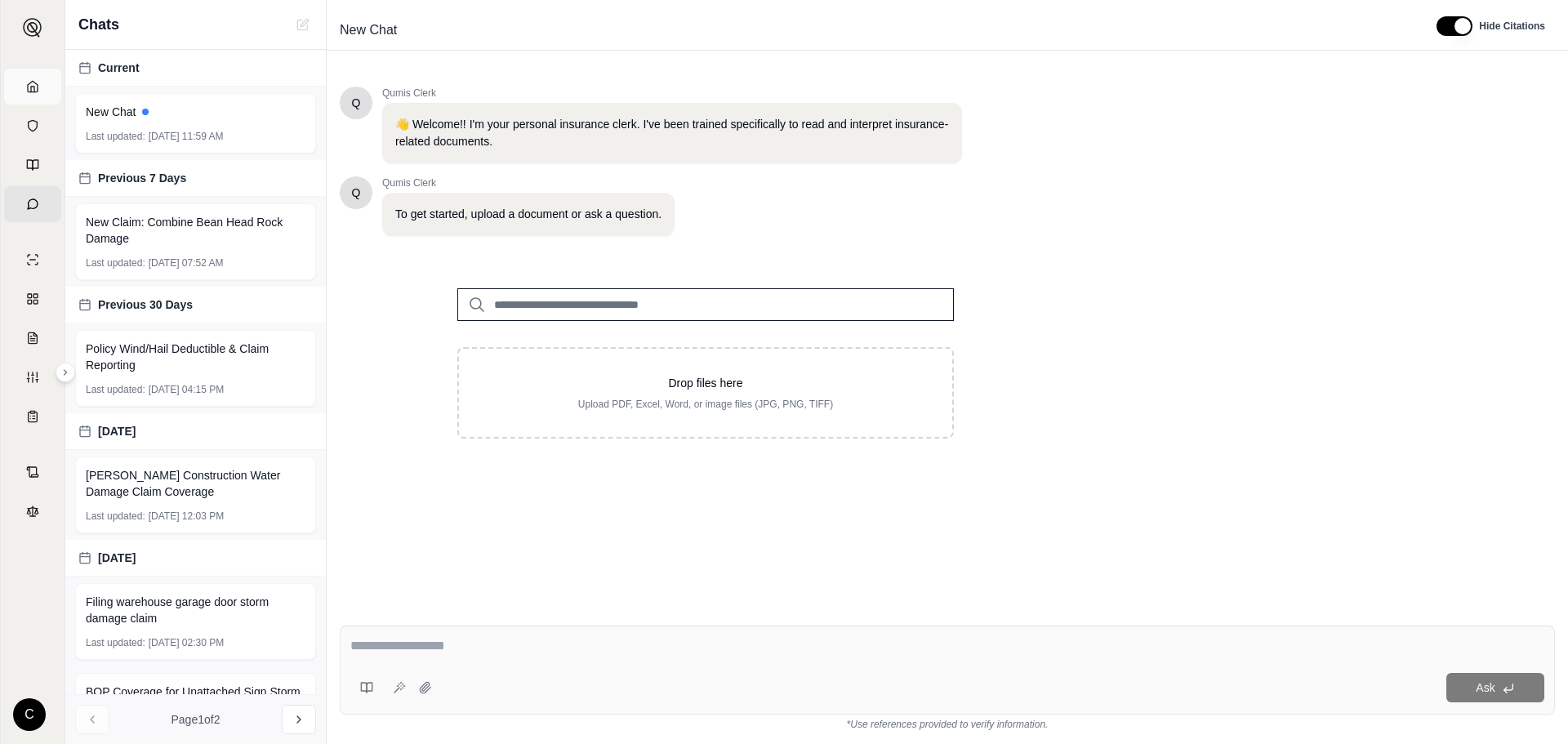
click at [30, 85] on icon at bounding box center [32, 86] width 13 height 13
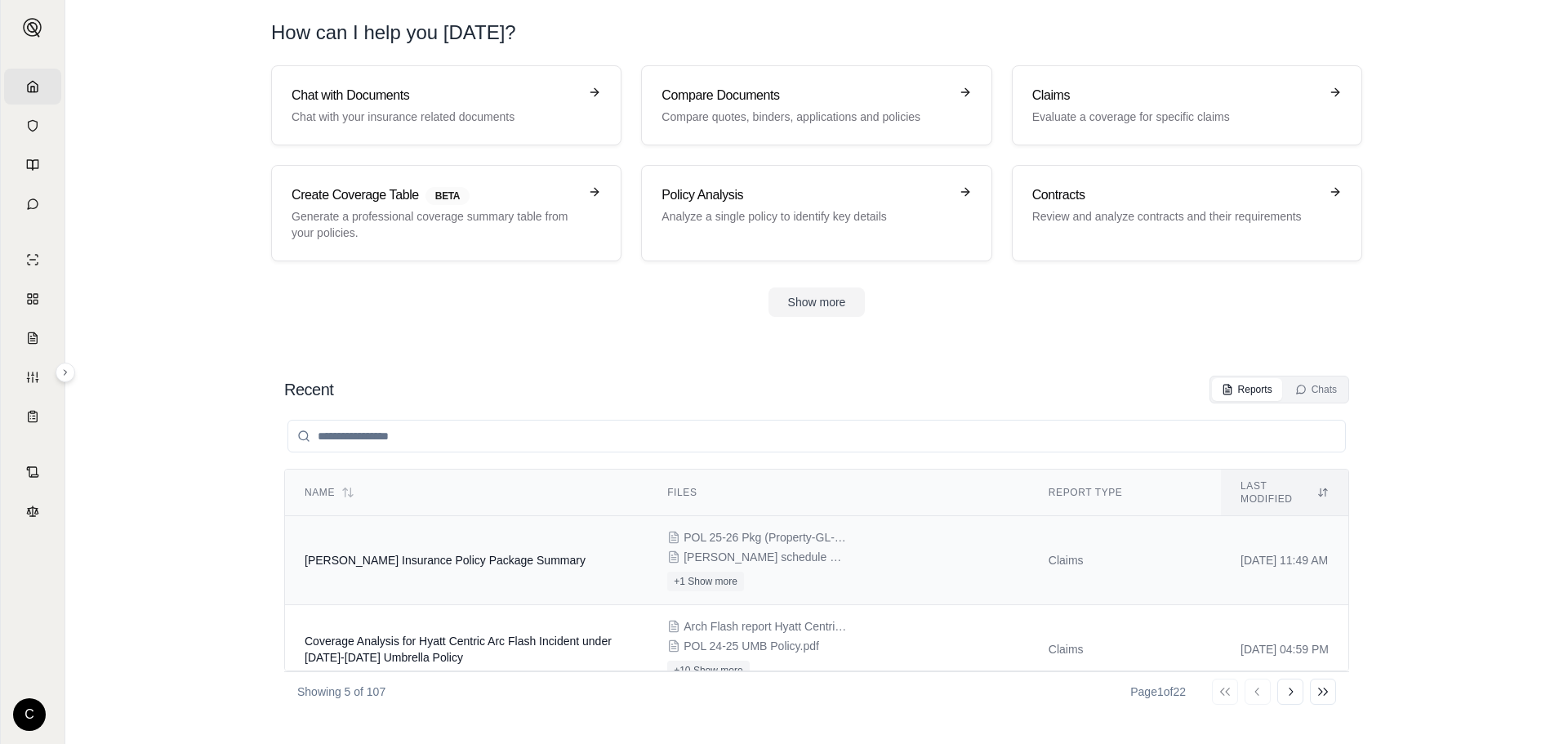
click at [427, 563] on td "[PERSON_NAME] Insurance Policy Package Summary" at bounding box center [466, 560] width 363 height 89
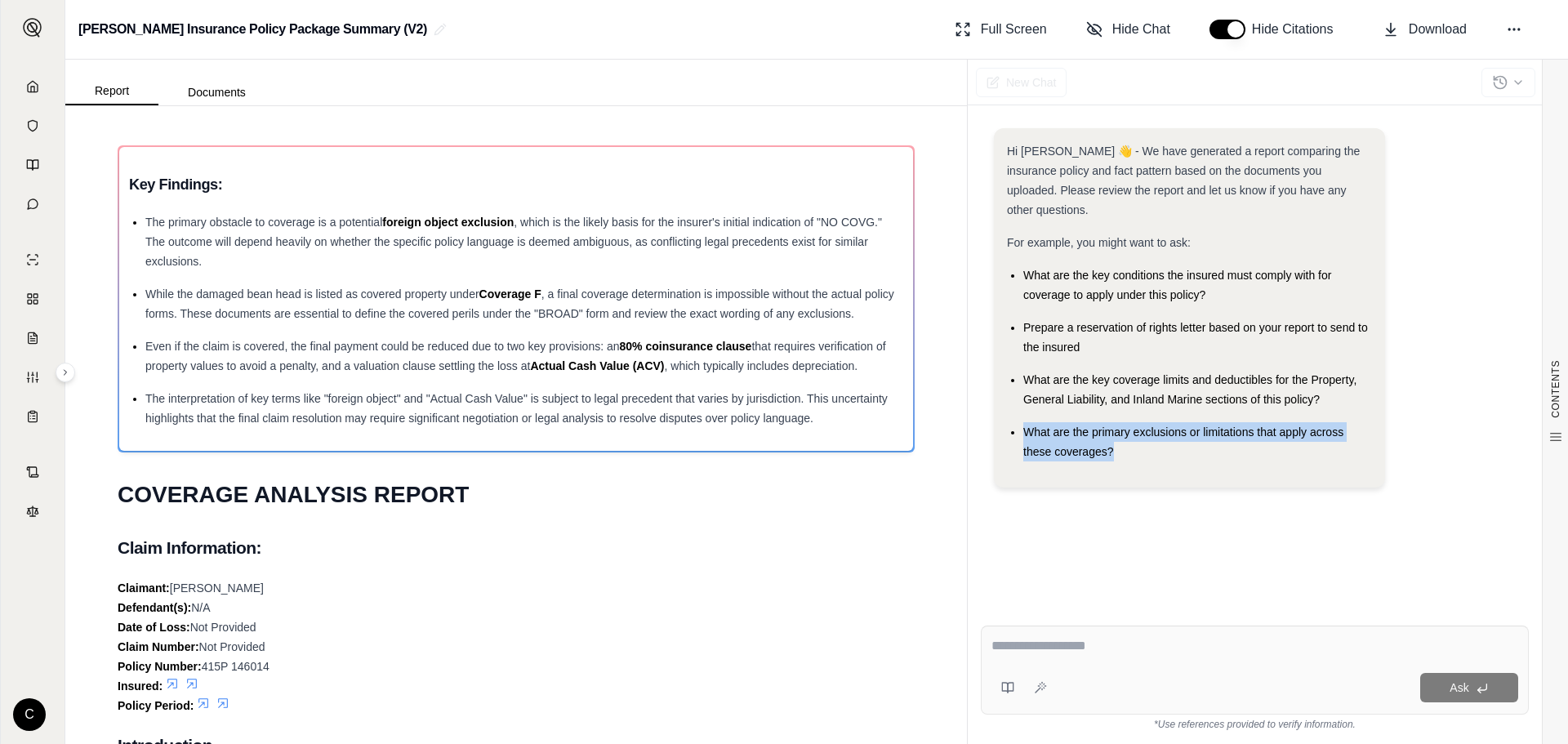
drag, startPoint x: 1116, startPoint y: 429, endPoint x: 1023, endPoint y: 412, distance: 94.5
click at [1023, 422] on div "What are the primary exclusions or limitations that apply across these coverage…" at bounding box center [1197, 442] width 349 height 39
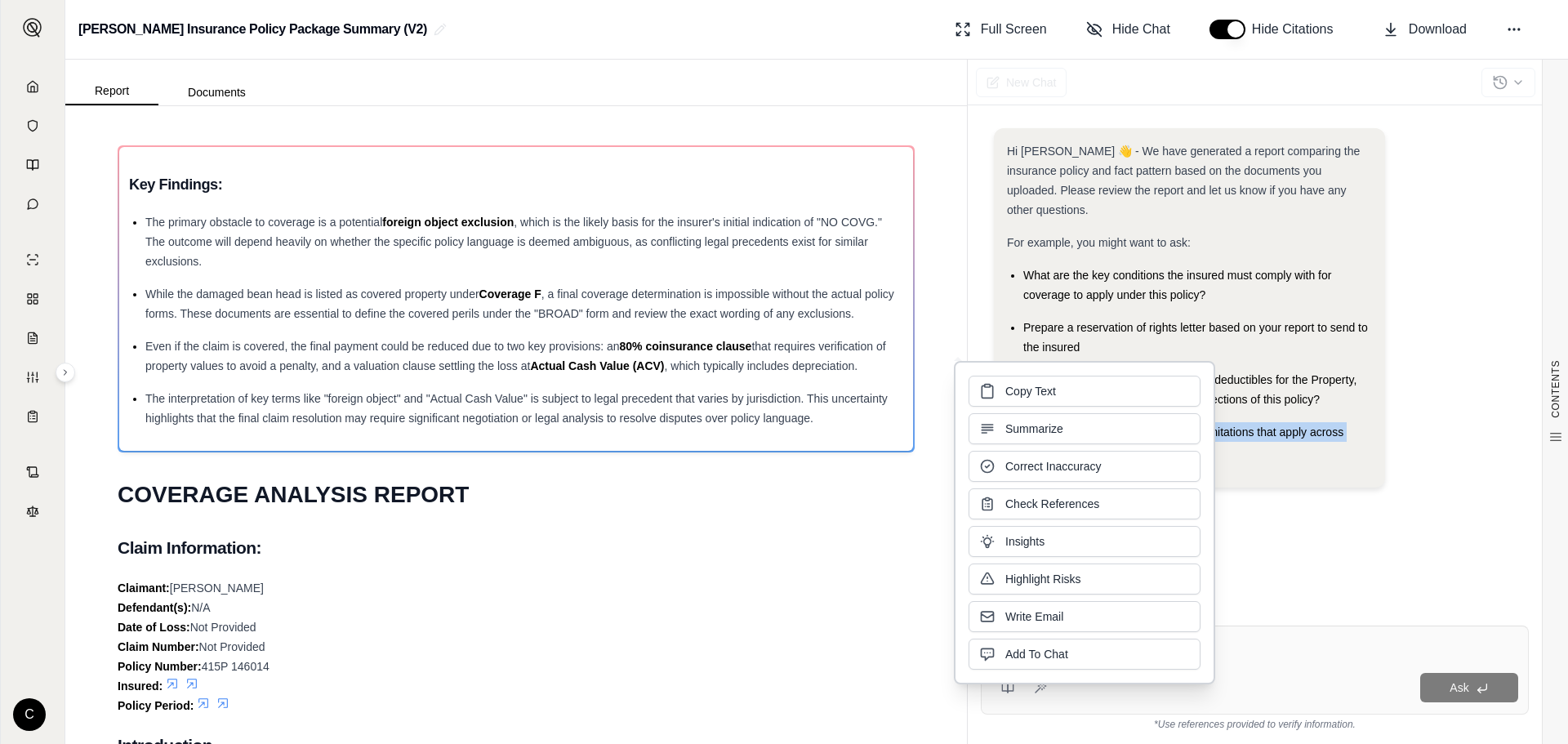
copy span "What are the primary exclusions or limitations that apply across these coverage…"
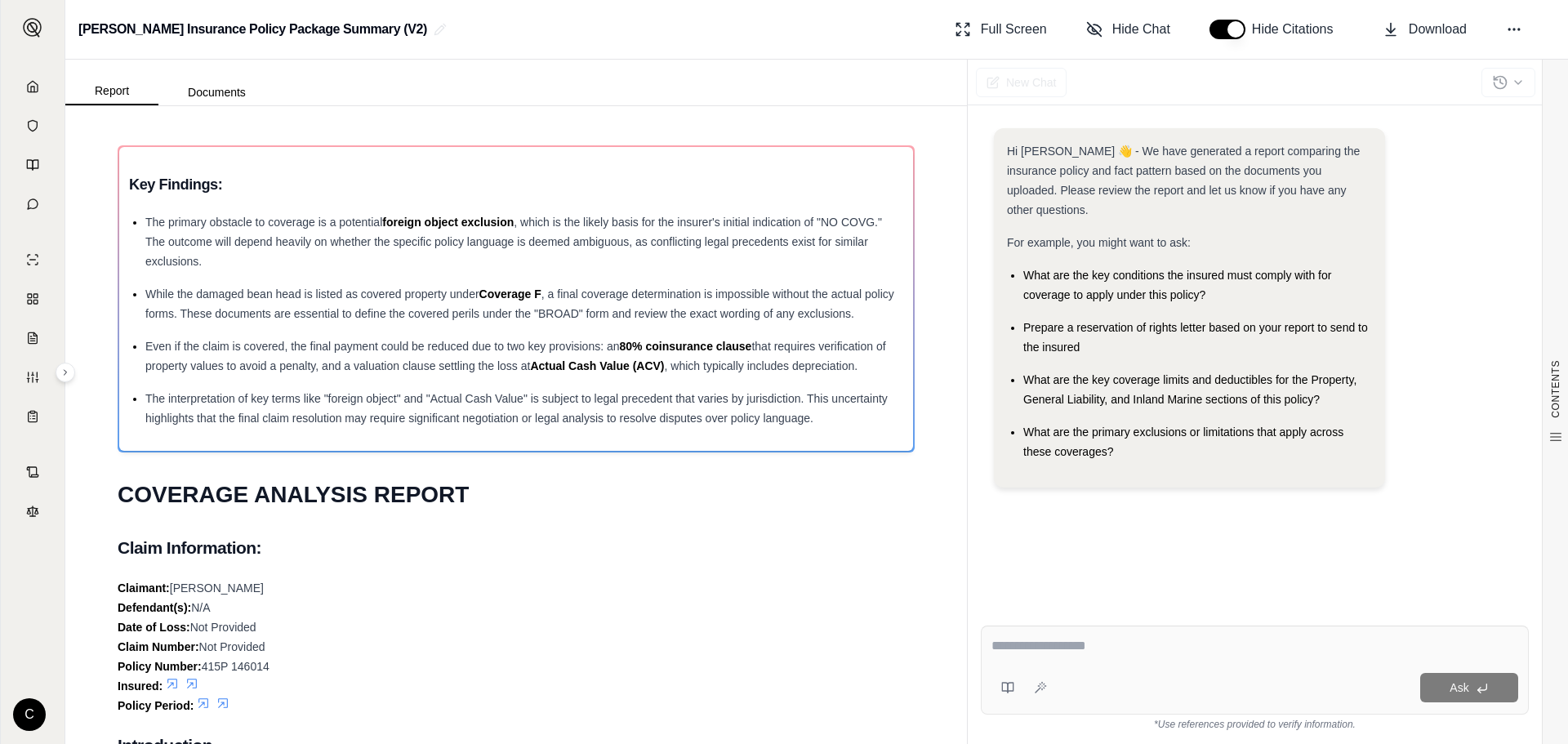
click at [1266, 664] on div "Ask" at bounding box center [1255, 670] width 548 height 89
paste textarea "**********"
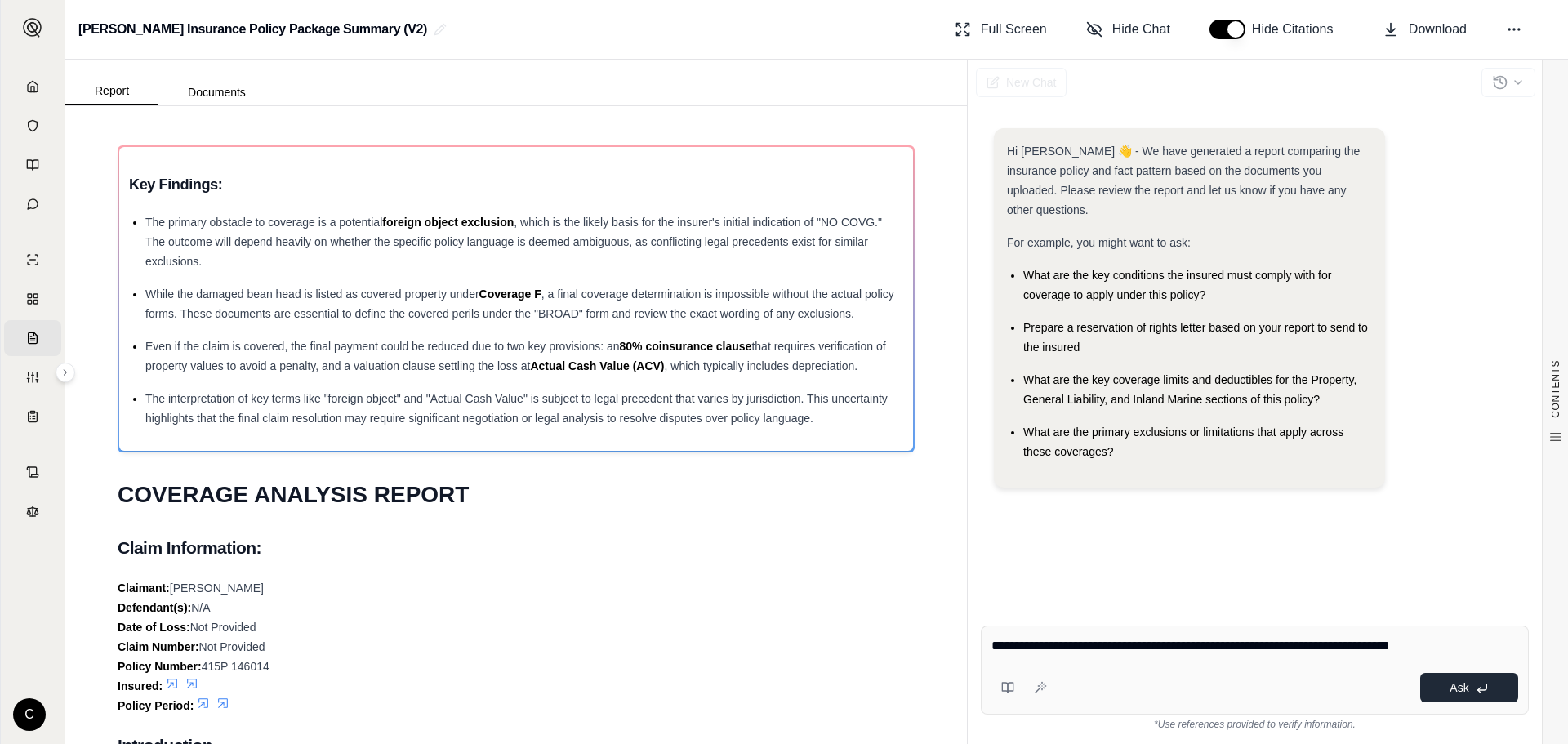
type textarea "**********"
click at [1436, 687] on button "Ask" at bounding box center [1470, 687] width 98 height 29
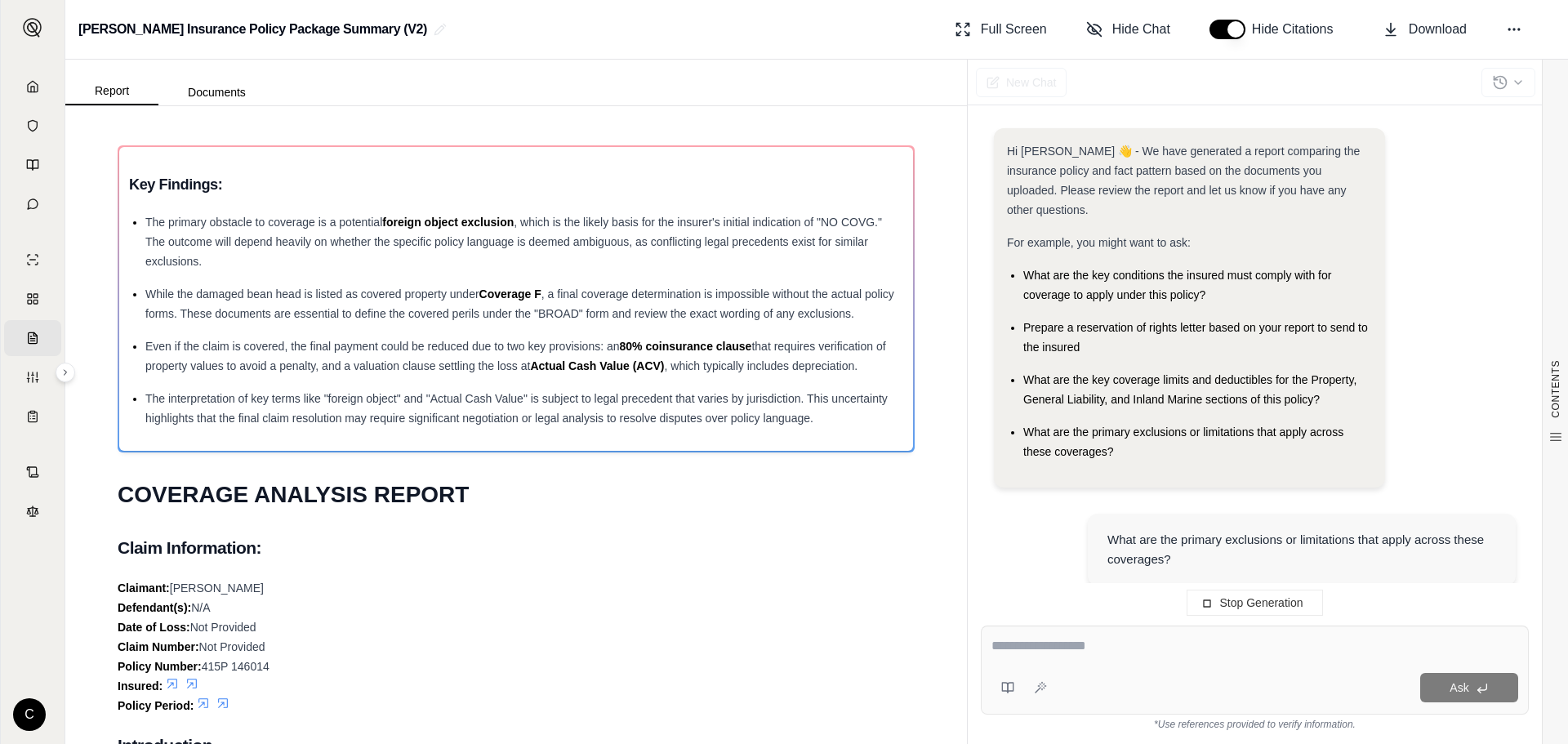
scroll to position [90, 0]
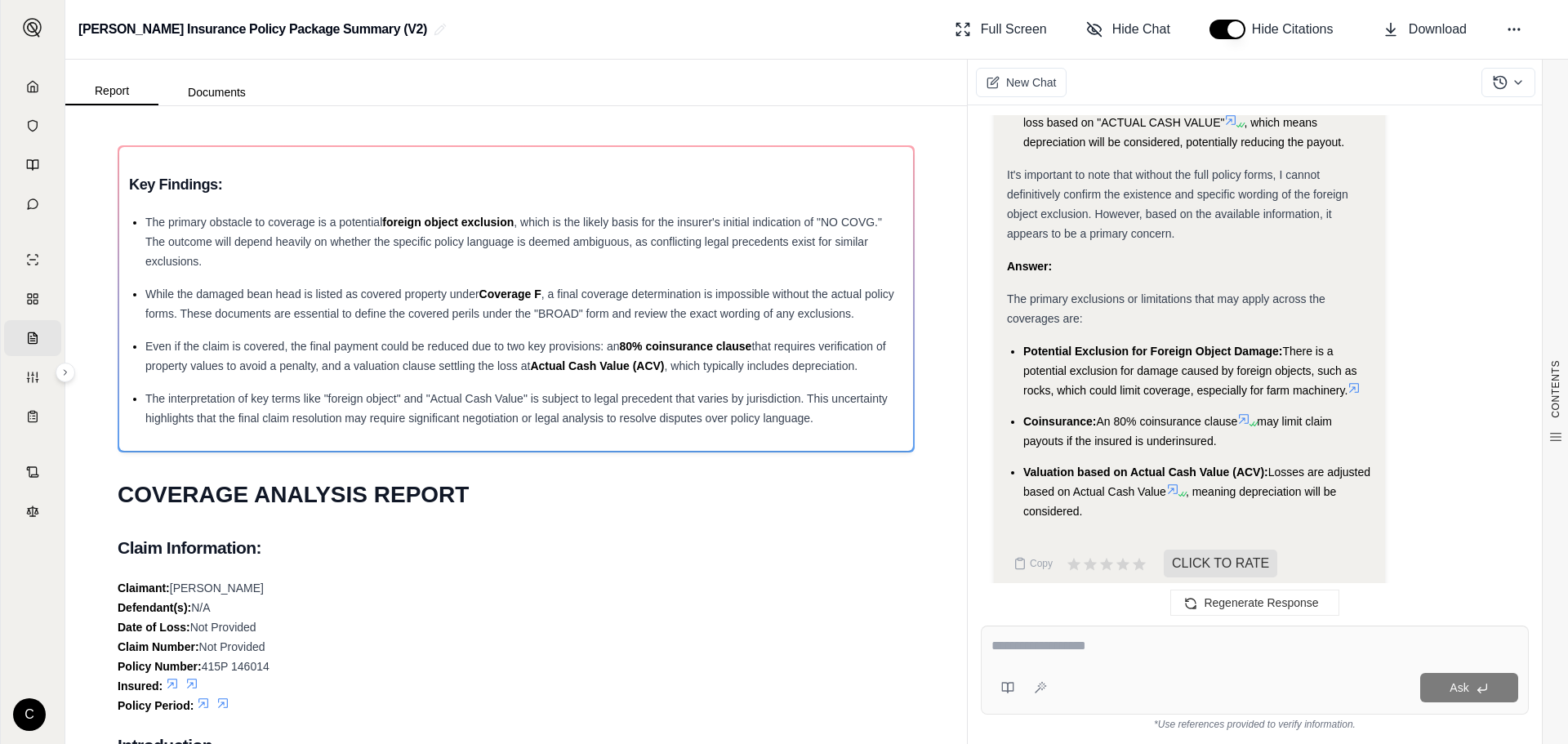
drag, startPoint x: 1376, startPoint y: 368, endPoint x: 997, endPoint y: 317, distance: 382.4
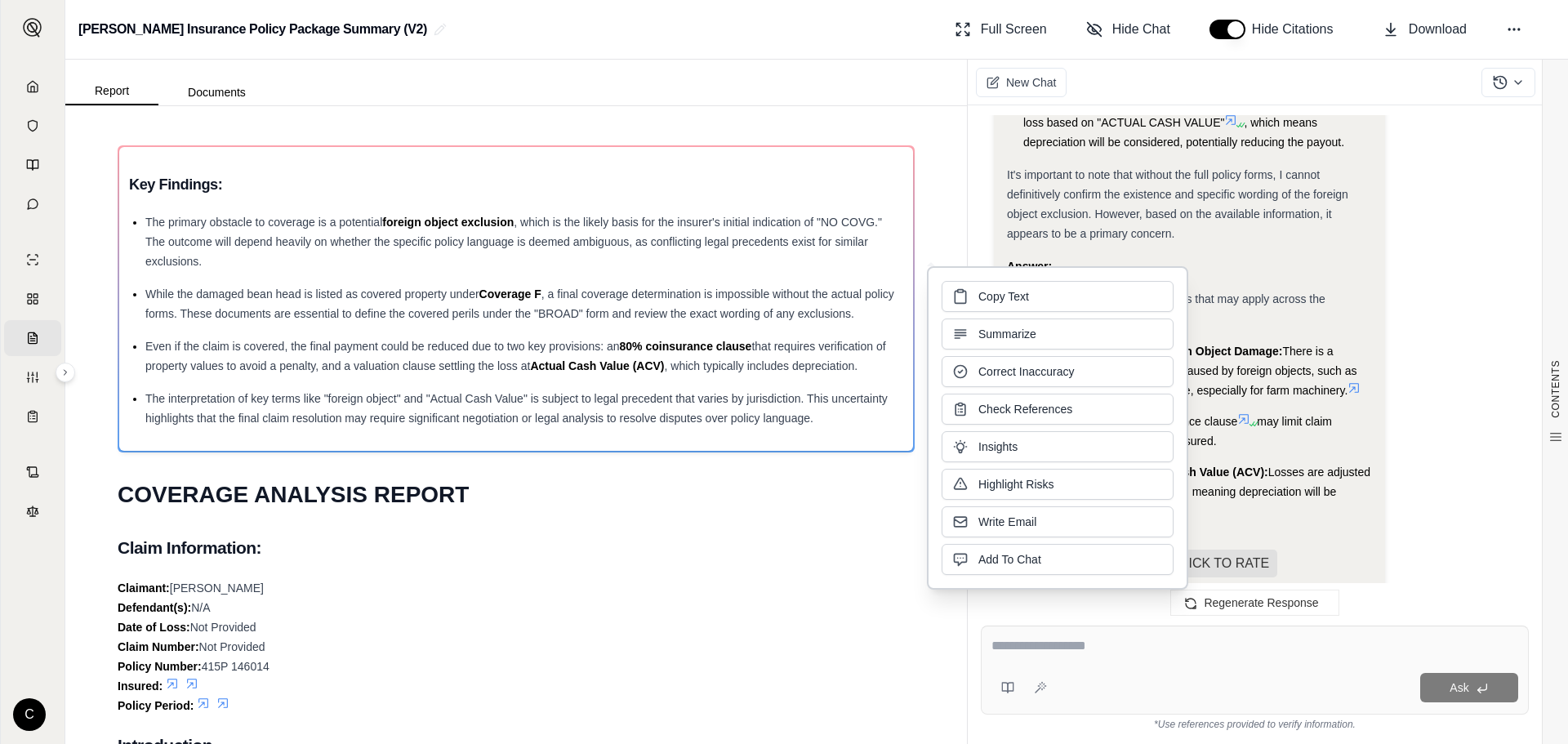
copy li "Potential Exclusion for Foreign Object Damage: There is a potential exclusion f…"
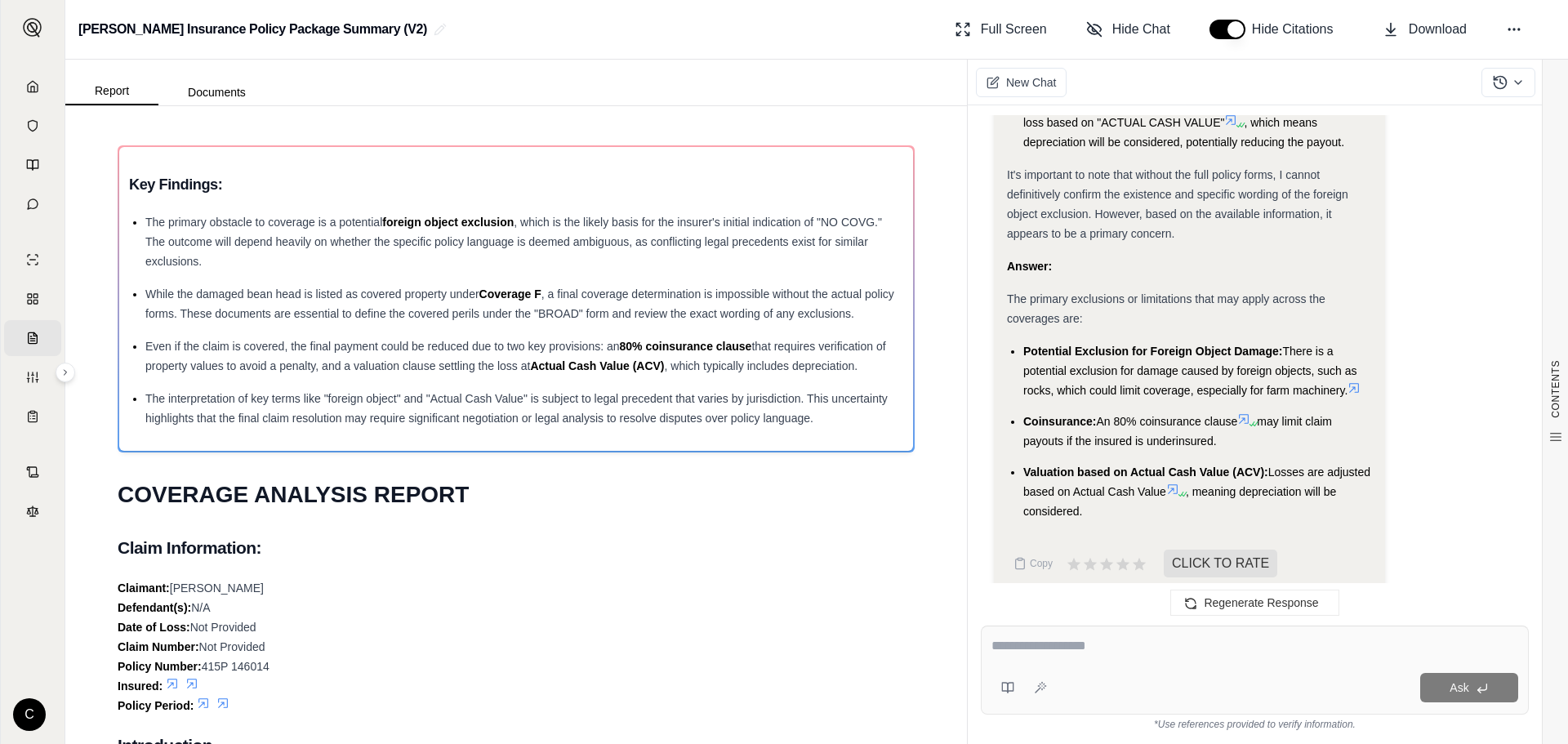
click at [717, 611] on div "Claimant: [PERSON_NAME] Defendant(s): N/A Date of Loss: Not Provided Claim Numb…" at bounding box center [516, 646] width 797 height 137
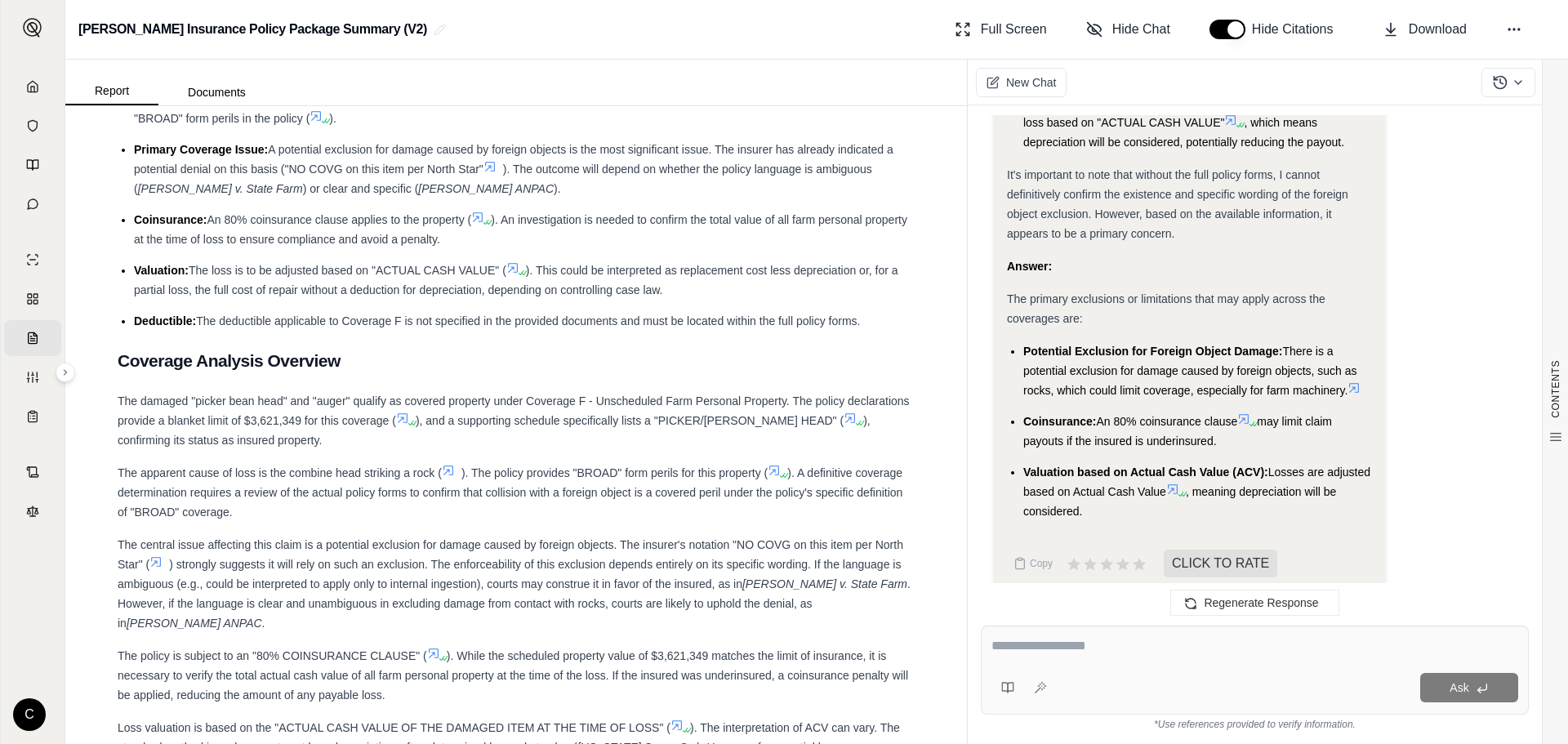
scroll to position [1208, 0]
